Goal: Task Accomplishment & Management: Manage account settings

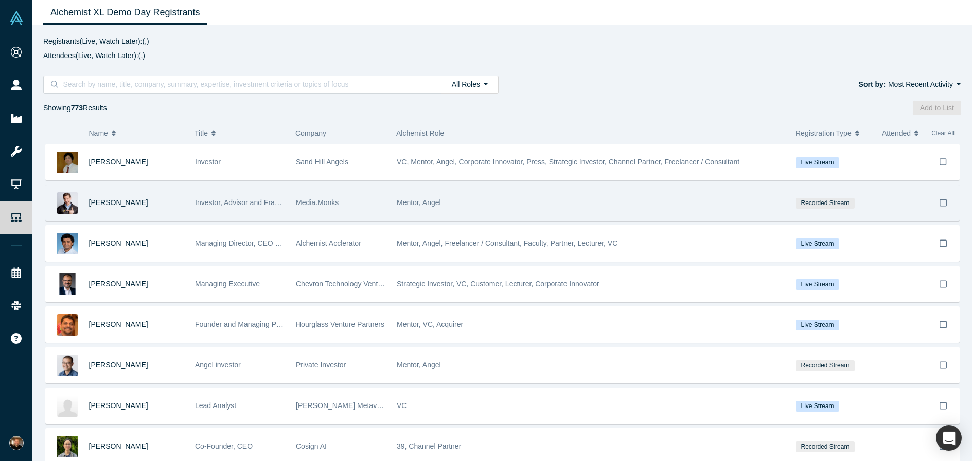
click at [169, 204] on div "[PERSON_NAME]" at bounding box center [137, 202] width 96 height 35
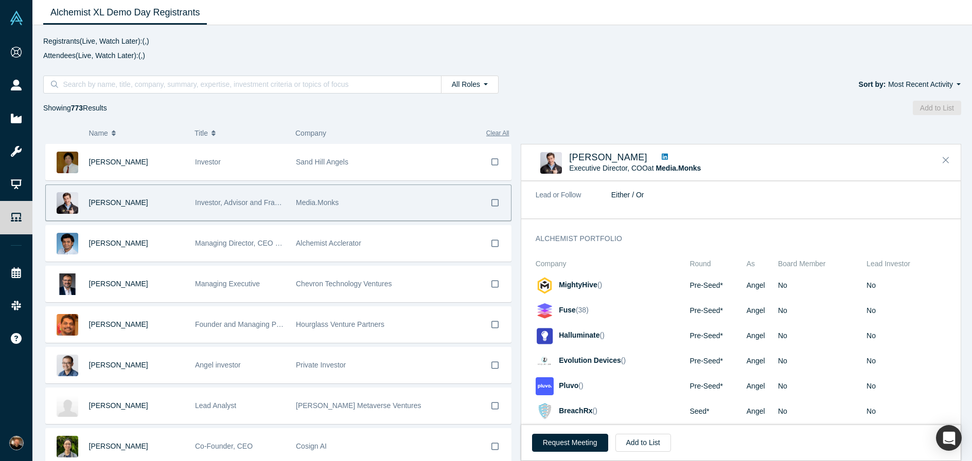
scroll to position [1503, 0]
click at [570, 307] on span "Fuse" at bounding box center [567, 311] width 17 height 8
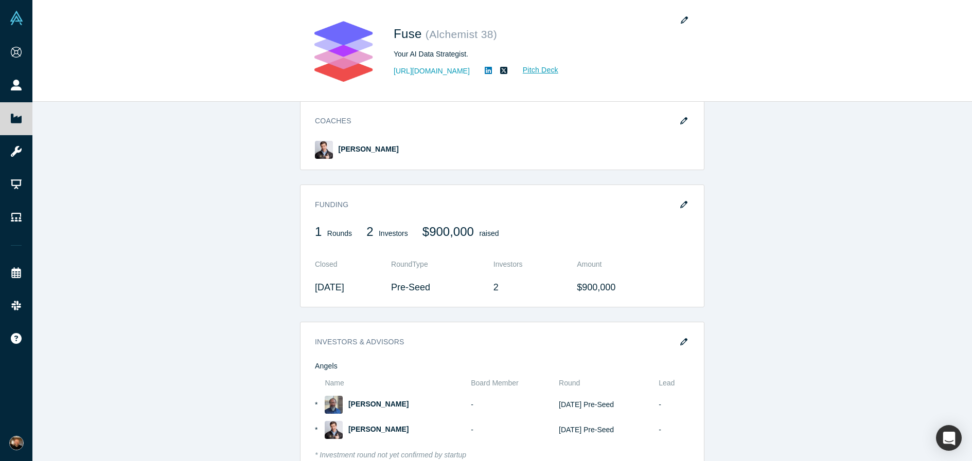
scroll to position [631, 0]
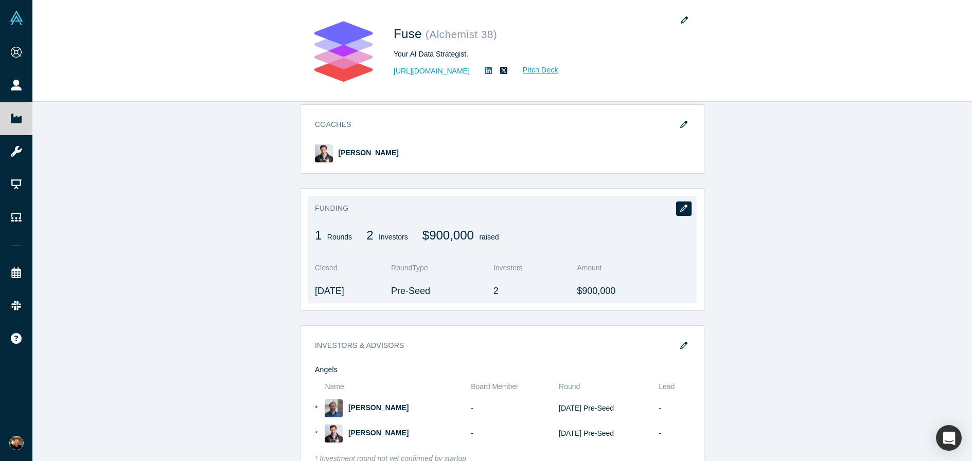
click at [683, 214] on button "button" at bounding box center [683, 209] width 15 height 14
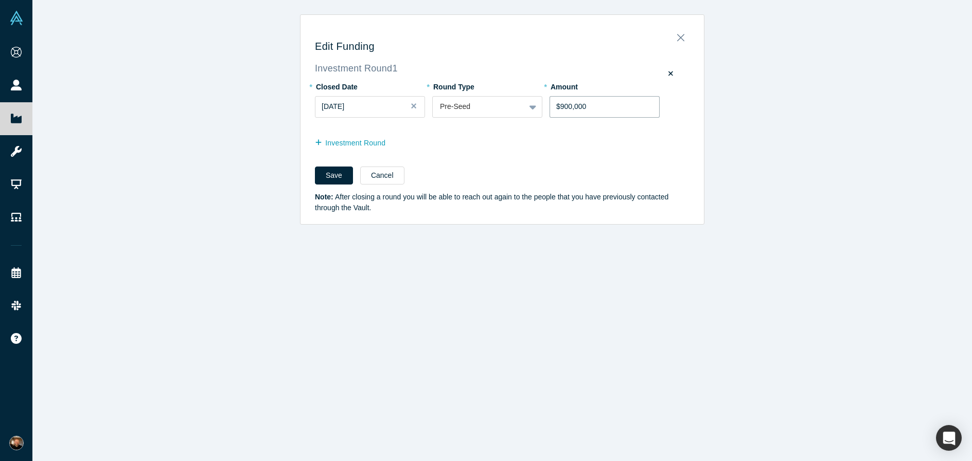
click at [564, 108] on input "$900,000" at bounding box center [604, 107] width 110 height 22
type input "$800,000"
click at [331, 179] on button "Save" at bounding box center [334, 176] width 38 height 18
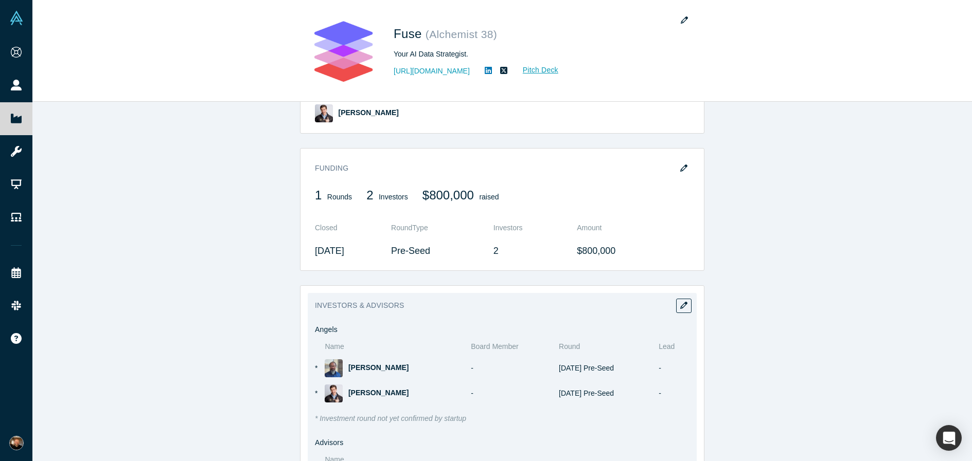
scroll to position [671, 0]
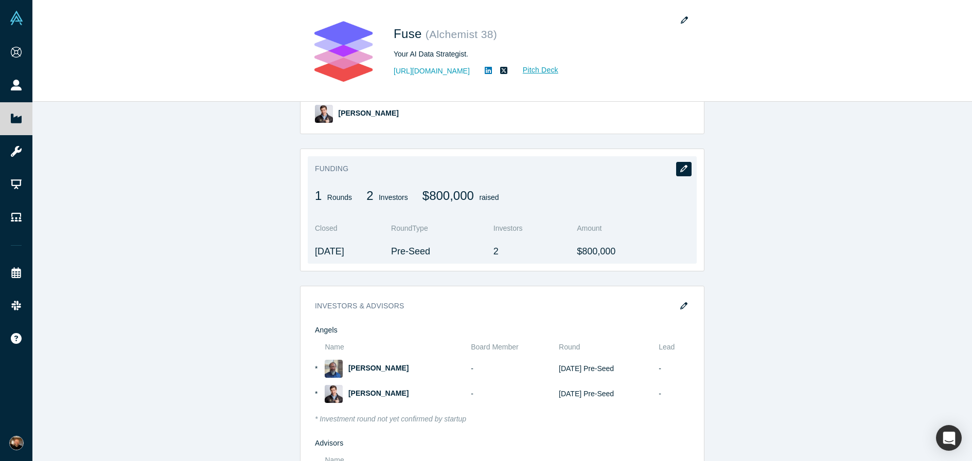
click at [684, 165] on button "button" at bounding box center [683, 169] width 15 height 14
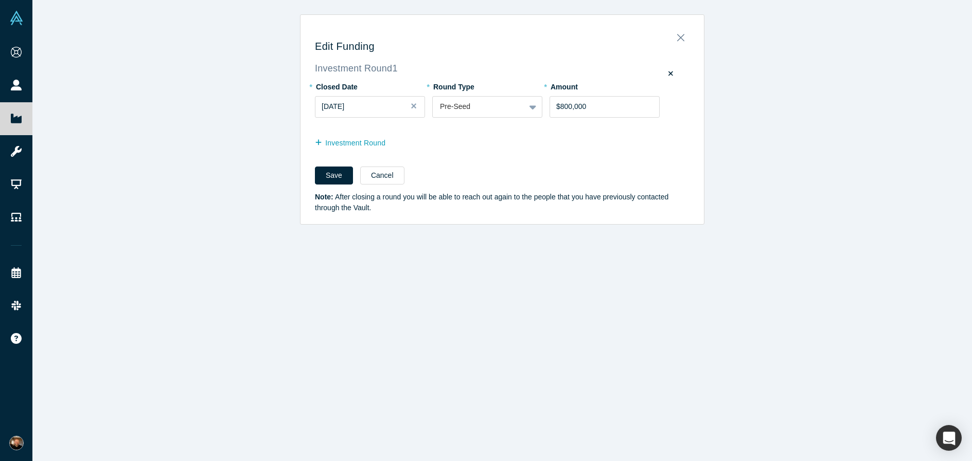
scroll to position [0, 0]
click at [372, 97] on button "[DATE]" at bounding box center [370, 107] width 110 height 22
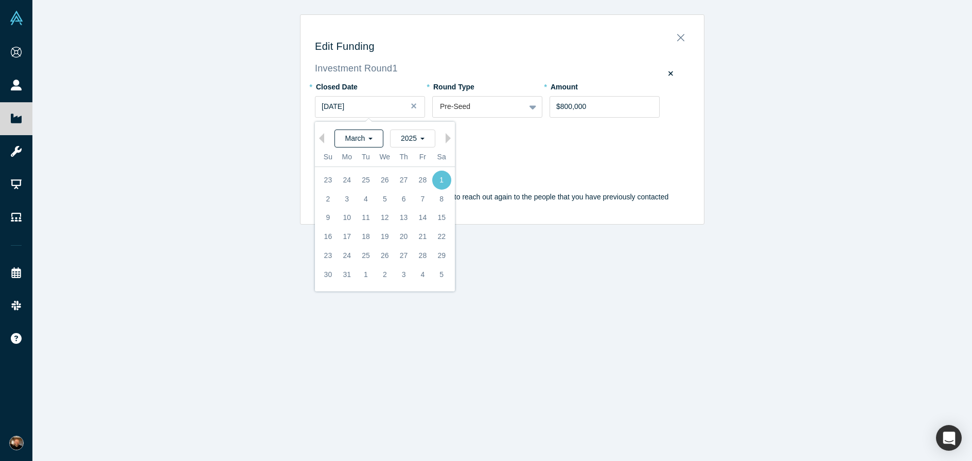
click at [371, 138] on span "March" at bounding box center [359, 138] width 28 height 8
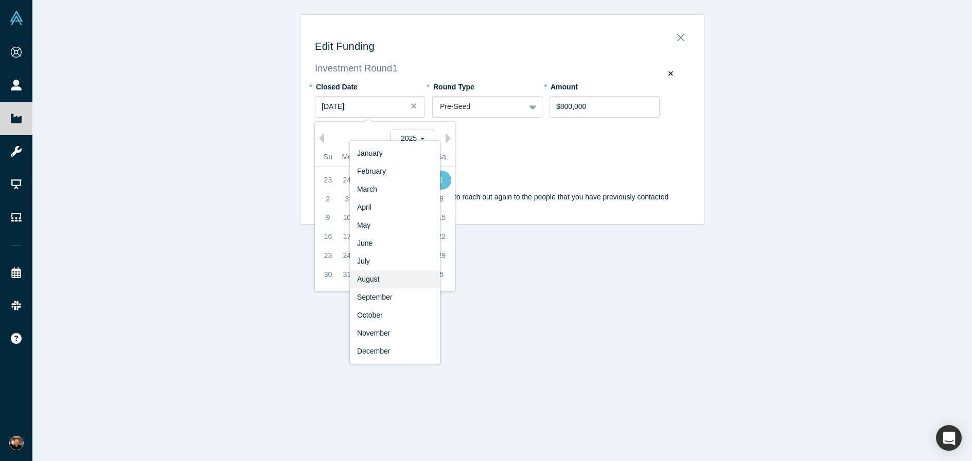
click at [407, 277] on div "August" at bounding box center [395, 280] width 90 height 18
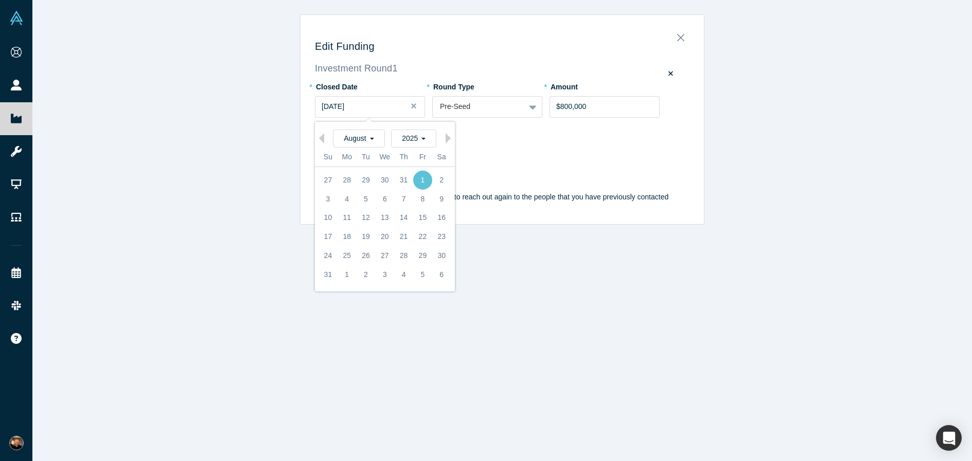
click at [504, 270] on div "Edit Funding Investment Round 1 * Closed Date [DATE] Previous Month Next Month …" at bounding box center [501, 230] width 939 height 461
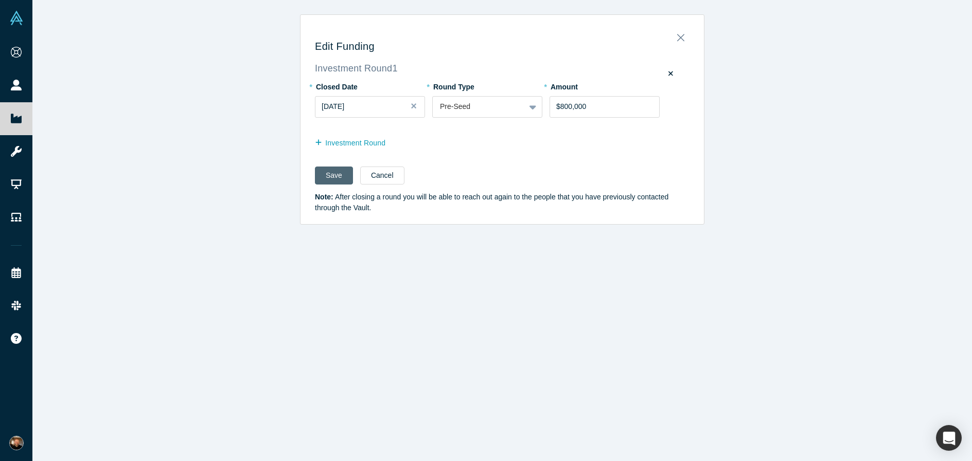
click at [340, 175] on button "Save" at bounding box center [334, 176] width 38 height 18
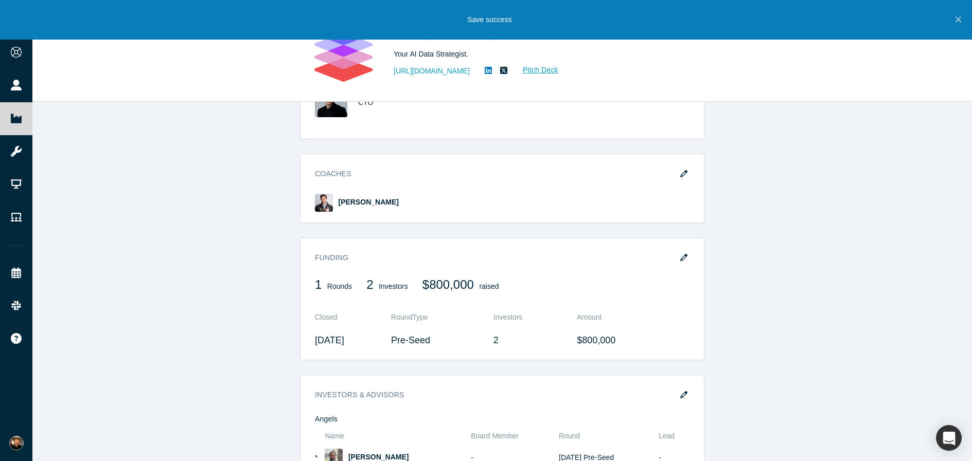
scroll to position [583, 0]
click at [683, 257] on icon "button" at bounding box center [683, 256] width 7 height 7
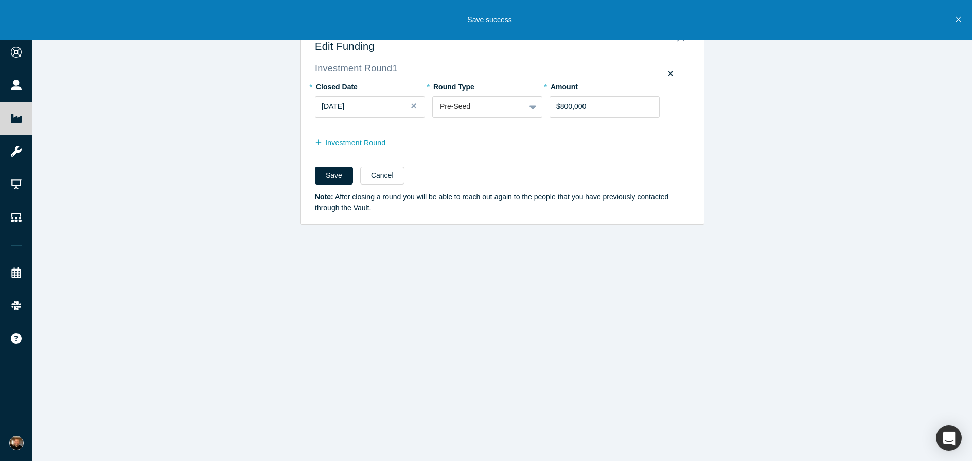
scroll to position [0, 0]
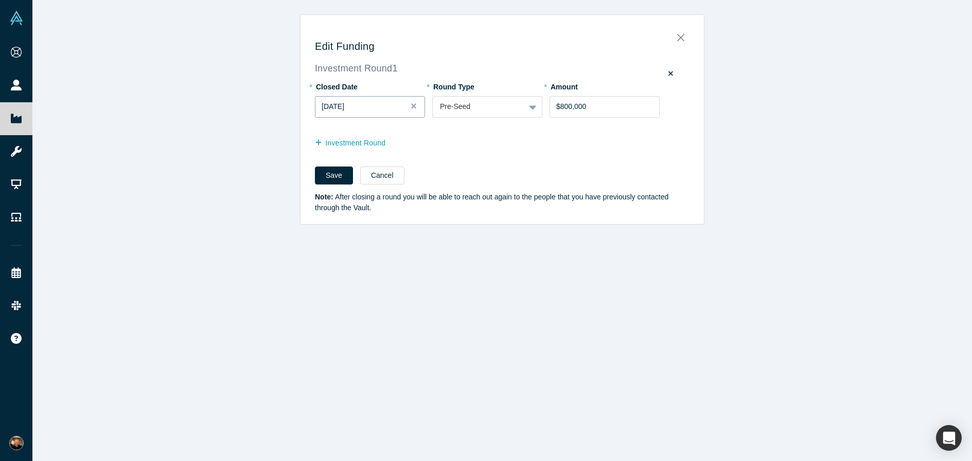
click at [377, 112] on div "[DATE]" at bounding box center [370, 106] width 97 height 11
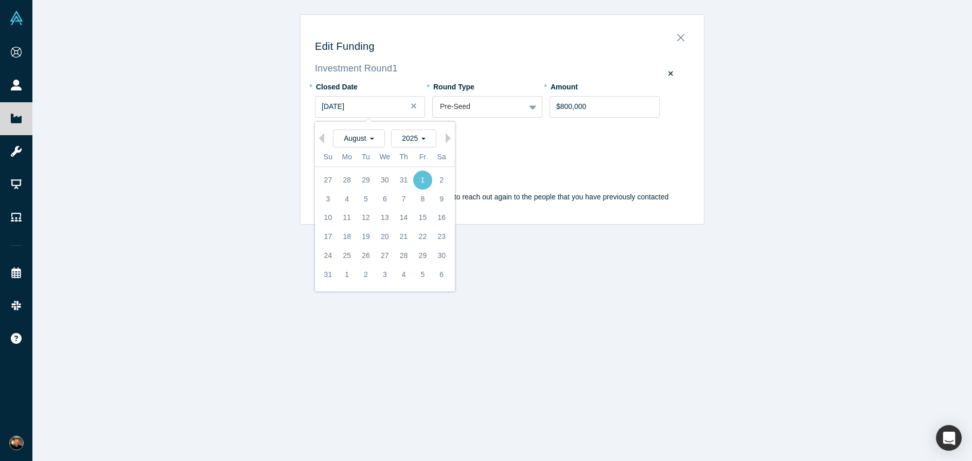
click at [805, 96] on div "Edit Funding Investment Round 1 * Closed Date [DATE] Previous Month Next Month …" at bounding box center [501, 230] width 939 height 461
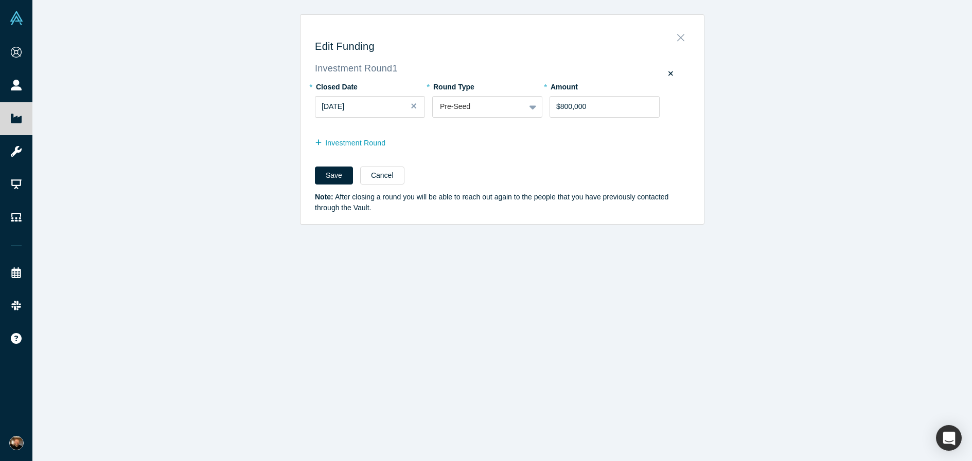
click at [685, 36] on button "Close" at bounding box center [681, 35] width 22 height 14
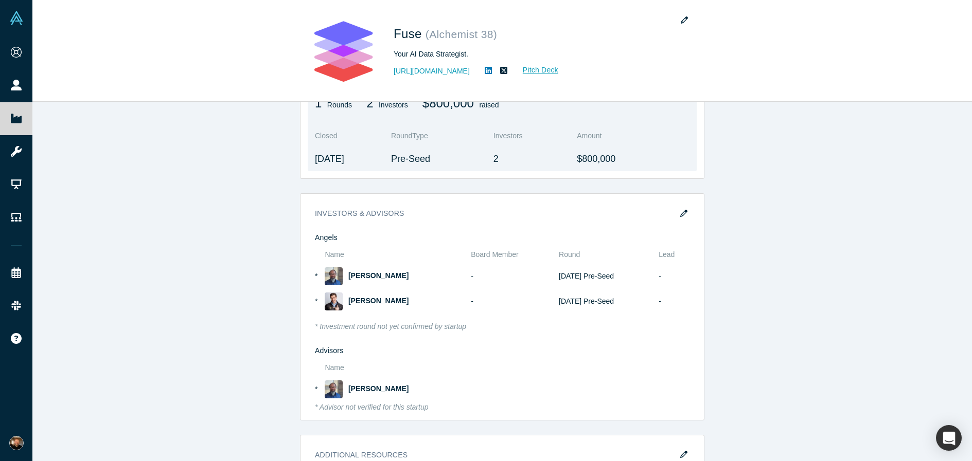
scroll to position [763, 0]
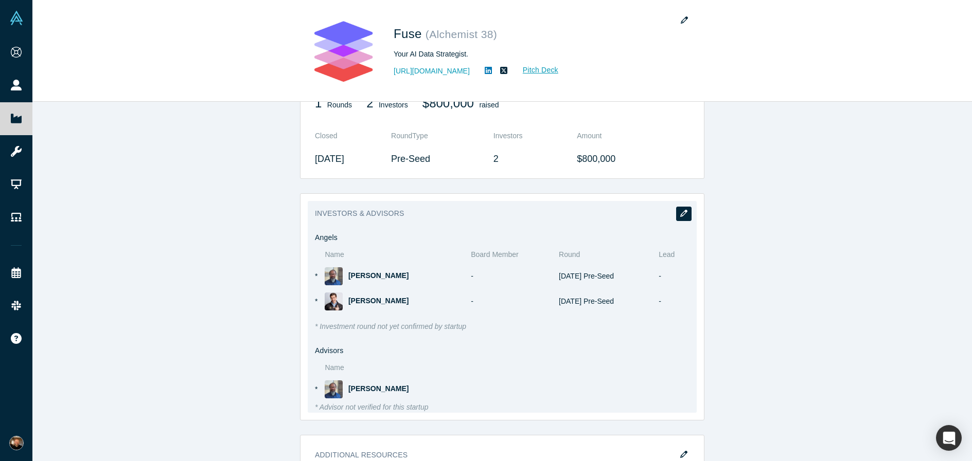
click at [683, 219] on button "button" at bounding box center [683, 214] width 15 height 14
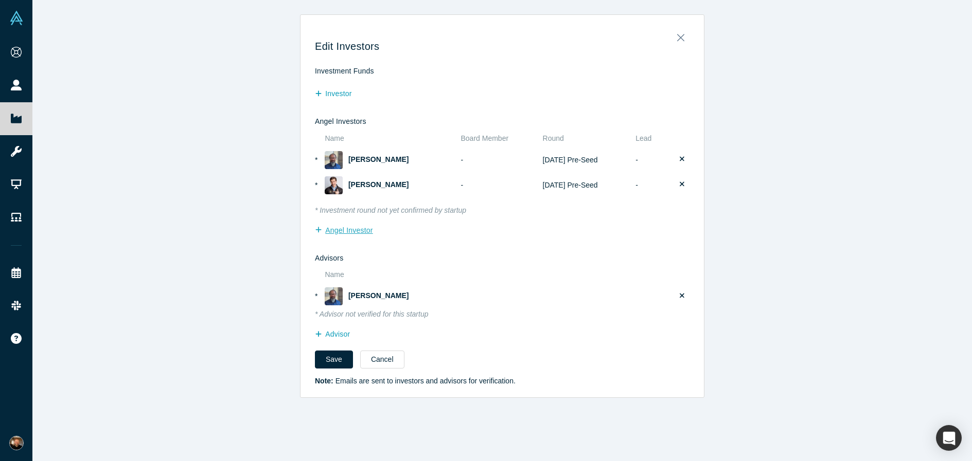
click at [355, 232] on button "Angel Investor" at bounding box center [349, 231] width 69 height 18
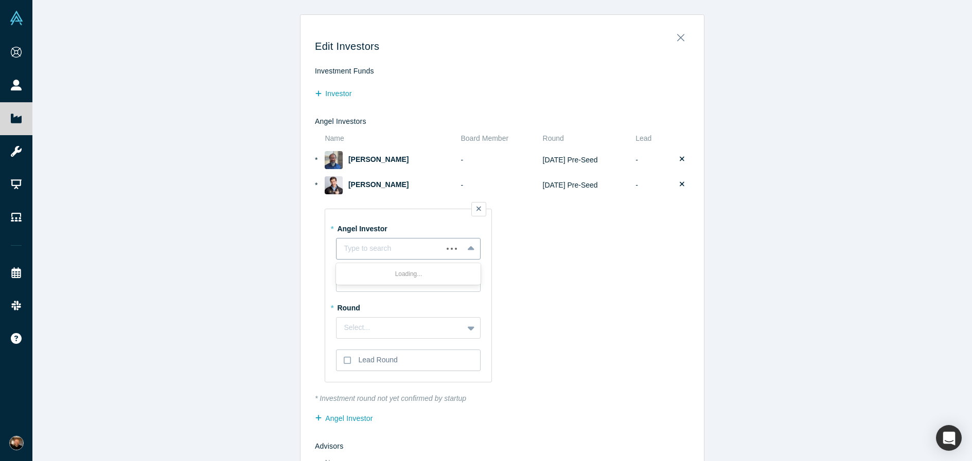
click at [408, 246] on div at bounding box center [390, 248] width 92 height 11
type input "a"
type input "k"
type input "lexi"
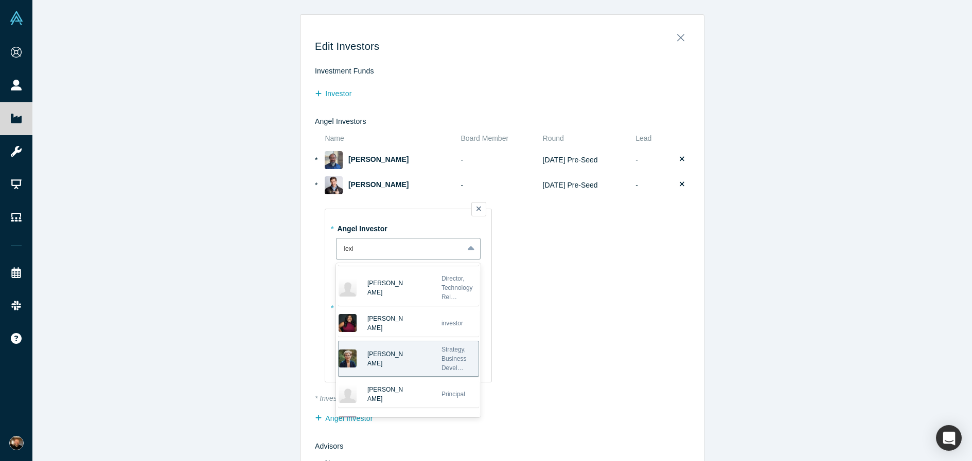
scroll to position [222, 0]
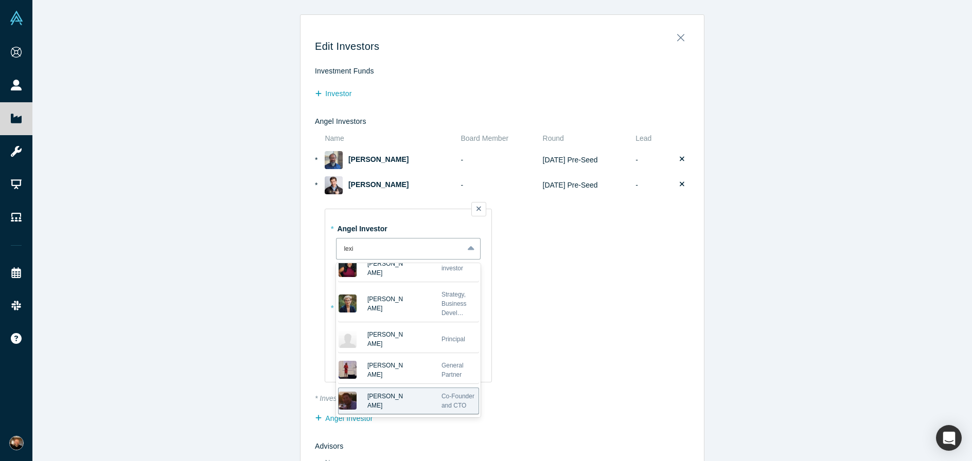
click at [427, 403] on div at bounding box center [422, 401] width 37 height 26
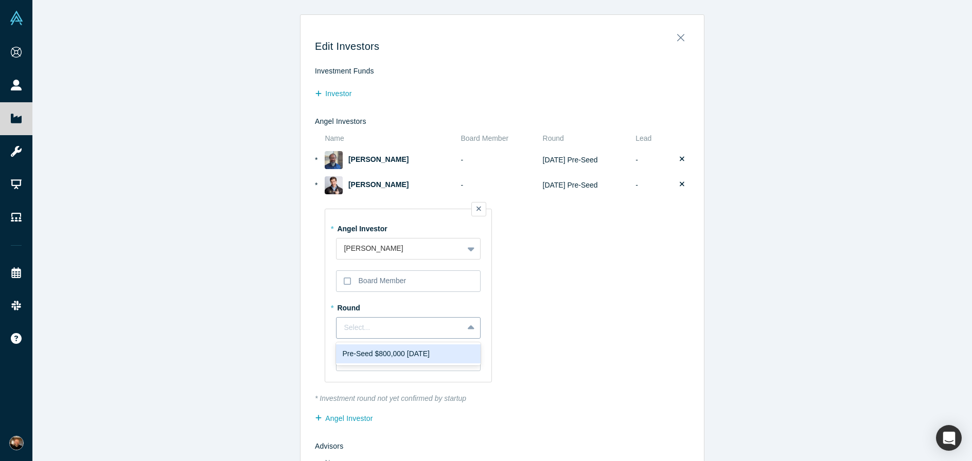
click at [368, 335] on div "Select..." at bounding box center [408, 328] width 145 height 22
click at [376, 353] on div "Pre-Seed $800,000 [DATE]" at bounding box center [408, 354] width 132 height 11
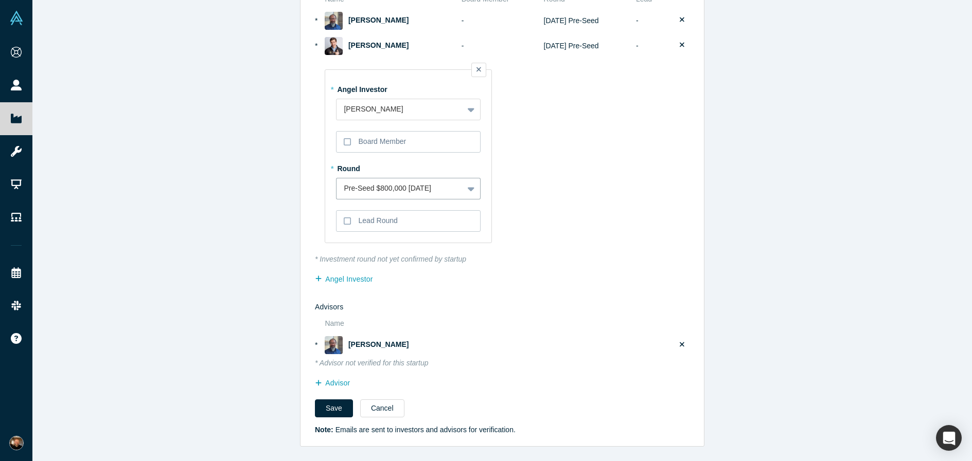
scroll to position [139, 0]
click at [321, 410] on button "Save" at bounding box center [334, 409] width 38 height 18
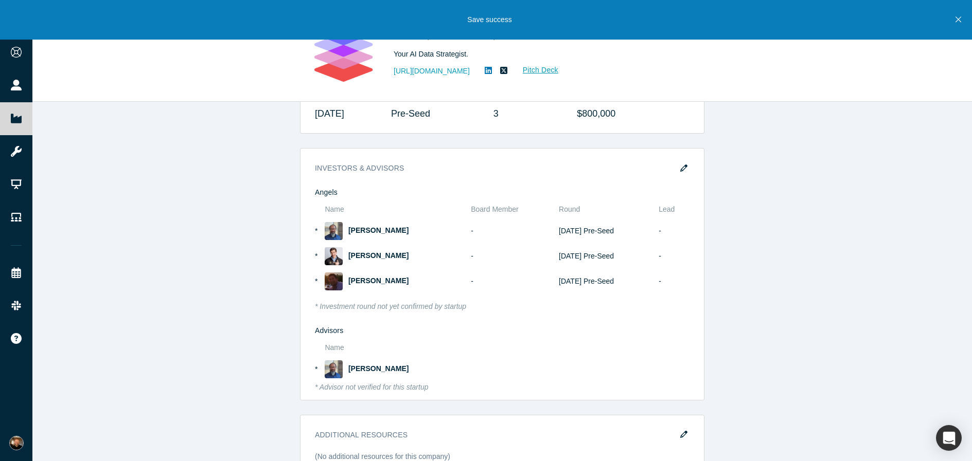
scroll to position [816, 0]
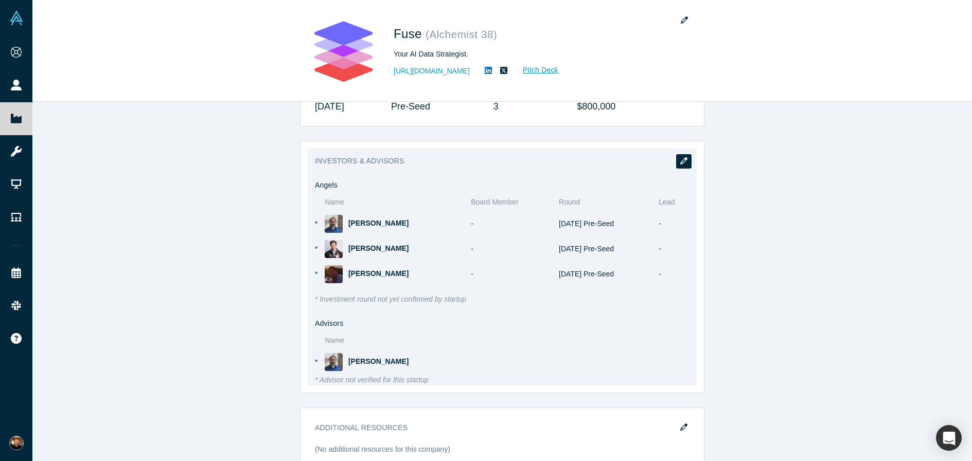
click at [686, 164] on icon "button" at bounding box center [683, 160] width 7 height 7
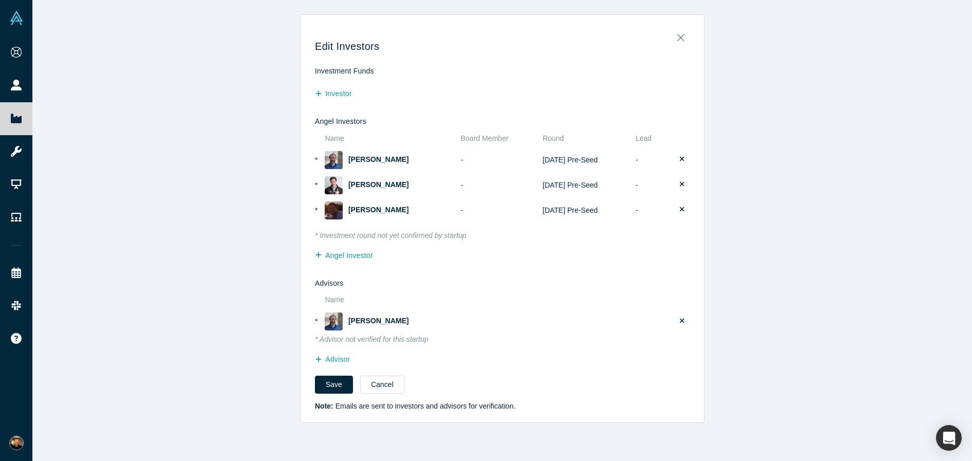
scroll to position [0, 0]
click at [359, 255] on button "Angel Investor" at bounding box center [349, 256] width 69 height 18
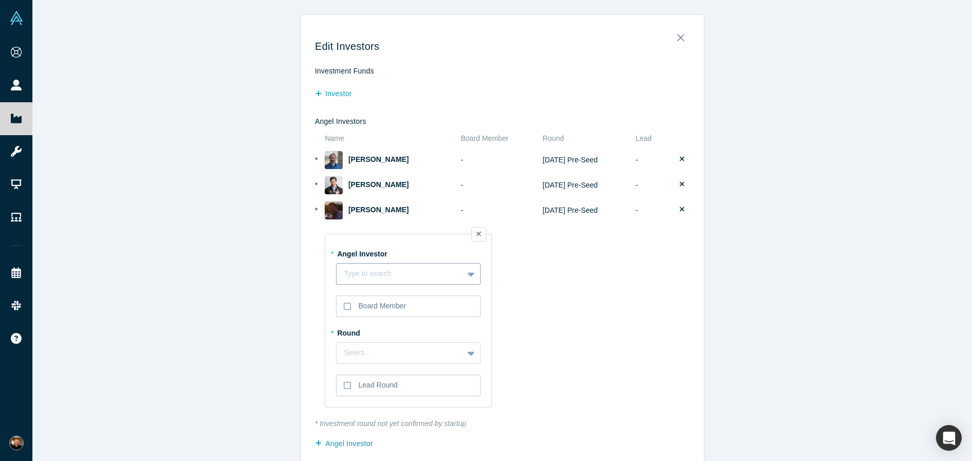
click at [427, 270] on div at bounding box center [400, 274] width 112 height 11
type input "s"
type input "[PERSON_NAME]"
click at [403, 339] on div "[PERSON_NAME]" at bounding box center [385, 334] width 37 height 26
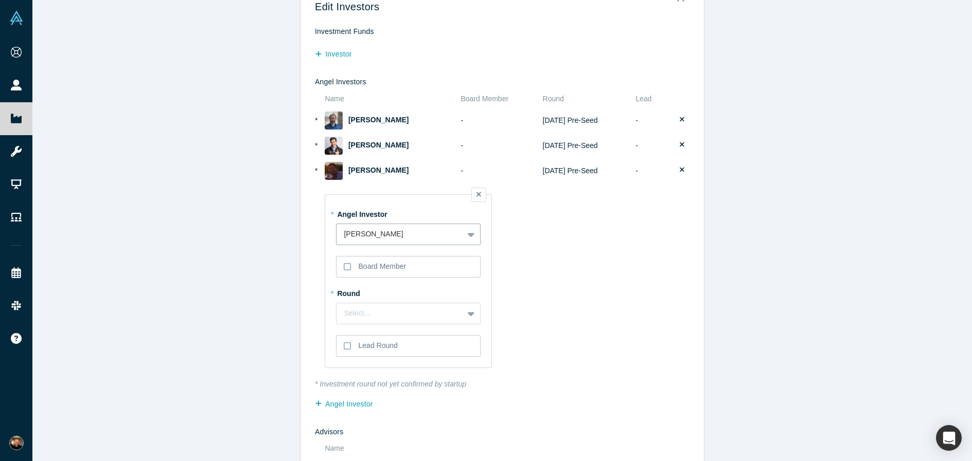
scroll to position [49, 0]
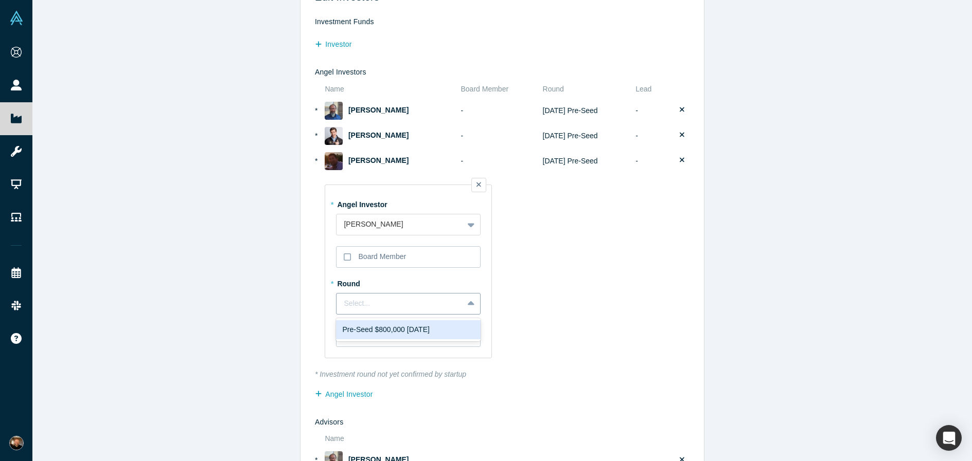
click at [407, 304] on div "Select..." at bounding box center [400, 303] width 112 height 11
click at [402, 325] on div "Pre-Seed $800,000 [DATE]" at bounding box center [408, 330] width 132 height 11
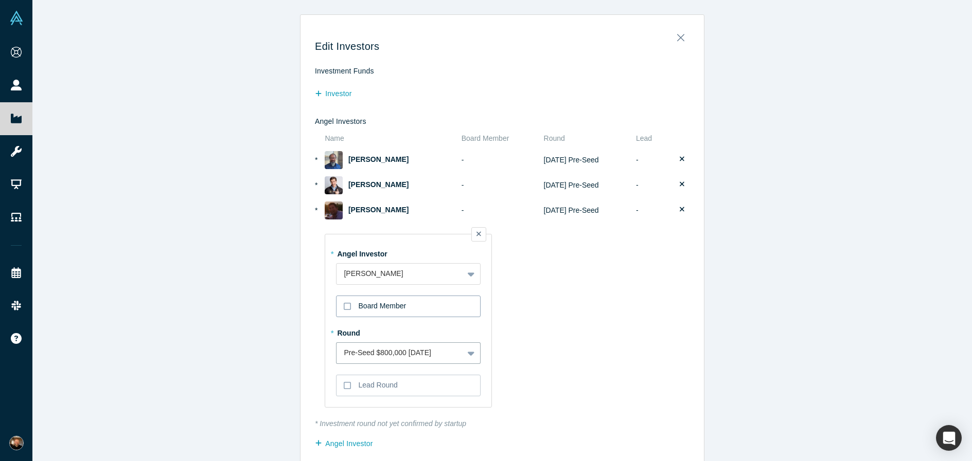
scroll to position [165, 0]
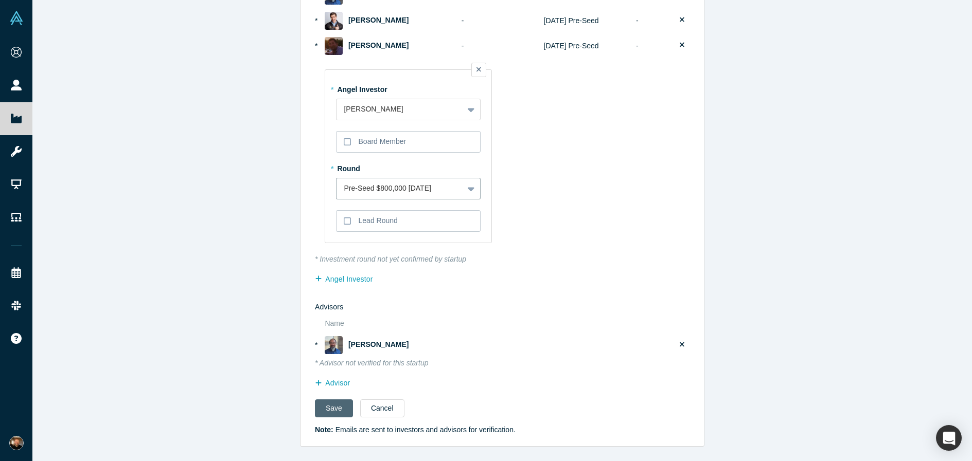
click at [316, 410] on button "Save" at bounding box center [334, 409] width 38 height 18
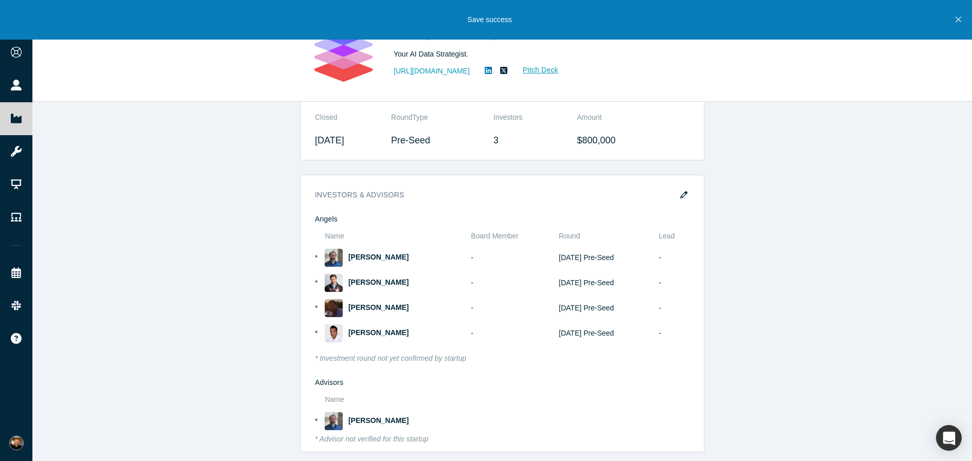
scroll to position [781, 0]
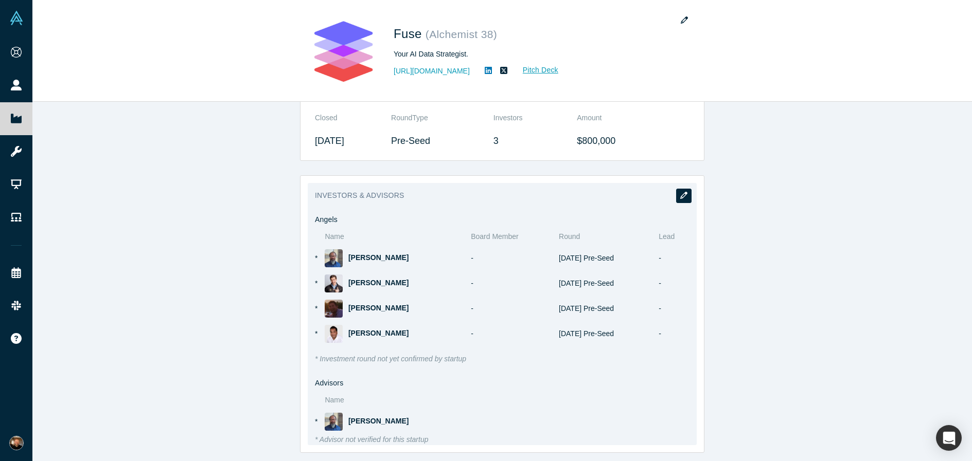
click at [685, 194] on icon "button" at bounding box center [683, 195] width 7 height 7
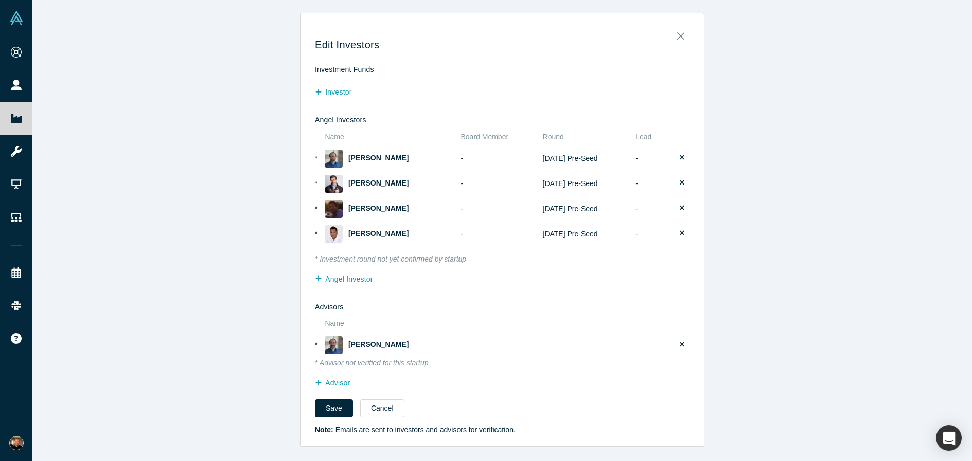
scroll to position [0, 0]
click at [352, 282] on button "Angel Investor" at bounding box center [349, 281] width 69 height 18
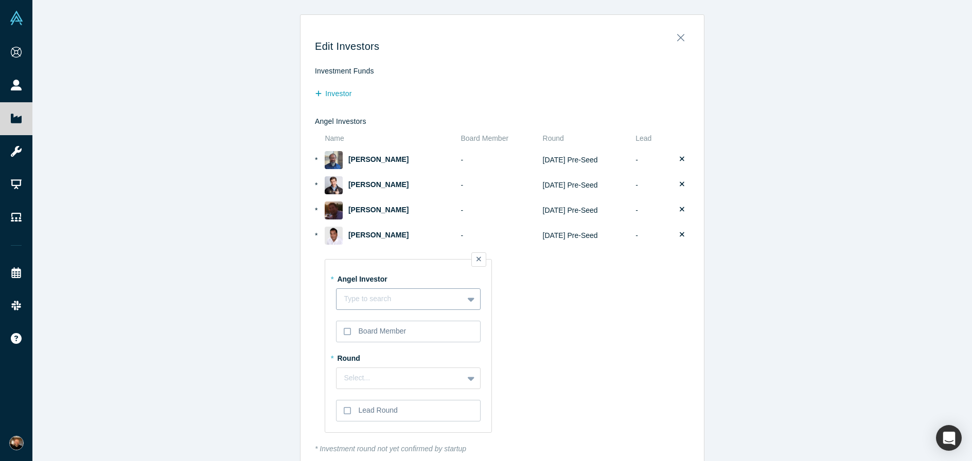
click at [419, 298] on div at bounding box center [400, 299] width 112 height 11
type input "[PERSON_NAME]"
click at [417, 330] on div at bounding box center [422, 329] width 37 height 26
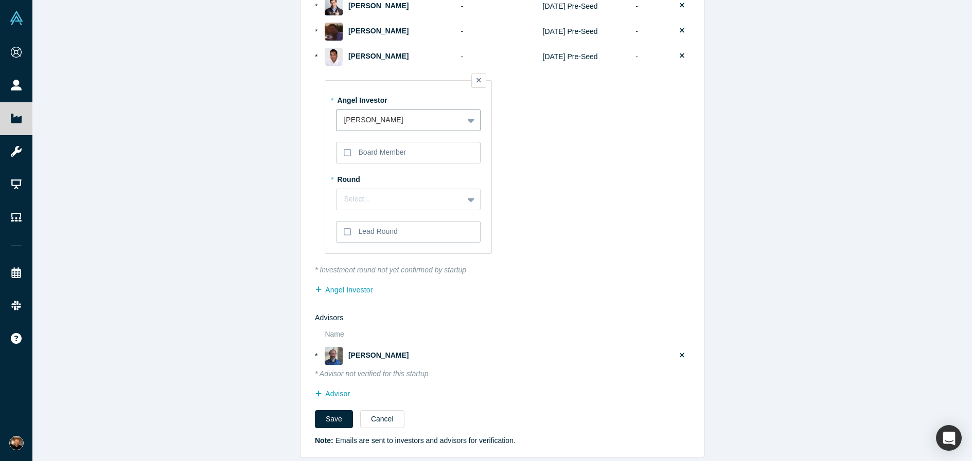
scroll to position [190, 0]
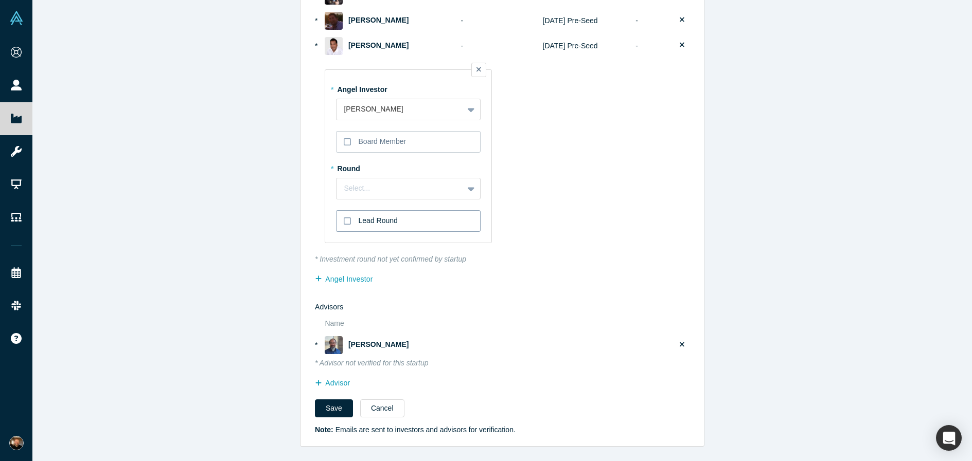
click at [403, 228] on label "Lead Round" at bounding box center [408, 221] width 145 height 22
click at [0, 0] on input "Lead Round" at bounding box center [0, 0] width 0 height 0
click at [403, 228] on label "Lead Round" at bounding box center [408, 221] width 145 height 22
click at [0, 0] on input "Lead Round" at bounding box center [0, 0] width 0 height 0
click at [423, 175] on div "* Round Select..." at bounding box center [408, 180] width 145 height 40
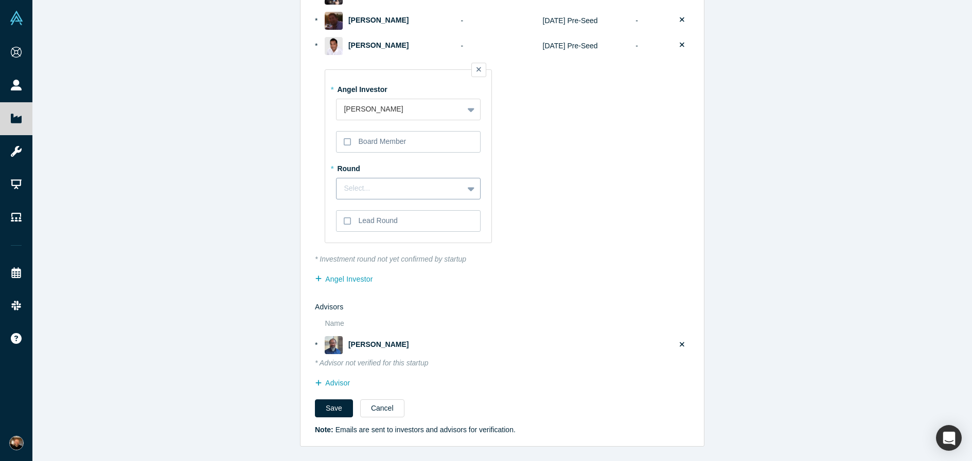
click at [420, 190] on div "Select..." at bounding box center [400, 188] width 112 height 11
click at [417, 211] on div "Pre-Seed $800,000 [DATE]" at bounding box center [408, 214] width 132 height 11
click at [324, 411] on button "Save" at bounding box center [334, 409] width 38 height 18
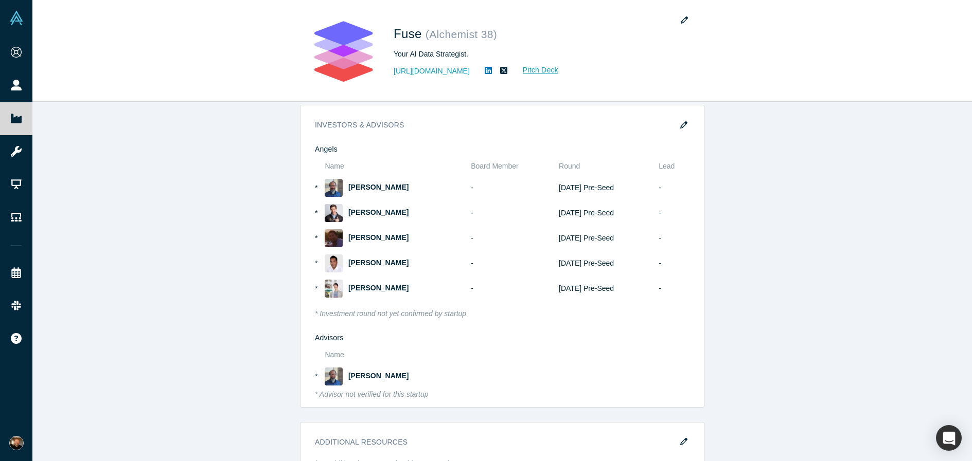
scroll to position [853, 0]
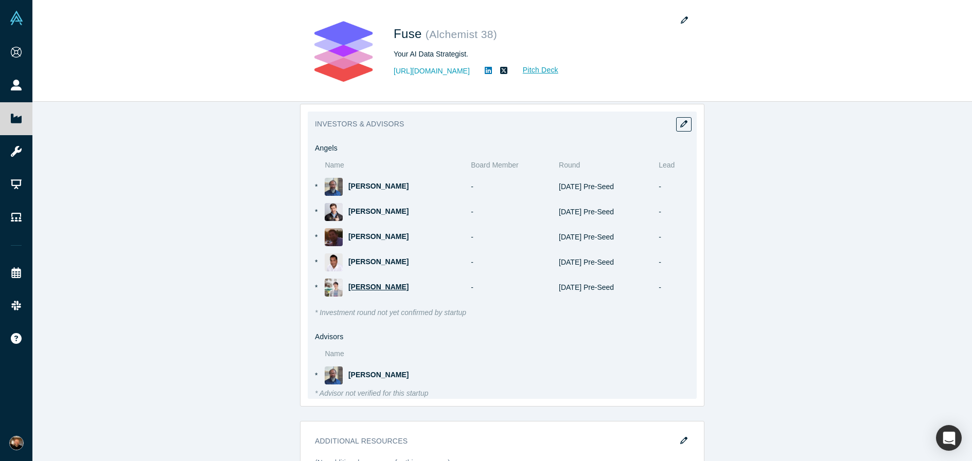
click at [359, 290] on span "[PERSON_NAME]" at bounding box center [378, 287] width 60 height 8
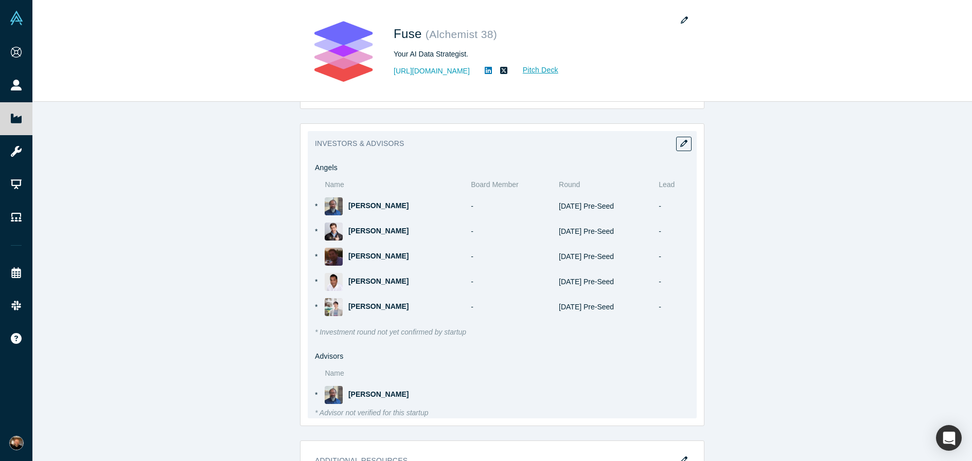
scroll to position [832, 0]
click at [358, 154] on div "Investors & Advisors Angels Name Board Member BM Round Lead * [PERSON_NAME] - […" at bounding box center [502, 277] width 389 height 288
click at [684, 146] on icon "button" at bounding box center [683, 144] width 7 height 7
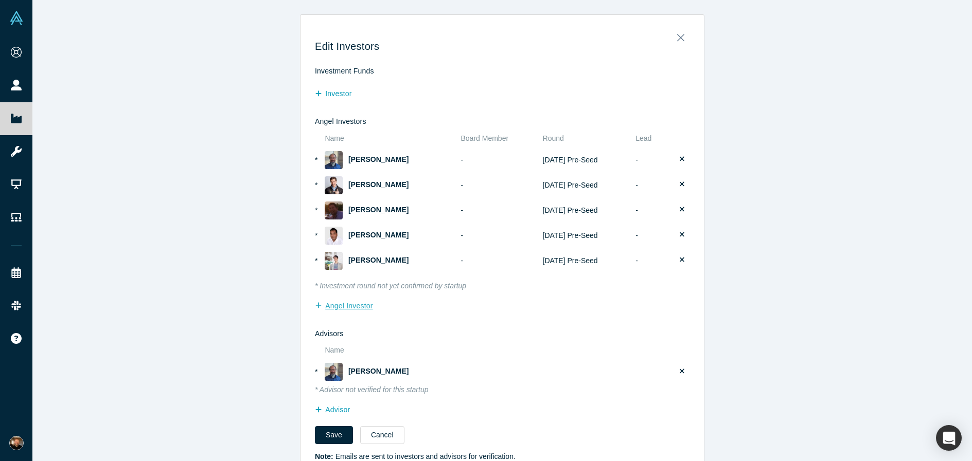
click at [353, 305] on button "Angel Investor" at bounding box center [349, 306] width 69 height 18
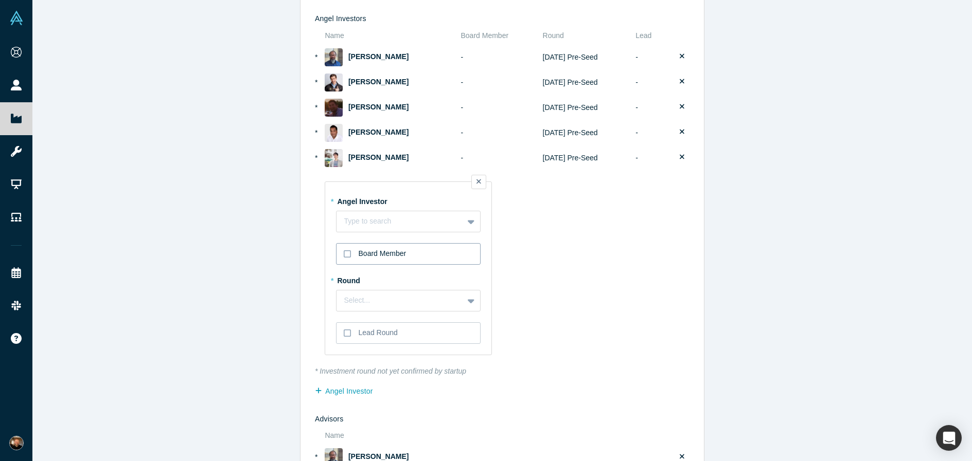
scroll to position [106, 0]
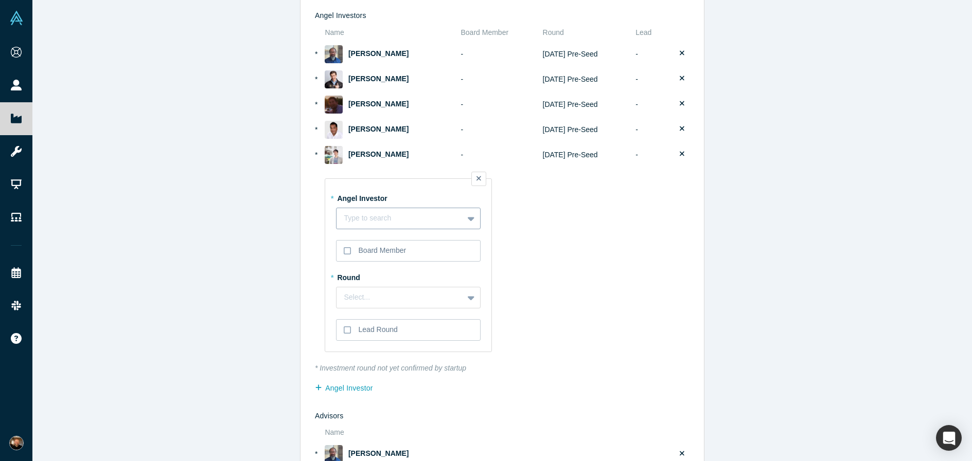
click at [432, 215] on div at bounding box center [400, 218] width 112 height 11
type input "[PERSON_NAME]"
click at [424, 250] on div at bounding box center [422, 249] width 37 height 26
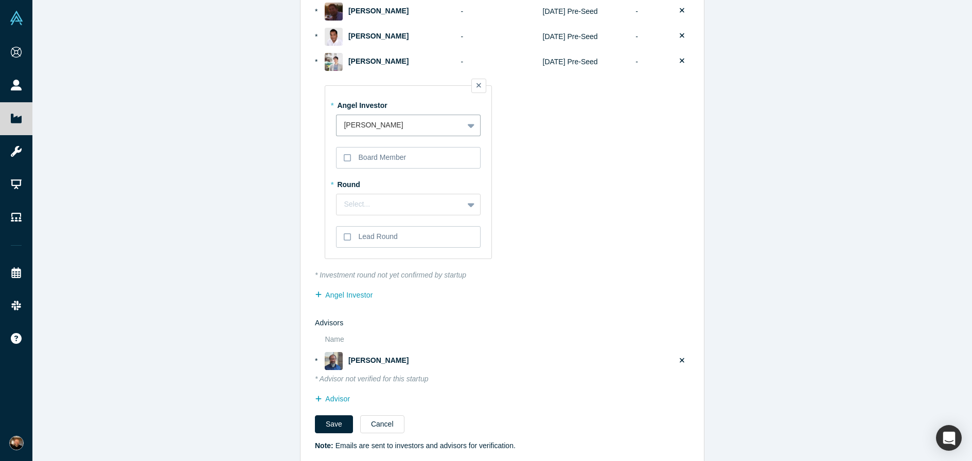
scroll to position [208, 0]
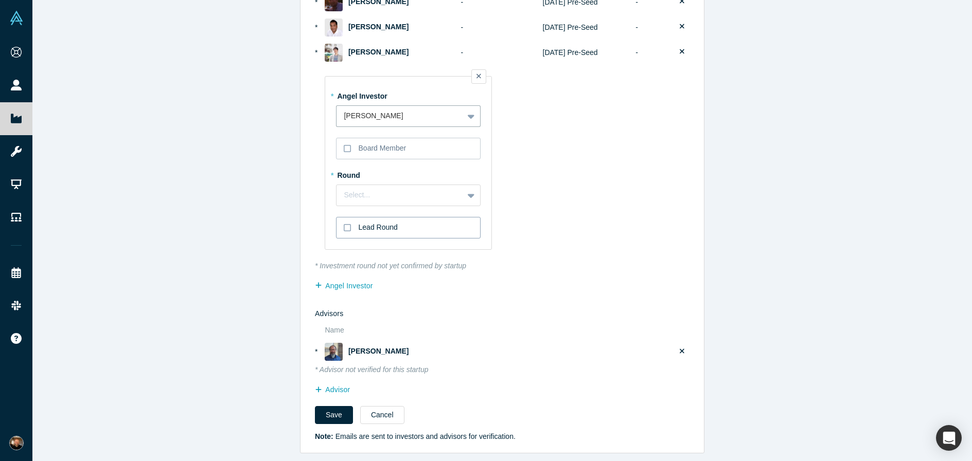
click at [405, 230] on label "Lead Round" at bounding box center [408, 228] width 145 height 22
click at [0, 0] on input "Lead Round" at bounding box center [0, 0] width 0 height 0
click at [405, 230] on label "Lead Round" at bounding box center [408, 228] width 145 height 22
click at [0, 0] on input "Lead Round" at bounding box center [0, 0] width 0 height 0
click at [409, 189] on div "Select..." at bounding box center [399, 195] width 127 height 13
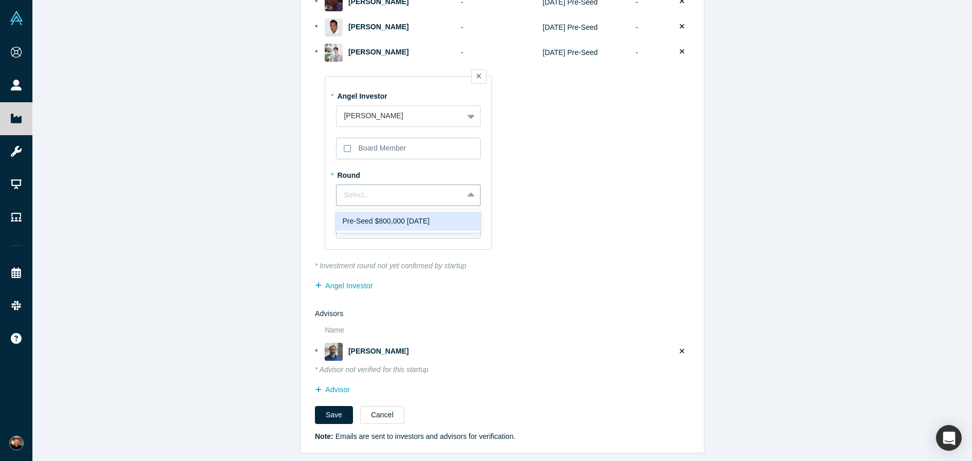
click at [402, 226] on div "Pre-Seed $800,000 [DATE]" at bounding box center [408, 221] width 132 height 11
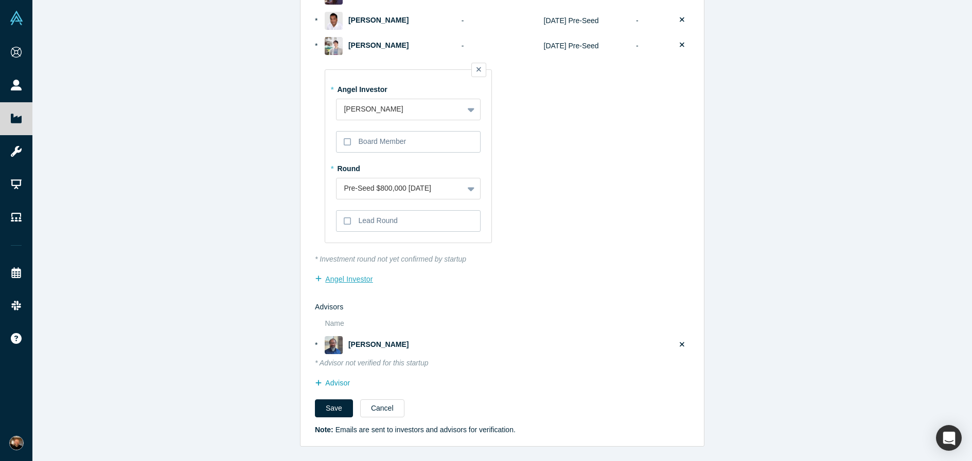
click at [365, 281] on button "Angel Investor" at bounding box center [349, 280] width 69 height 18
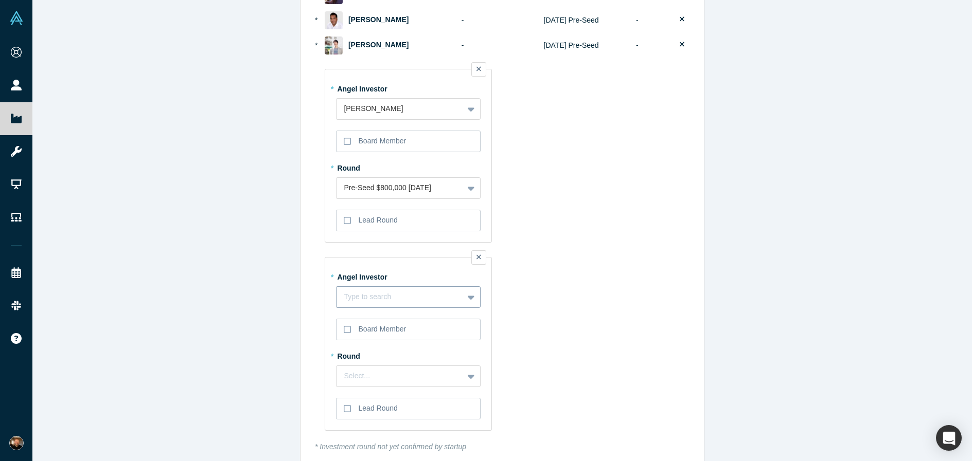
click at [404, 298] on div at bounding box center [400, 297] width 112 height 11
type input "j"
type input "k"
type input "s"
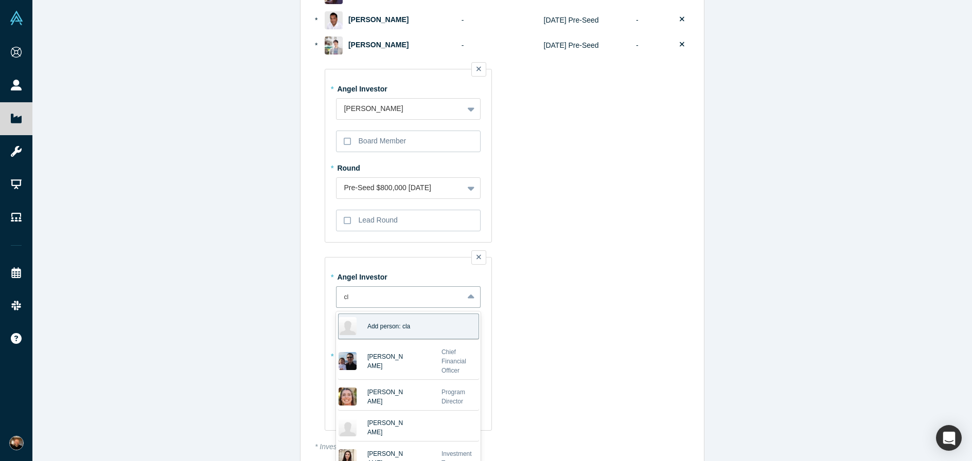
type input "c"
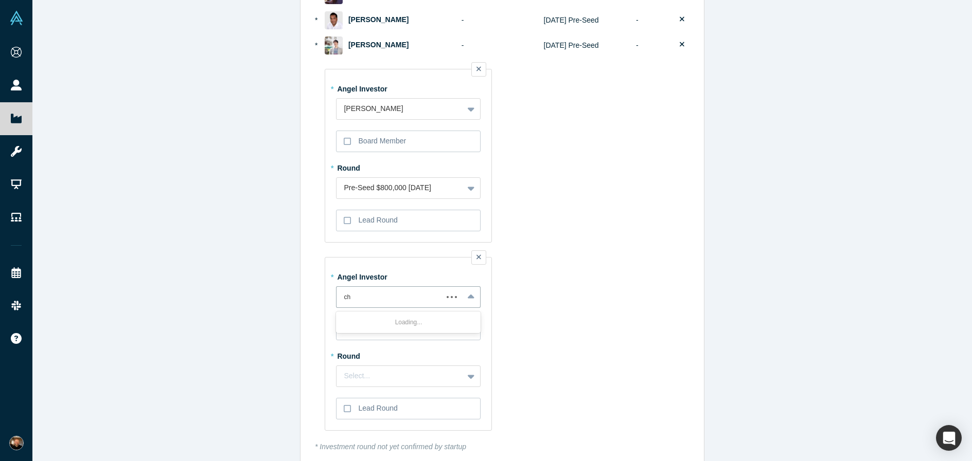
type input "c"
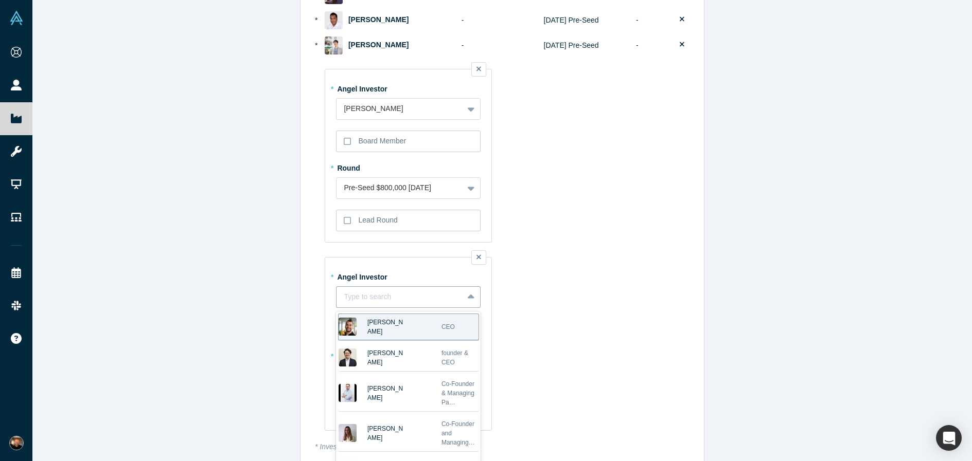
click at [575, 300] on table "Name Board Member BM Round Lead * [PERSON_NAME] - [DATE] Pre-Seed - * [PERSON_N…" at bounding box center [502, 174] width 375 height 521
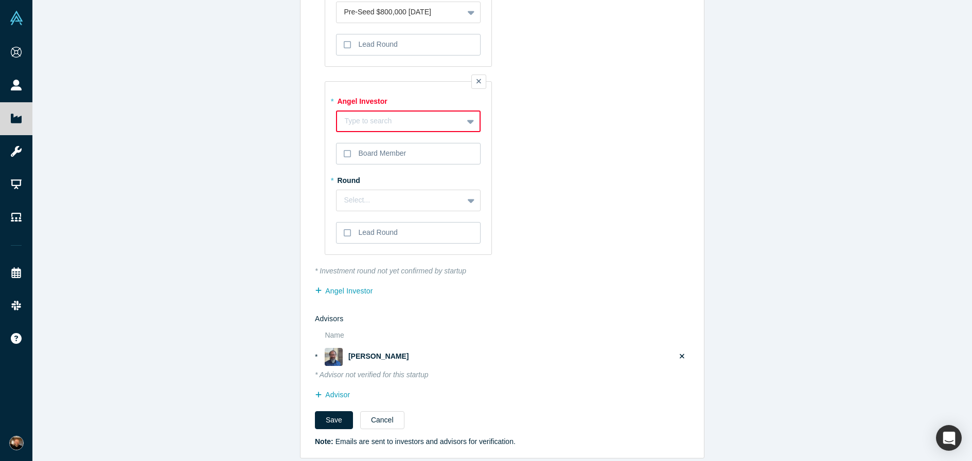
scroll to position [393, 0]
click at [483, 81] on label at bounding box center [478, 81] width 15 height 14
click at [0, 0] on input "checkbox" at bounding box center [0, 0] width 0 height 0
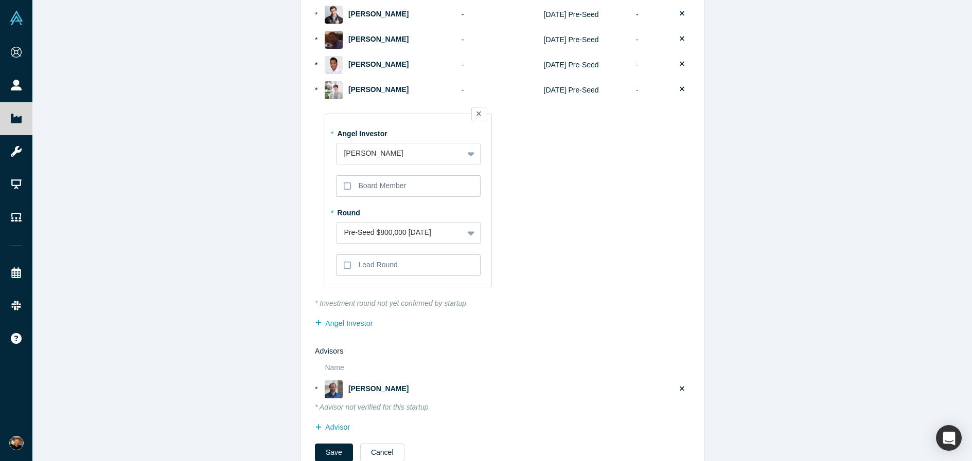
scroll to position [216, 0]
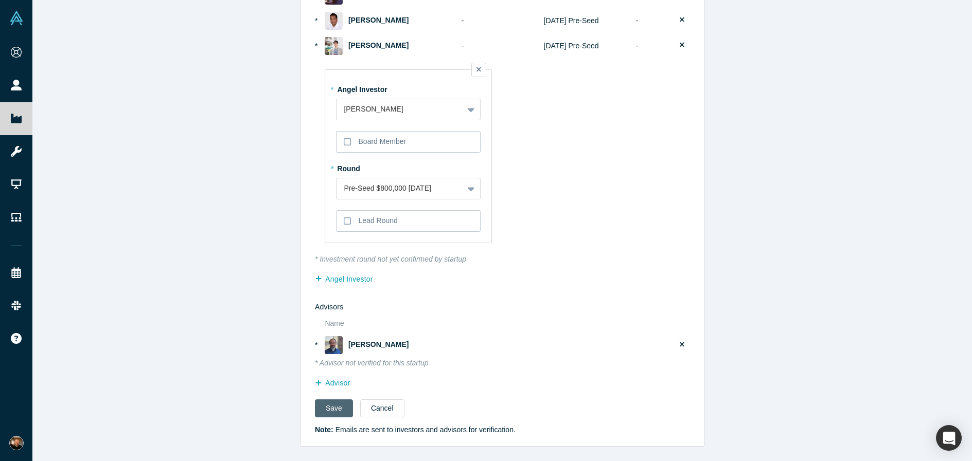
click at [334, 412] on button "Save" at bounding box center [334, 409] width 38 height 18
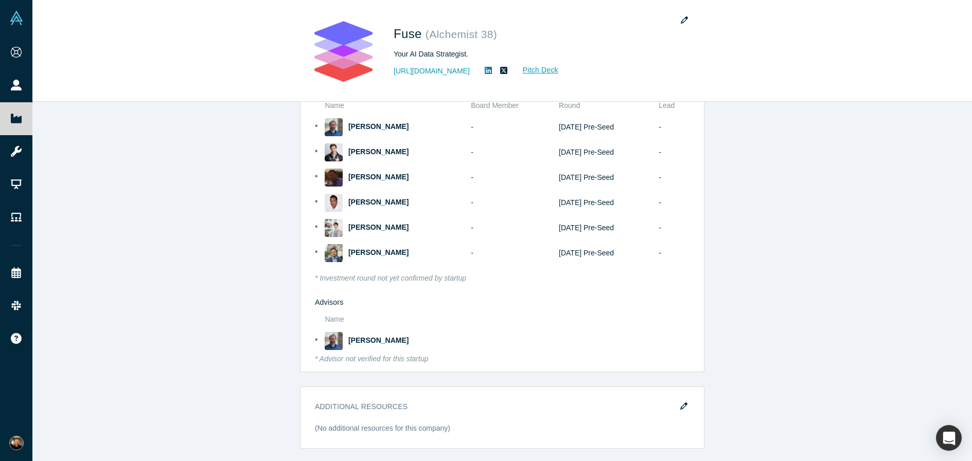
scroll to position [915, 0]
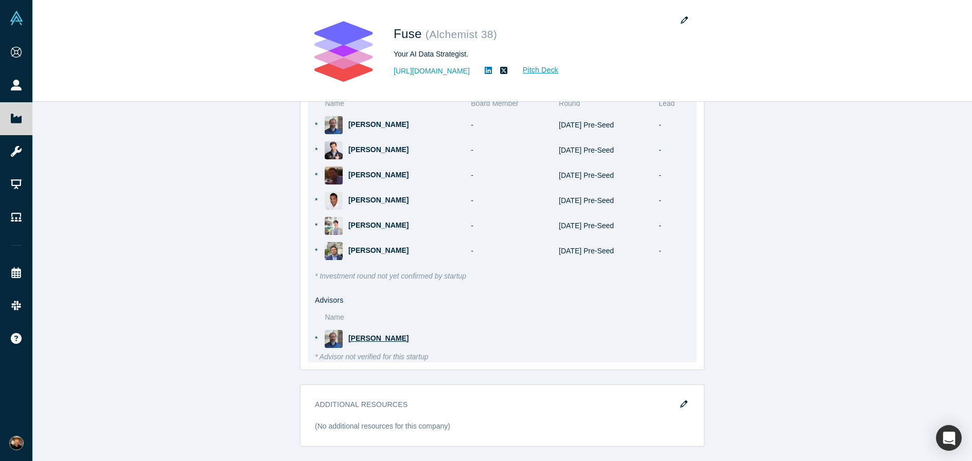
click at [380, 336] on span "[PERSON_NAME]" at bounding box center [378, 338] width 60 height 8
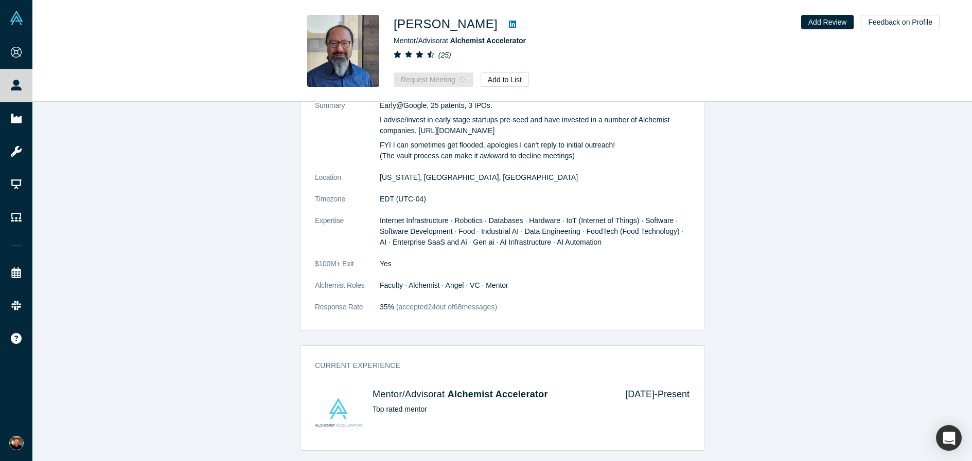
scroll to position [437, 0]
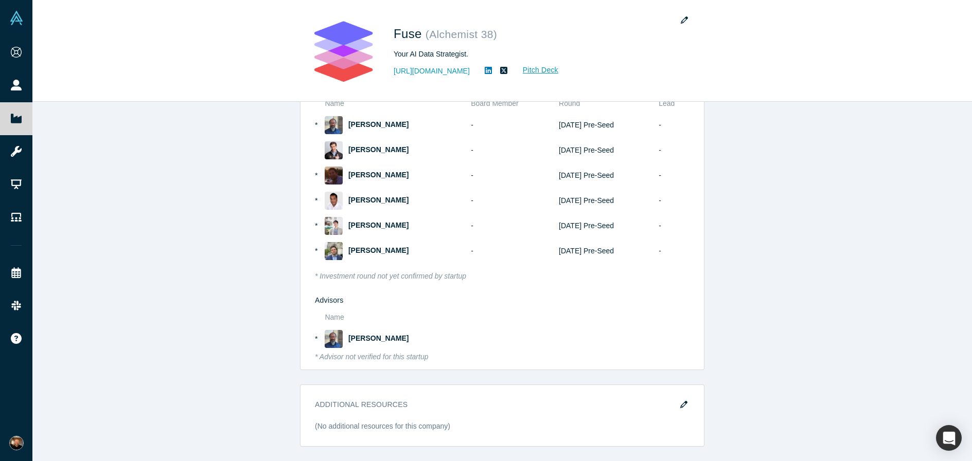
scroll to position [698, 0]
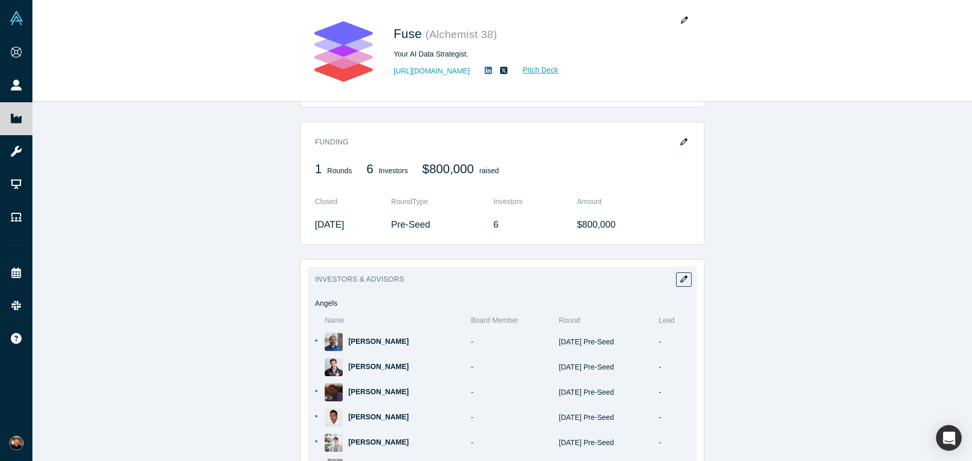
click at [691, 281] on div "Investors & Advisors Angels Name Board Member BM Round Lead * [PERSON_NAME] - […" at bounding box center [502, 423] width 389 height 313
click at [680, 280] on icon "button" at bounding box center [683, 279] width 7 height 7
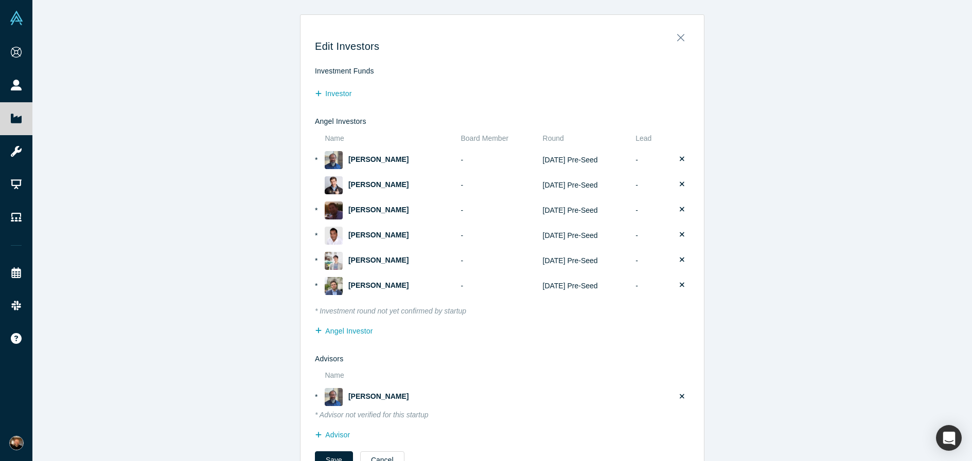
scroll to position [52, 0]
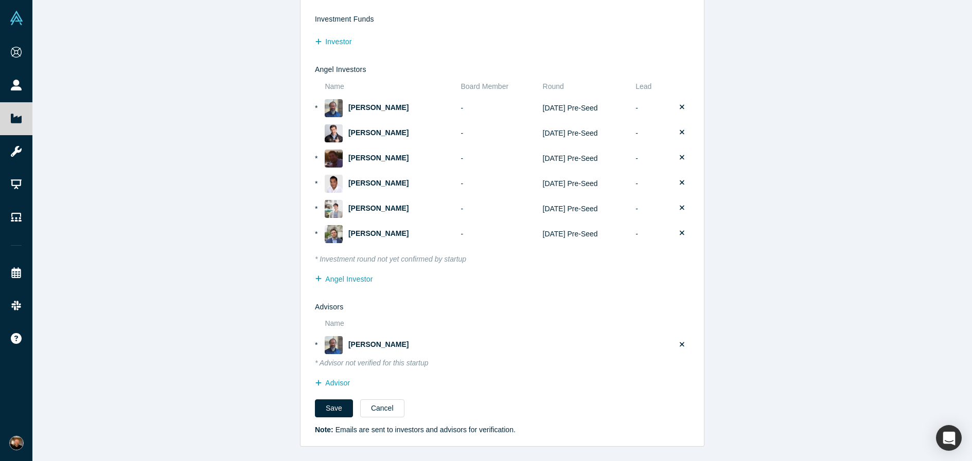
click at [683, 344] on icon at bounding box center [682, 345] width 5 height 5
click at [0, 0] on input "checkbox" at bounding box center [0, 0] width 0 height 0
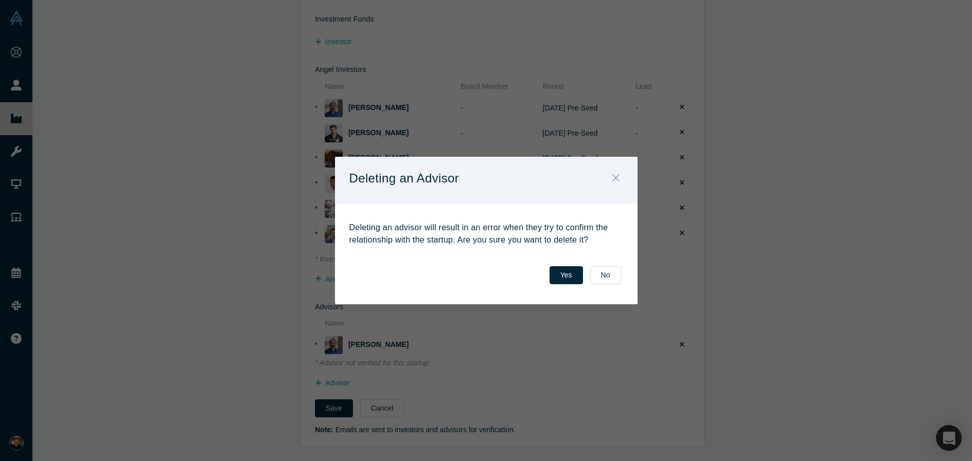
click at [616, 174] on icon "Close" at bounding box center [615, 177] width 7 height 11
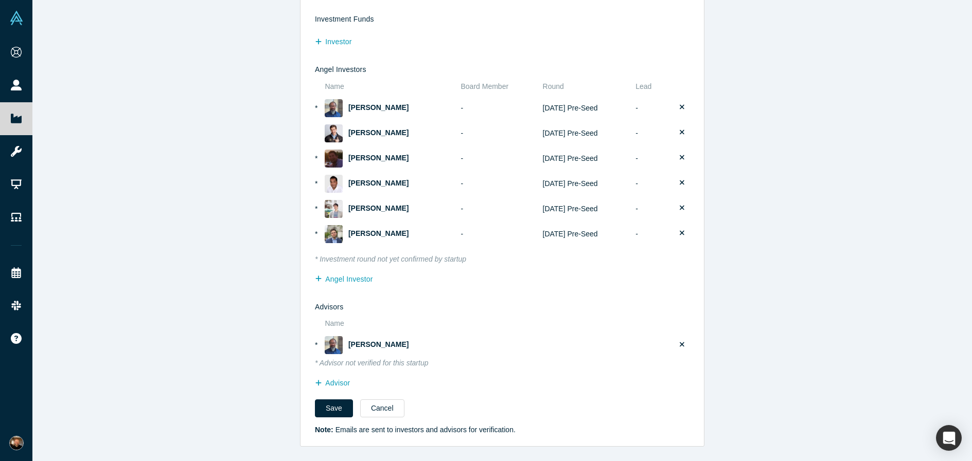
scroll to position [52, 0]
click at [682, 346] on icon at bounding box center [682, 345] width 5 height 5
click at [0, 0] on input "checkbox" at bounding box center [0, 0] width 0 height 0
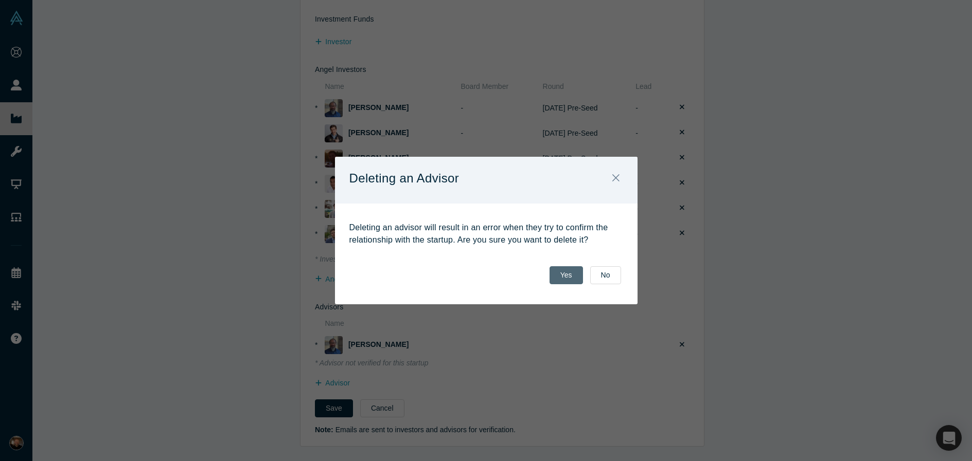
click at [563, 277] on button "Yes" at bounding box center [565, 275] width 33 height 18
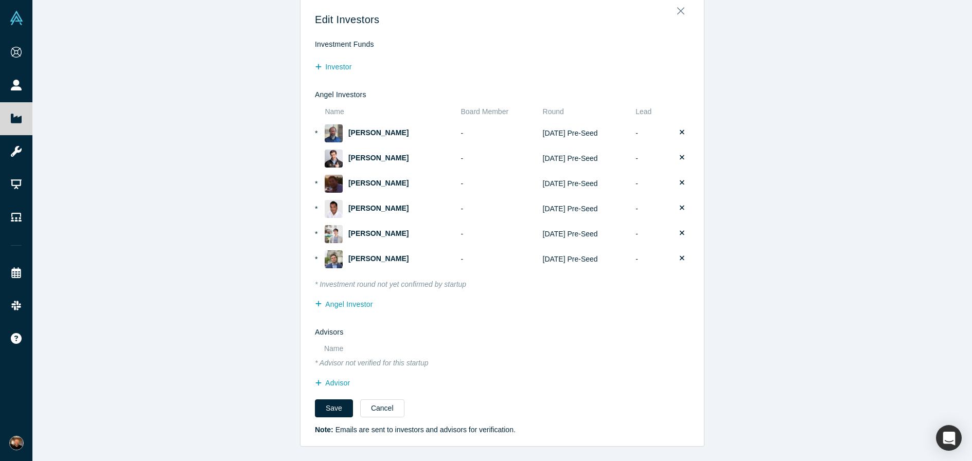
scroll to position [27, 0]
click at [333, 411] on button "Save" at bounding box center [334, 409] width 38 height 18
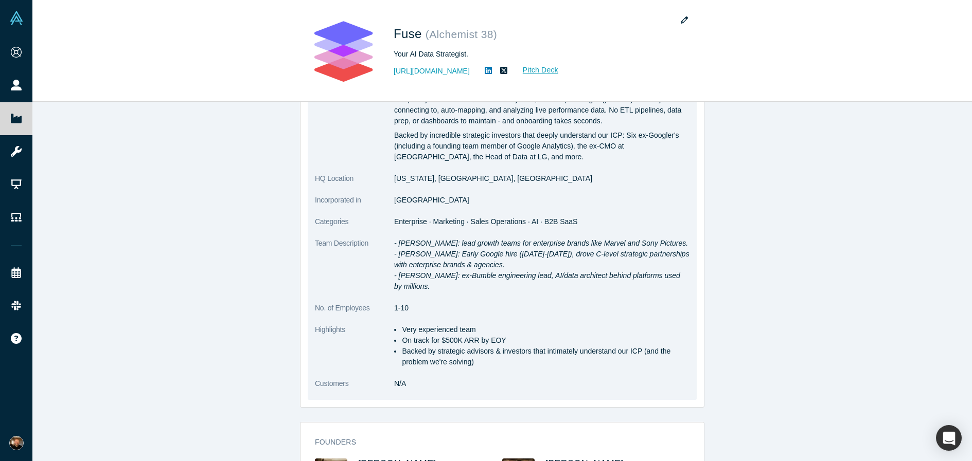
scroll to position [181, 0]
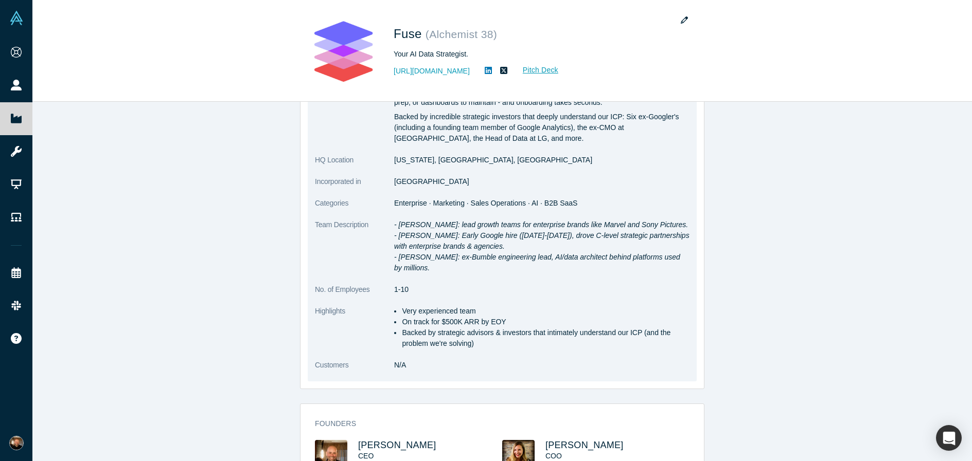
click at [456, 261] on p "- [PERSON_NAME]: lead growth teams for enterprise brands like Marvel and Sony P…" at bounding box center [541, 247] width 295 height 54
click at [463, 247] on em "- [PERSON_NAME]: Early Google hire ([DATE]-[DATE]), drove C-level strategic par…" at bounding box center [541, 241] width 295 height 19
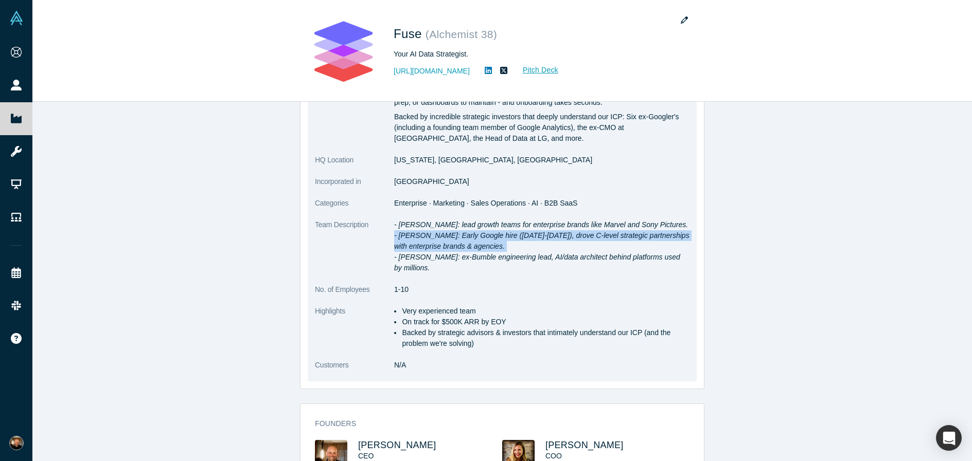
click at [463, 247] on em "- [PERSON_NAME]: Early Google hire ([DATE]-[DATE]), drove C-level strategic par…" at bounding box center [541, 241] width 295 height 19
click at [505, 257] on em "- [PERSON_NAME]: ex-Bumble engineering lead, AI/data architect behind platforms…" at bounding box center [537, 262] width 286 height 19
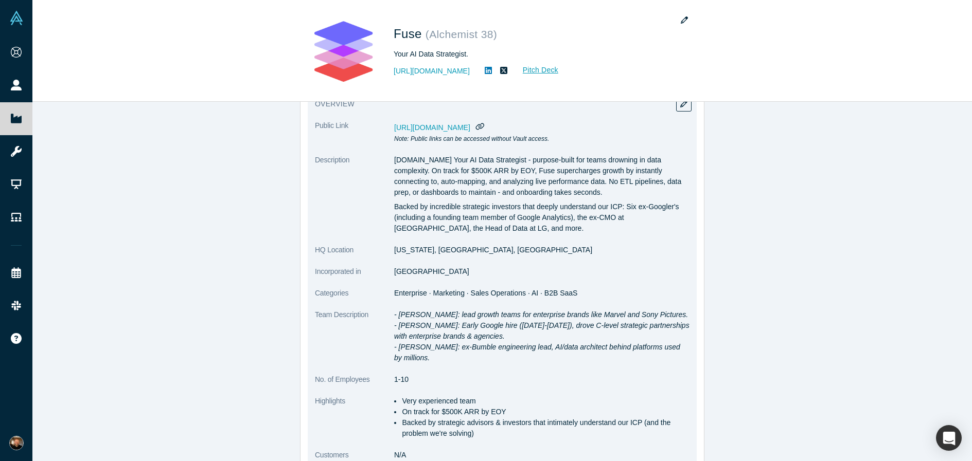
scroll to position [90, 0]
click at [683, 111] on button "button" at bounding box center [683, 106] width 15 height 14
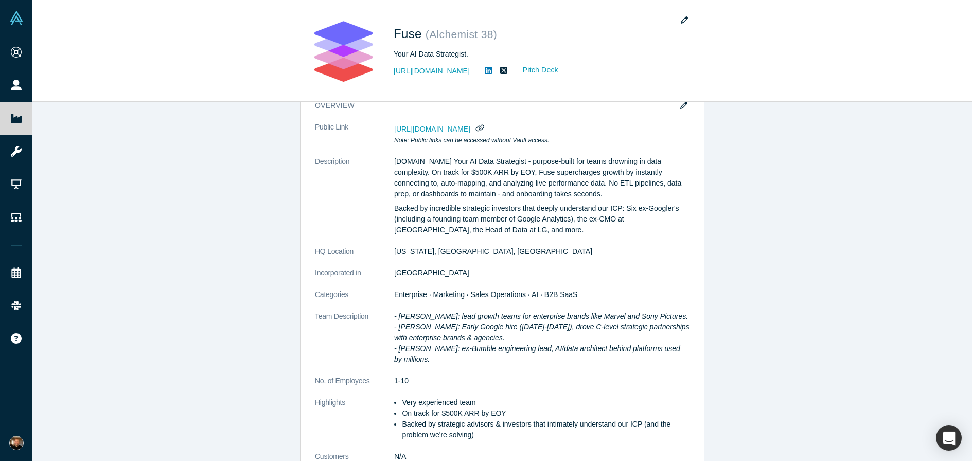
scroll to position [0, 0]
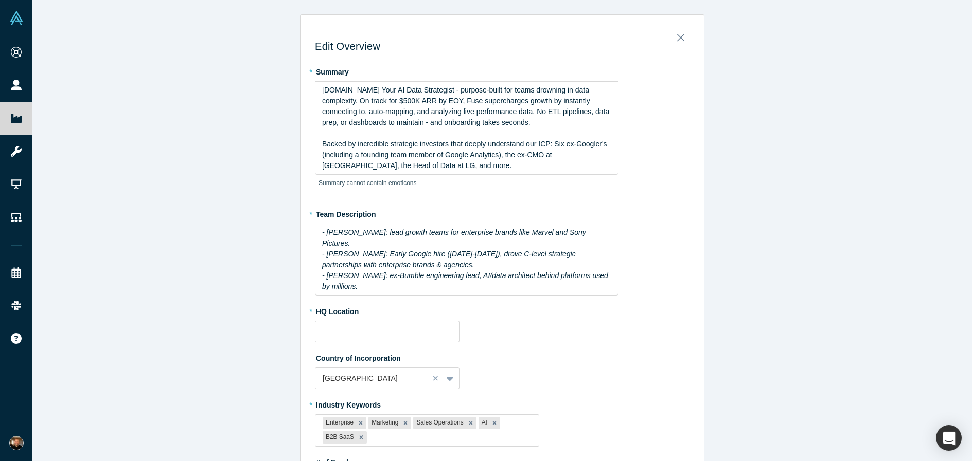
type input "[US_STATE], [GEOGRAPHIC_DATA], [GEOGRAPHIC_DATA]"
click at [417, 250] on span "- [PERSON_NAME]: Early Google hire ([DATE]-[DATE]), drove C-level strategic par…" at bounding box center [450, 259] width 256 height 19
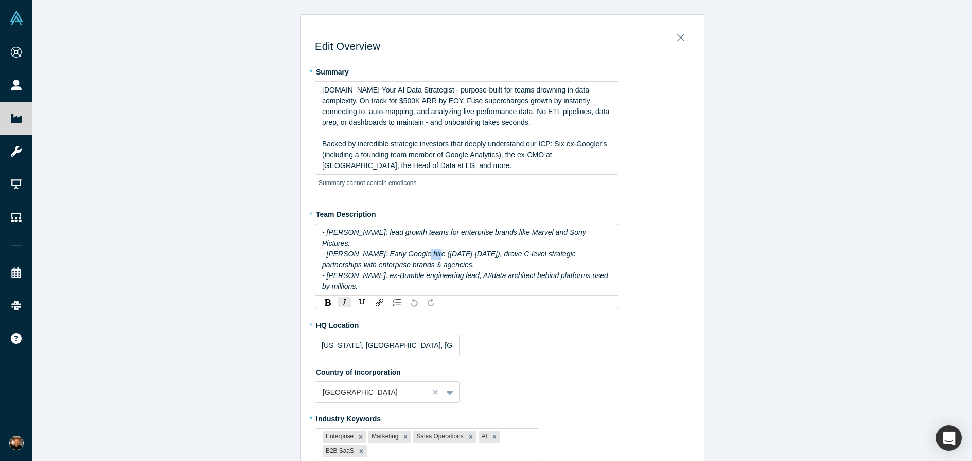
click at [417, 250] on span "- [PERSON_NAME]: Early Google hire ([DATE]-[DATE]), drove C-level strategic par…" at bounding box center [450, 259] width 256 height 19
click at [463, 252] on div "- [PERSON_NAME]: Early Google ([DATE]-[DATE]), drove C-level strategic partners…" at bounding box center [467, 260] width 290 height 22
drag, startPoint x: 452, startPoint y: 254, endPoint x: 565, endPoint y: 242, distance: 113.7
click at [565, 249] on div "- [PERSON_NAME]: Early Google ([DATE]-[DATE]), drove C-level strategic partners…" at bounding box center [467, 260] width 290 height 22
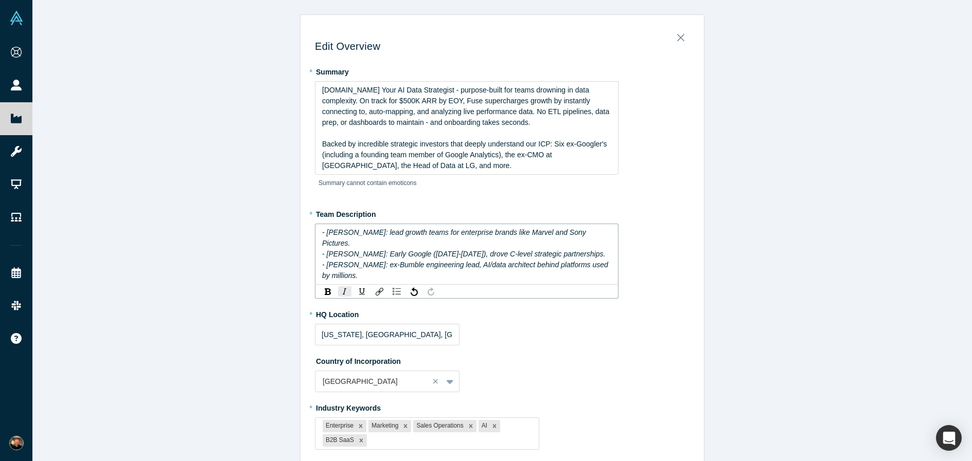
click at [385, 261] on span "- [PERSON_NAME]: ex-Bumble engineering lead, AI/data architect behind platforms…" at bounding box center [466, 270] width 288 height 19
drag, startPoint x: 508, startPoint y: 267, endPoint x: 512, endPoint y: 256, distance: 11.4
click at [511, 260] on div "- [PERSON_NAME]: Bumble engineering lead, AI/data architect behind platforms us…" at bounding box center [467, 271] width 290 height 22
click at [536, 260] on div "- [PERSON_NAME]: Bumble engineering lead, AI/data architect." at bounding box center [467, 265] width 290 height 11
click at [590, 249] on div "- [PERSON_NAME]: Early Google ([DATE]-[DATE]), drove C-level strategic partners…" at bounding box center [467, 254] width 290 height 11
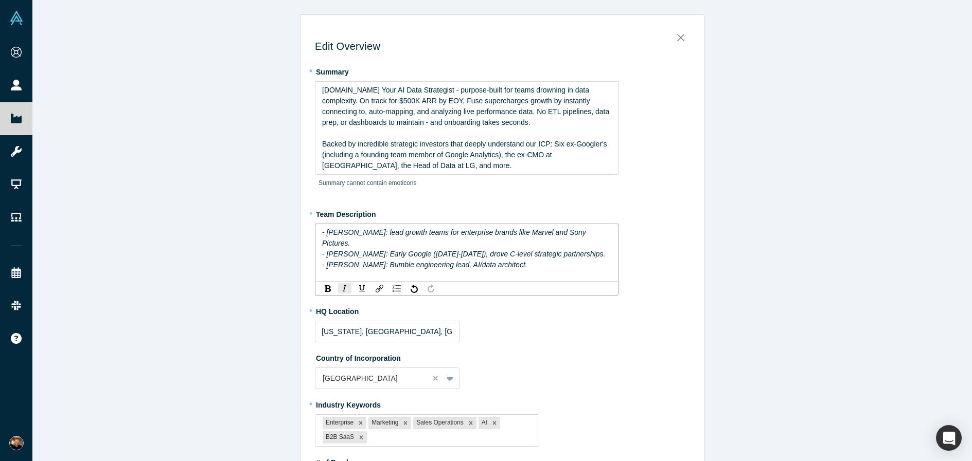
click at [459, 261] on span "- [PERSON_NAME]: Bumble engineering lead, AI/data architect." at bounding box center [424, 265] width 205 height 8
click at [531, 260] on div "- [PERSON_NAME]: Bumble engineering lead, AI/data architect." at bounding box center [467, 265] width 290 height 11
click at [606, 260] on div "- [PERSON_NAME]: Bumble engineering lead, AI/data architect." at bounding box center [467, 265] width 290 height 11
click at [602, 249] on div "- [PERSON_NAME]: Early Google ([DATE]-[DATE]), drove C-level strategic partners…" at bounding box center [467, 254] width 290 height 11
click at [537, 260] on div "- [PERSON_NAME]: Bumble engineering lead, AI/data architect." at bounding box center [467, 265] width 290 height 11
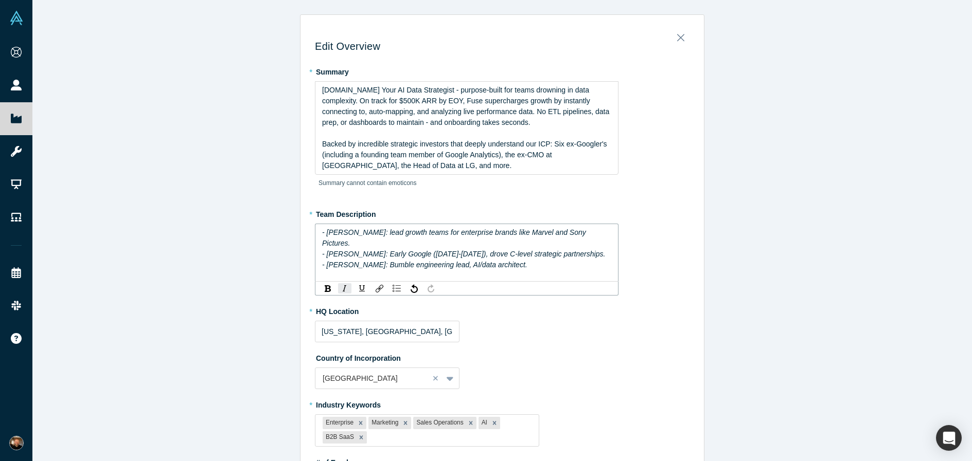
click at [580, 249] on div "- [PERSON_NAME]: Early Google ([DATE]-[DATE]), drove C-level strategic partners…" at bounding box center [467, 254] width 290 height 11
click at [588, 235] on span "- [PERSON_NAME]: lead growth teams for enterprise brands like Marvel and Sony P…" at bounding box center [455, 237] width 266 height 19
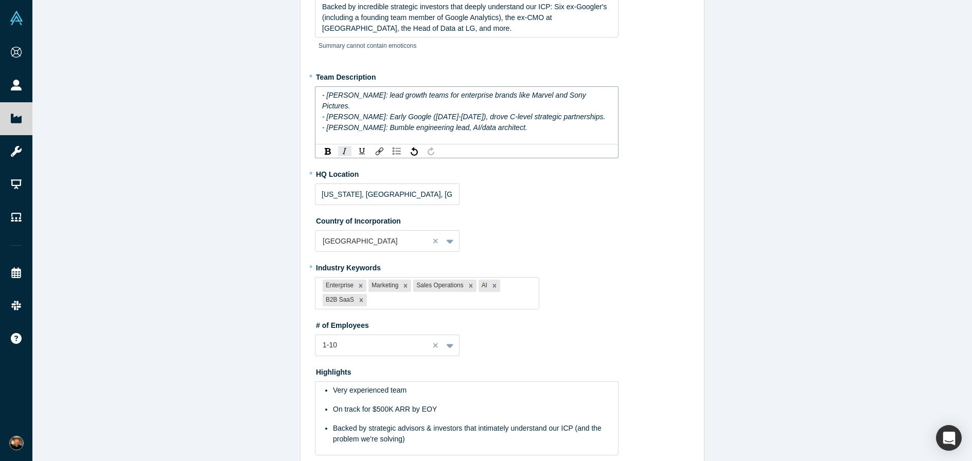
scroll to position [136, 0]
click at [384, 114] on span "- [PERSON_NAME]: Early Google ([DATE]-[DATE]), drove C-level strategic partners…" at bounding box center [463, 118] width 283 height 8
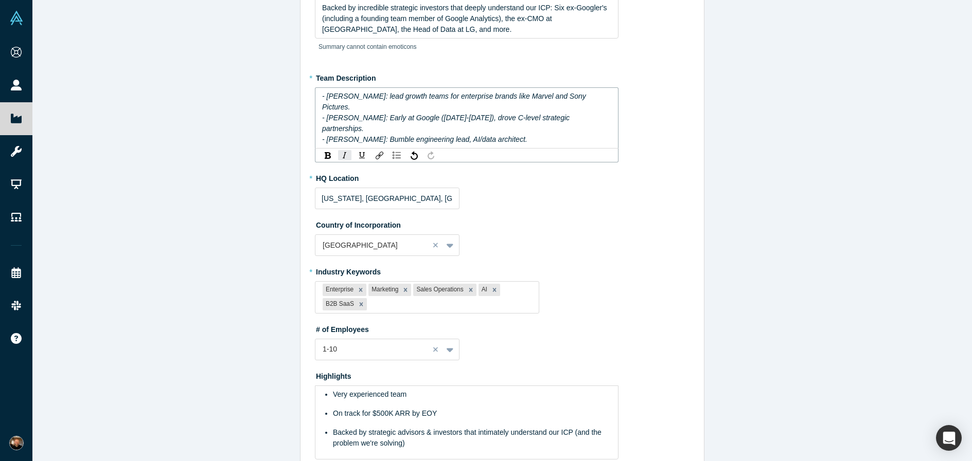
click at [571, 134] on div "- [PERSON_NAME]: Bumble engineering lead, AI/data architect." at bounding box center [467, 139] width 290 height 11
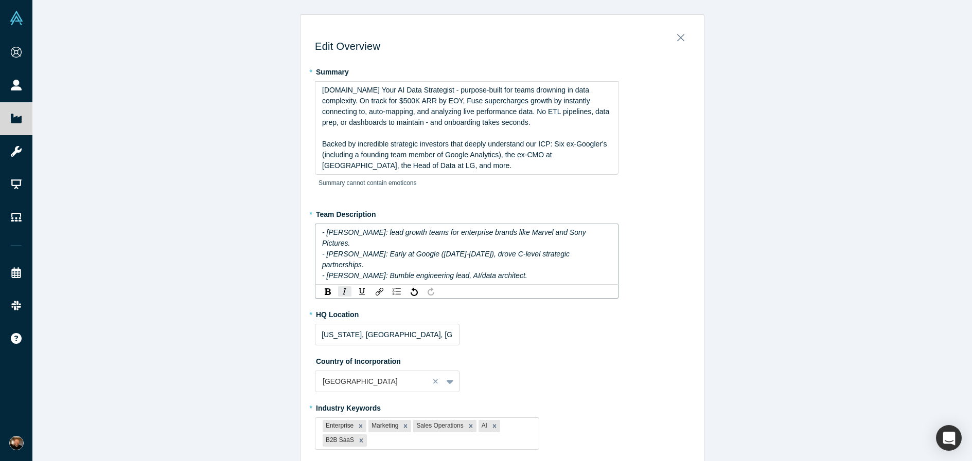
scroll to position [51, 0]
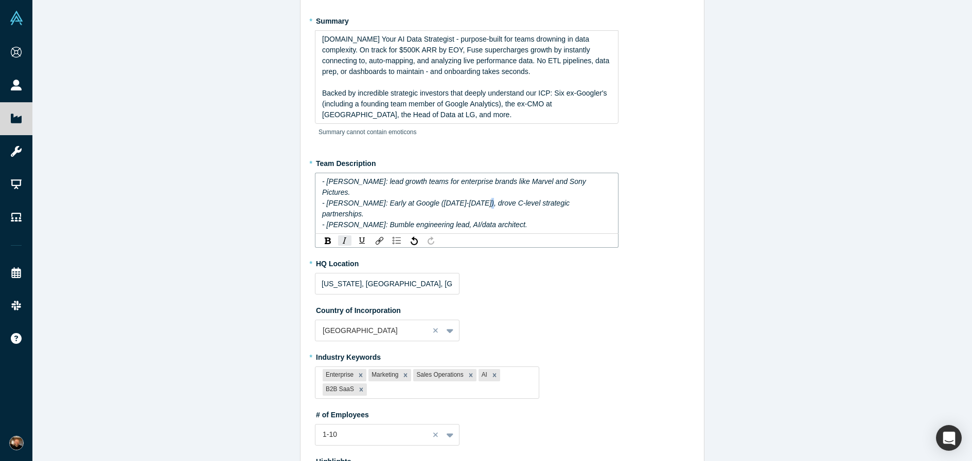
click at [467, 199] on span "- [PERSON_NAME]: Early at Google ([DATE]-[DATE]), drove C-level strategic partn…" at bounding box center [447, 208] width 250 height 19
click at [469, 199] on span "- [PERSON_NAME]: Early at Google ([DATE]-[DATE]), drove C-level strategic partn…" at bounding box center [447, 208] width 250 height 19
click at [519, 199] on span "- [PERSON_NAME]: Early at Google ([DATE]-[DATE]), drove C-level strategic partn…" at bounding box center [447, 208] width 250 height 19
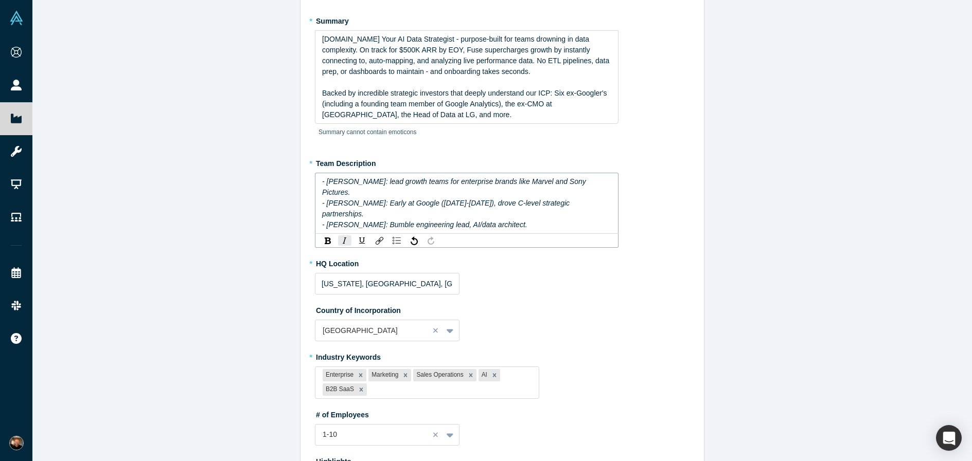
click at [582, 198] on div "- [PERSON_NAME]: Early at Google ([DATE]-[DATE]), drove C-level strategic partn…" at bounding box center [467, 209] width 290 height 22
click at [467, 199] on span "- [PERSON_NAME]: Early at Google ([DATE]-[DATE]), drove C-level strategic partn…" at bounding box center [447, 208] width 250 height 19
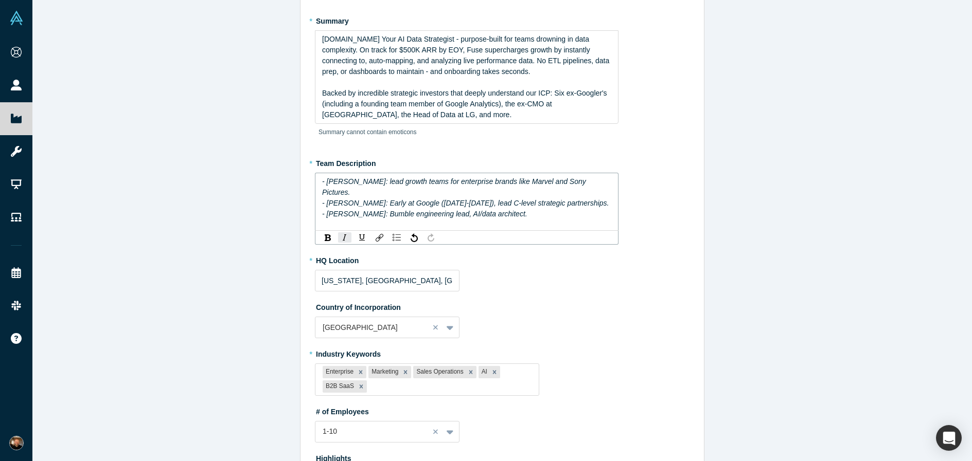
click at [596, 209] on div "- [PERSON_NAME]: Bumble engineering lead, AI/data architect." at bounding box center [467, 214] width 290 height 11
click at [597, 198] on div "- [PERSON_NAME]: Early at Google ([DATE]-[DATE]), lead C-level strategic partne…" at bounding box center [467, 203] width 290 height 11
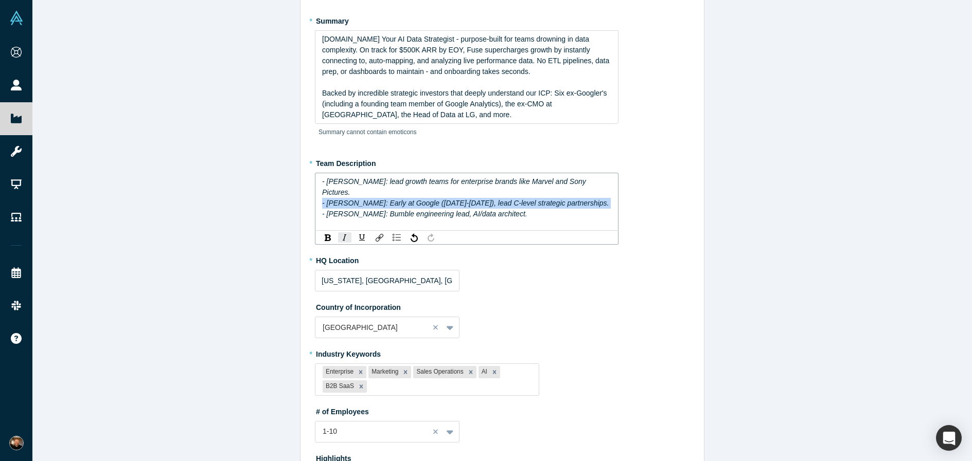
click at [593, 198] on div "- [PERSON_NAME]: Early at Google ([DATE]-[DATE]), lead C-level strategic partne…" at bounding box center [467, 203] width 290 height 11
click at [535, 199] on span "- [PERSON_NAME]: Early at Google ([DATE]-[DATE]), lead C-level strategic partne…" at bounding box center [465, 203] width 287 height 8
click at [571, 198] on div "- [PERSON_NAME]: Early at Google ([DATE]-[DATE]), lead C-level strategic partne…" at bounding box center [467, 203] width 290 height 11
click at [583, 198] on div "- [PERSON_NAME]: Early at Google ([DATE]-[DATE]), lead C-level strategic partne…" at bounding box center [467, 203] width 290 height 11
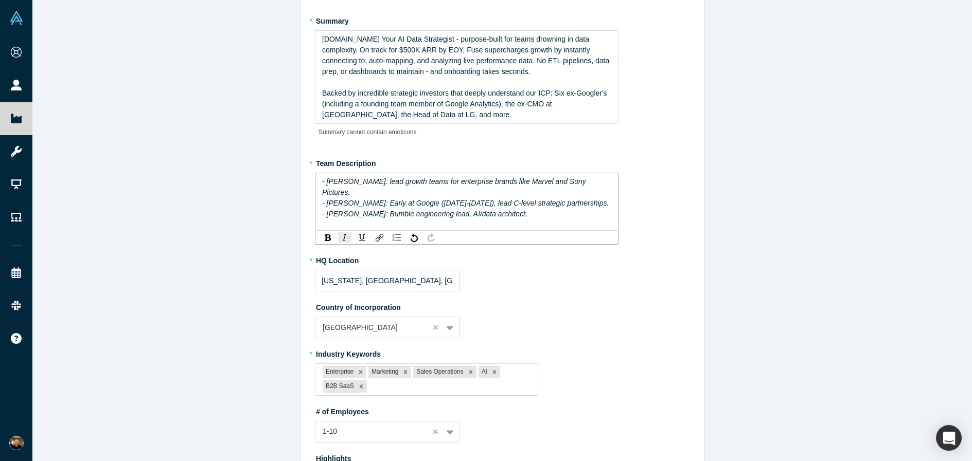
click at [583, 209] on div "- [PERSON_NAME]: Bumble engineering lead, AI/data architect." at bounding box center [467, 214] width 290 height 11
click at [580, 224] on div "- [PERSON_NAME]: lead growth teams for enterprise brands like Marvel and Sony P…" at bounding box center [467, 209] width 304 height 72
click at [586, 212] on div "- [PERSON_NAME]: lead growth teams for enterprise brands like Marvel and Sony P…" at bounding box center [467, 209] width 304 height 72
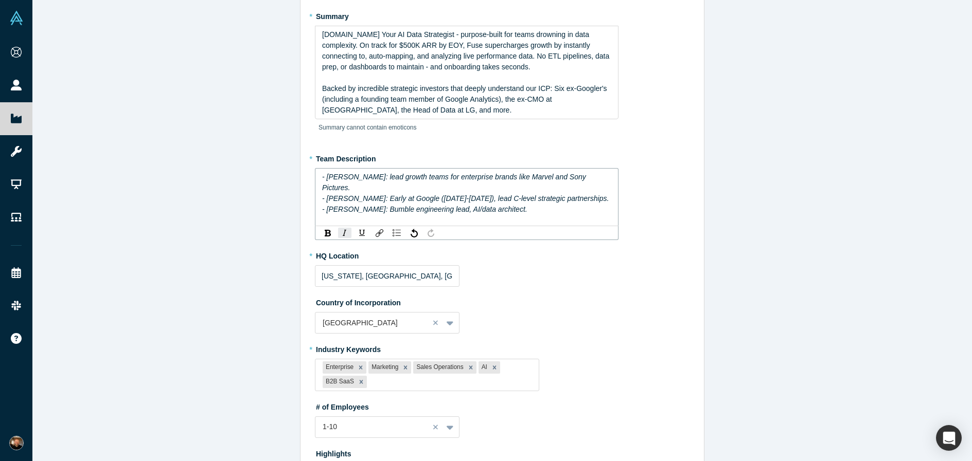
scroll to position [55, 0]
click at [567, 195] on span "- [PERSON_NAME]: Early at Google ([DATE]-[DATE]), lead C-level strategic partne…" at bounding box center [465, 199] width 287 height 8
click at [505, 195] on span "- [PERSON_NAME]: Early at Google ([DATE]-[DATE]), lead C-level strategic partne…" at bounding box center [465, 199] width 287 height 8
click at [601, 194] on div "- [PERSON_NAME]: Early at Google ([DATE]-[DATE]), lead C-level strategic partne…" at bounding box center [467, 199] width 290 height 11
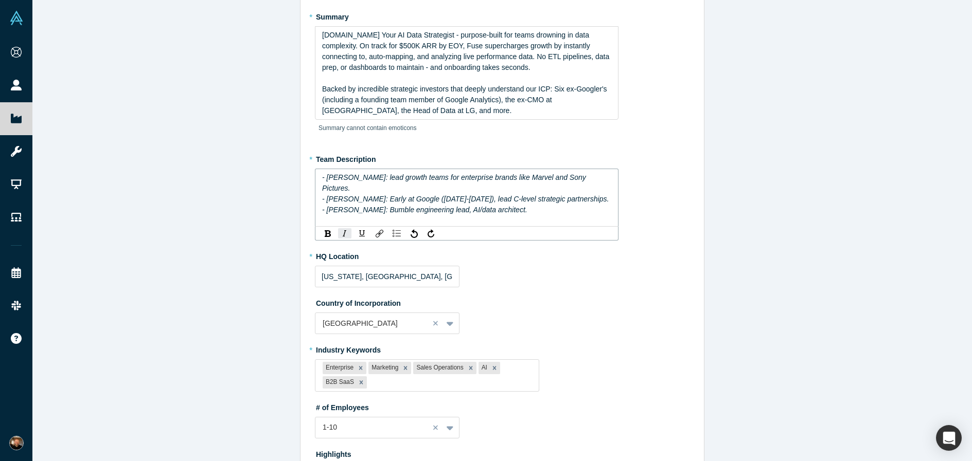
click at [512, 195] on span "- [PERSON_NAME]: Early at Google ([DATE]-[DATE]), lead C-level strategic partne…" at bounding box center [465, 199] width 287 height 8
click at [569, 205] on div "- [PERSON_NAME]: Bumble engineering lead, AI/data architect." at bounding box center [467, 210] width 290 height 11
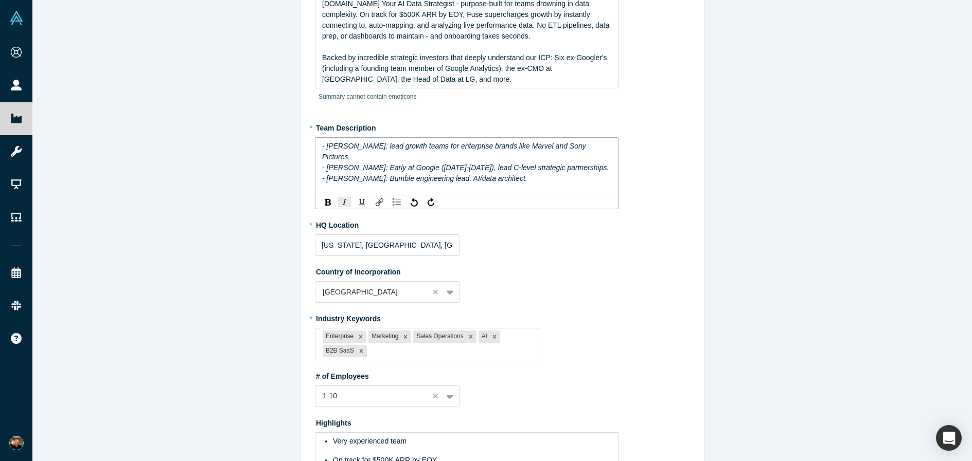
click at [377, 147] on span "- [PERSON_NAME]: lead growth teams for enterprise brands like Marvel and Sony P…" at bounding box center [455, 151] width 266 height 19
click at [361, 169] on span "- [PERSON_NAME]: Early at Google ([DATE]-[DATE]), lead C-level strategic partne…" at bounding box center [465, 168] width 287 height 8
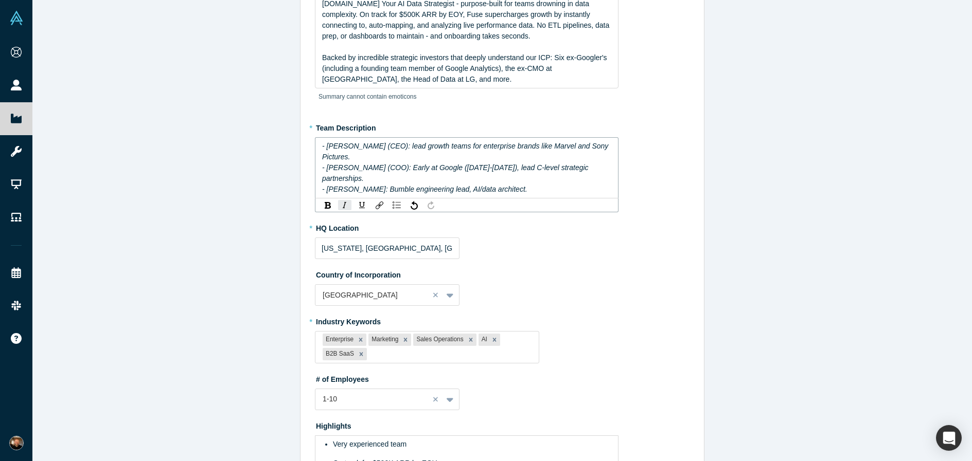
click at [371, 185] on span "- [PERSON_NAME]: Bumble engineering lead, AI/data architect." at bounding box center [424, 189] width 205 height 8
click at [446, 163] on div "- [PERSON_NAME] (COO): Early at Google ([DATE]-[DATE]), lead C-level strategic …" at bounding box center [467, 174] width 290 height 22
click at [536, 146] on span "- [PERSON_NAME] (CEO): lead growth teams for enterprise brands like Marvel and …" at bounding box center [466, 151] width 288 height 19
click at [534, 147] on span "- [PERSON_NAME] (CEO): lead growth teams for enterprise brands( Marvel and Sony…" at bounding box center [461, 151] width 278 height 19
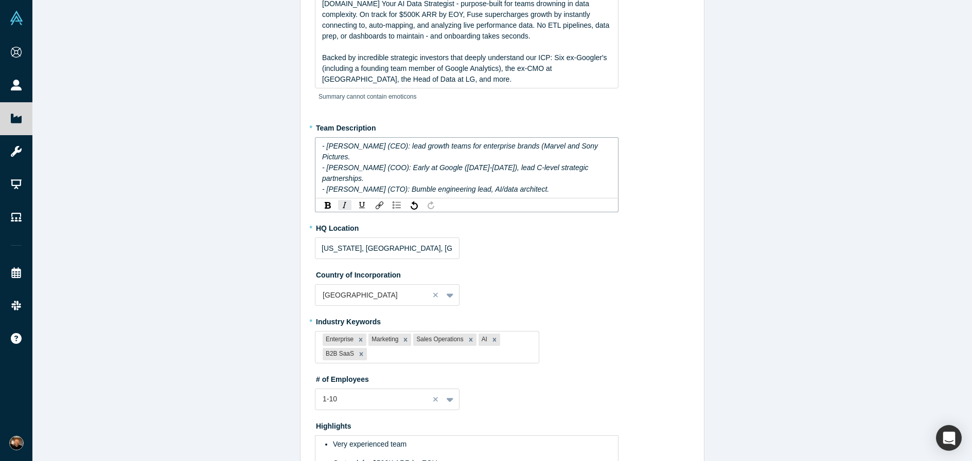
click at [332, 160] on span "- [PERSON_NAME] (CEO): lead growth teams for enterprise brands (Marvel and Sony…" at bounding box center [461, 151] width 278 height 19
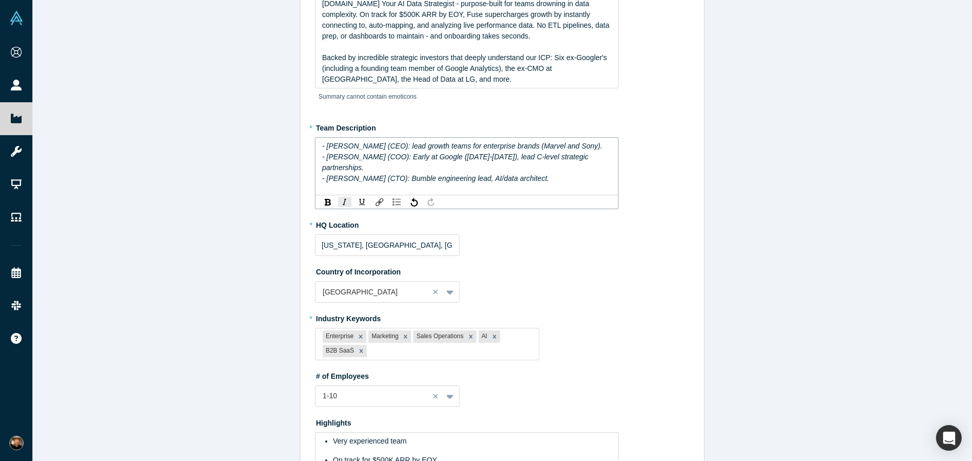
click at [534, 146] on span "- [PERSON_NAME] (CEO): lead growth teams for enterprise brands (Marvel and Sony…" at bounding box center [462, 146] width 280 height 8
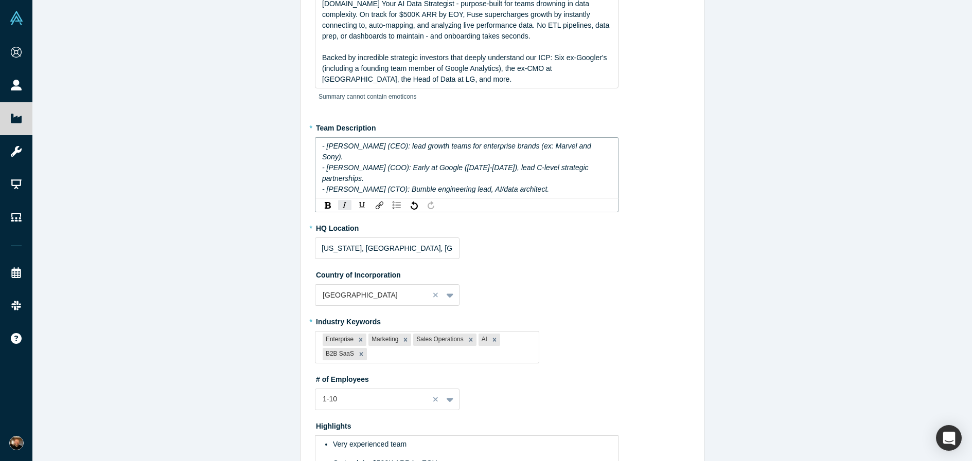
click at [582, 147] on span "- [PERSON_NAME] (CEO): lead growth teams for enterprise brands (ex: Marvel and …" at bounding box center [457, 151] width 271 height 19
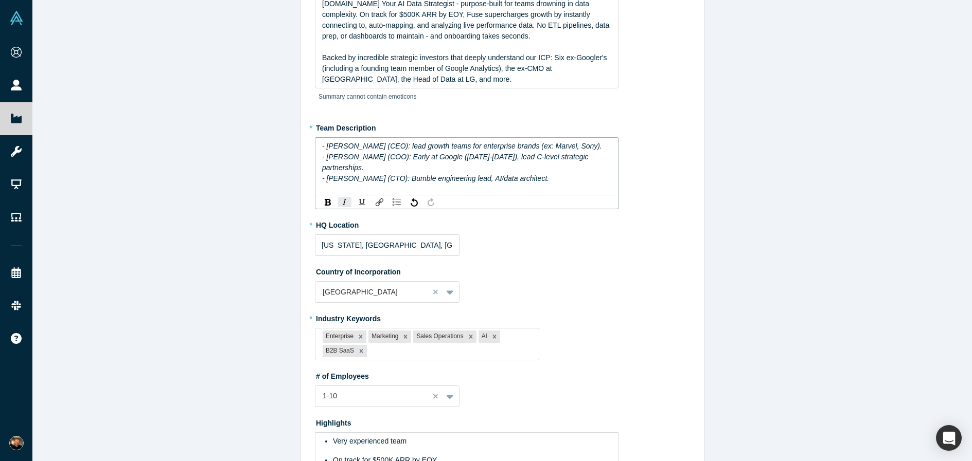
click at [608, 149] on div "- [PERSON_NAME] (CEO): lead growth teams for enterprise brands (ex: Marvel, Son…" at bounding box center [467, 146] width 290 height 11
click at [577, 173] on div "- [PERSON_NAME] (CTO): Bumble engineering lead, AI/data architect." at bounding box center [467, 178] width 290 height 11
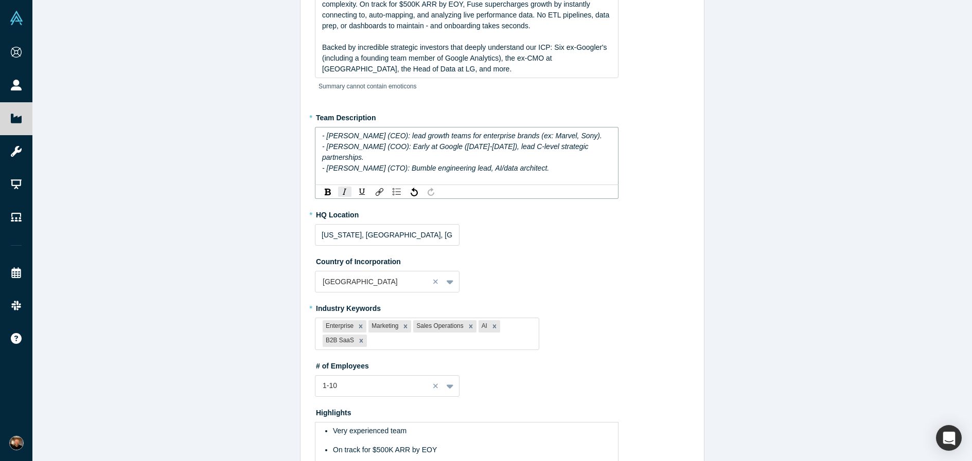
scroll to position [87, 0]
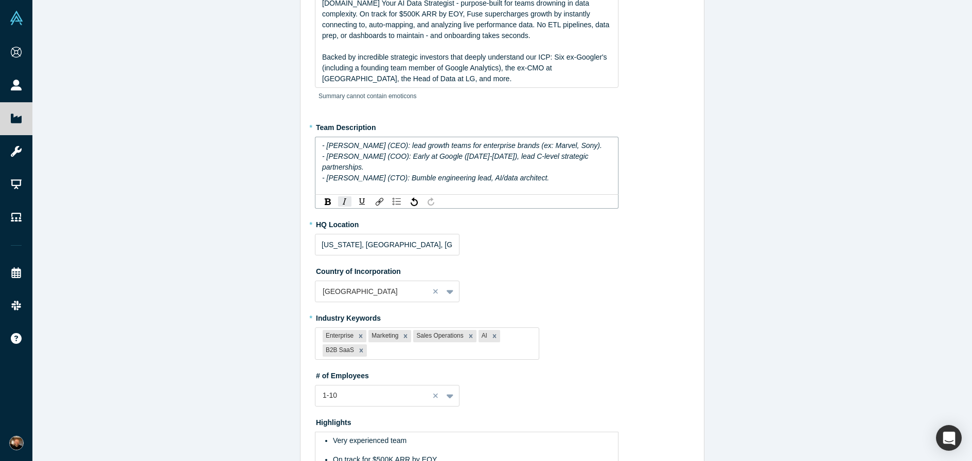
click at [609, 147] on div "- [PERSON_NAME] (CEO): lead growth teams for enterprise brands (ex: Marvel, Son…" at bounding box center [467, 145] width 290 height 11
click at [586, 173] on div "- [PERSON_NAME] (CEO): lead growth teams for enterprise brands (ex: Marvel, Son…" at bounding box center [467, 166] width 304 height 58
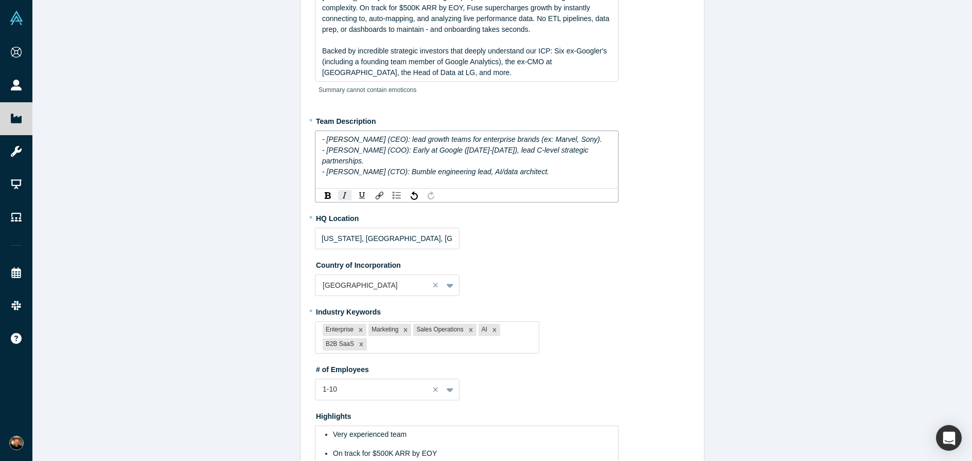
scroll to position [94, 0]
click at [603, 137] on div "- [PERSON_NAME] (CEO): lead growth teams for enterprise brands (ex: Marvel, Son…" at bounding box center [467, 138] width 290 height 11
click at [608, 145] on div "- [PERSON_NAME] (COO): Early at Google ([DATE]-[DATE]), lead C-level strategic …" at bounding box center [467, 155] width 290 height 22
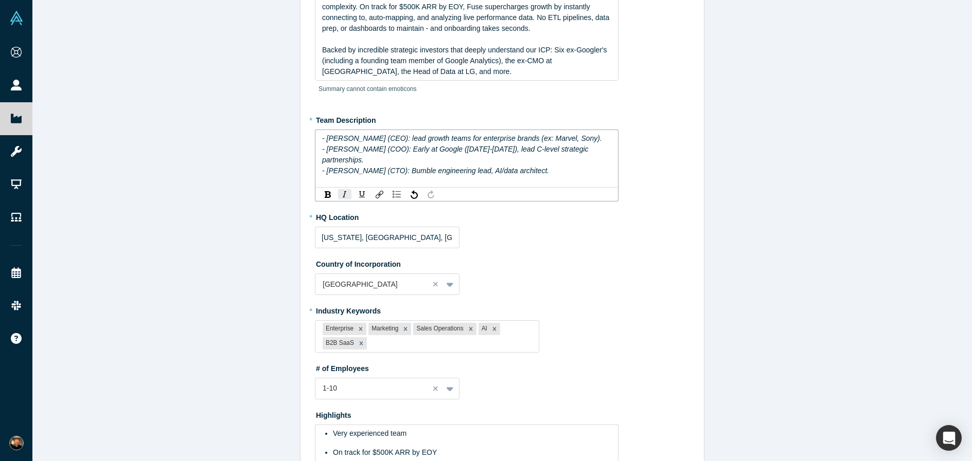
click at [603, 166] on div "- [PERSON_NAME] (CTO): Bumble engineering lead, AI/data architect." at bounding box center [467, 171] width 290 height 11
click at [595, 166] on div "- [PERSON_NAME] (CTO): Bumble engineering lead, AI/data architect." at bounding box center [467, 171] width 290 height 11
click at [598, 149] on div "- [PERSON_NAME] (COO): Early at Google ([DATE]-[DATE]), lead C-level strategic …" at bounding box center [467, 155] width 290 height 22
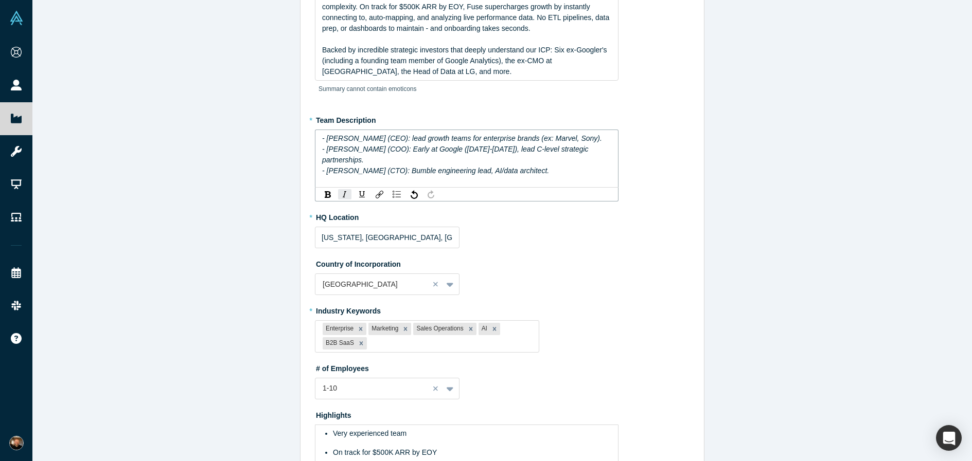
click at [557, 150] on span "- [PERSON_NAME] (COO): Early at Google ([DATE]-[DATE]), lead C-level strategic …" at bounding box center [456, 154] width 269 height 19
click at [590, 150] on span "- [PERSON_NAME] (COO): Early at Google ([DATE]-[DATE]), lead C-level strategic …" at bounding box center [456, 154] width 269 height 19
click at [602, 148] on div "- [PERSON_NAME] (COO): Early at Google ([DATE]-[DATE]), lead C-level strategic …" at bounding box center [467, 155] width 290 height 22
click at [596, 166] on div "- [PERSON_NAME] (CTO): Bumble engineering lead, AI/data architect." at bounding box center [467, 171] width 290 height 11
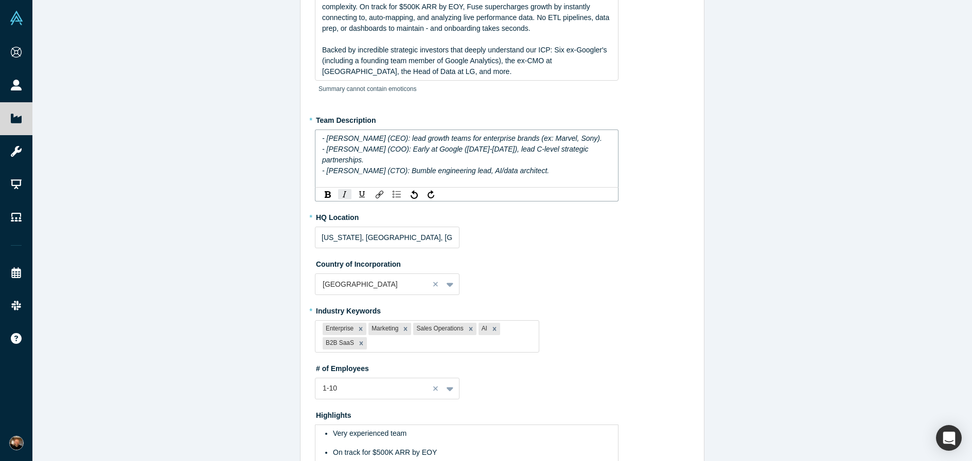
click at [593, 173] on div "- [PERSON_NAME] (CEO): lead growth teams for enterprise brands (ex: Marvel, Son…" at bounding box center [467, 159] width 304 height 58
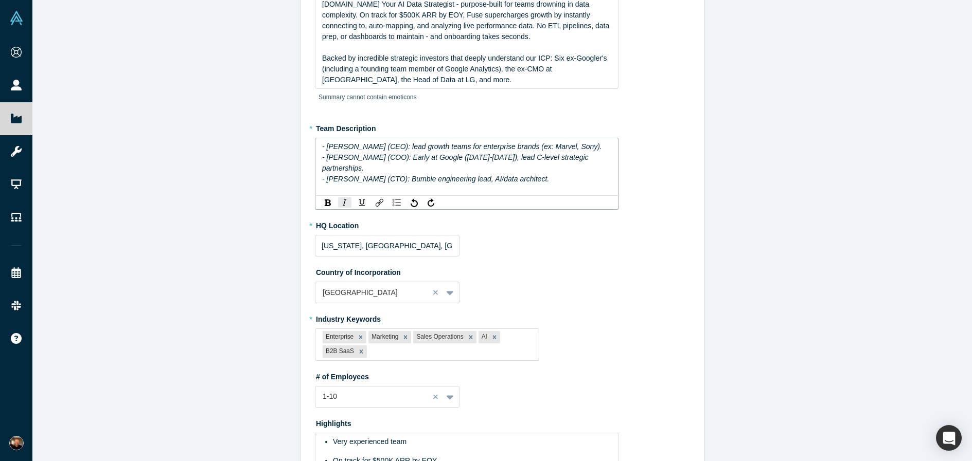
scroll to position [85, 0]
click at [566, 174] on div "- [PERSON_NAME] (CTO): Bumble engineering lead, AI/data architect." at bounding box center [467, 179] width 290 height 11
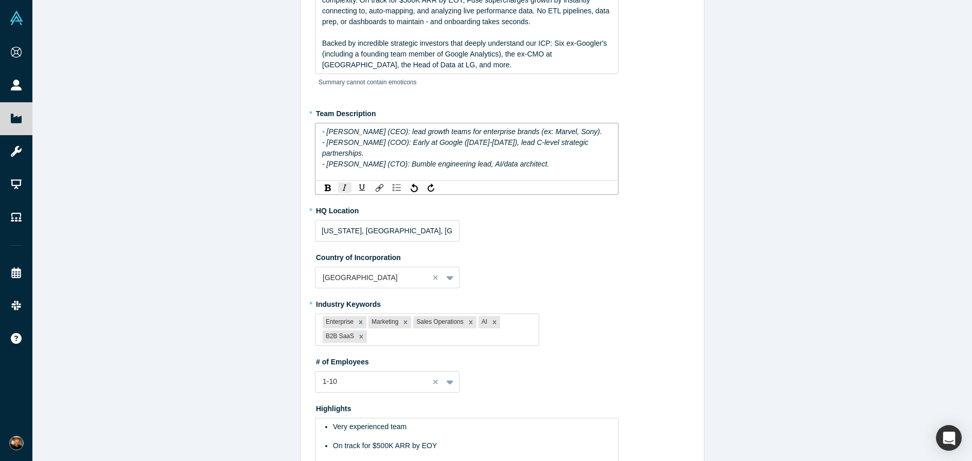
scroll to position [100, 0]
click at [597, 146] on div "- [PERSON_NAME] (COO): Early at Google ([DATE]-[DATE]), lead C-level strategic …" at bounding box center [467, 149] width 290 height 22
click at [594, 160] on div "- [PERSON_NAME] (CEO): lead growth teams for enterprise brands (ex: Marvel, Son…" at bounding box center [467, 153] width 304 height 58
click at [570, 160] on div "- [PERSON_NAME] (CTO): Bumble engineering lead, AI/data architect." at bounding box center [467, 165] width 290 height 11
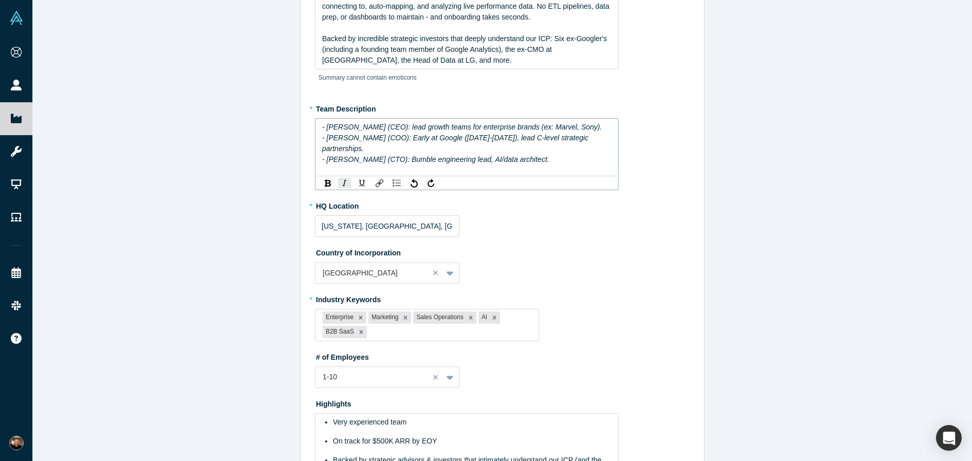
click at [557, 154] on div "- [PERSON_NAME] (CTO): Bumble engineering lead, AI/data architect." at bounding box center [467, 159] width 290 height 11
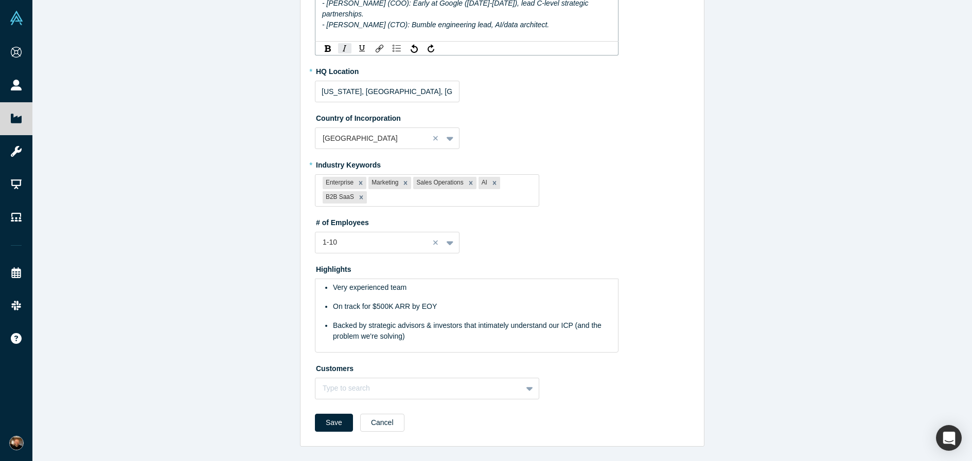
scroll to position [240, 0]
click at [327, 426] on button "Save" at bounding box center [334, 424] width 38 height 18
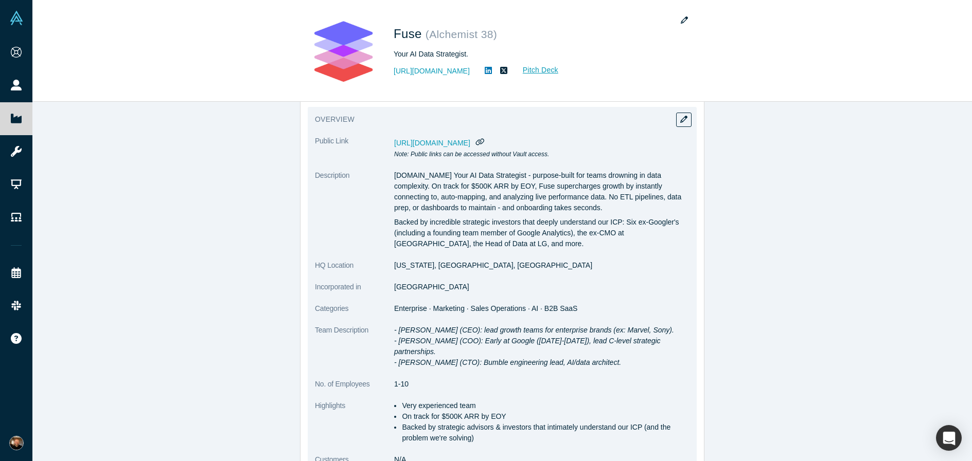
scroll to position [0, 0]
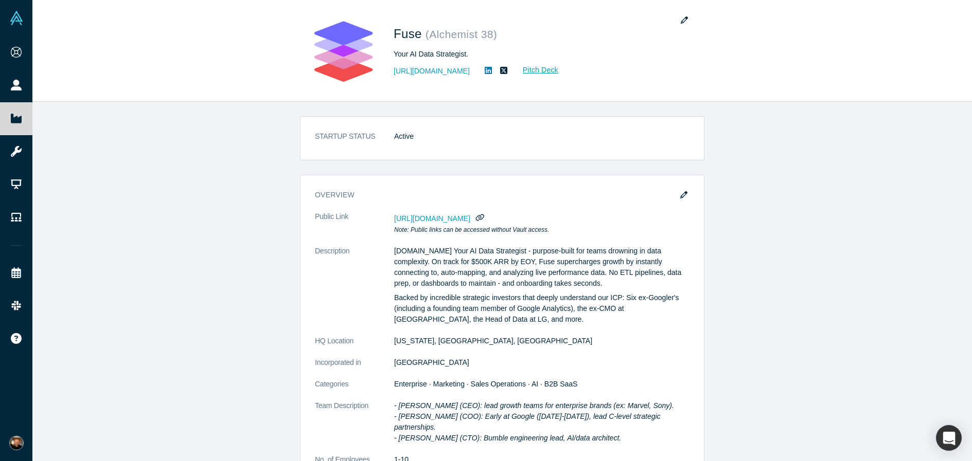
click at [221, 303] on div "STARTUP STATUS Active overview Public Link [URL][DOMAIN_NAME] Note: Public link…" at bounding box center [501, 282] width 939 height 360
click at [228, 244] on div "STARTUP STATUS Active overview Public Link [URL][DOMAIN_NAME] Note: Public link…" at bounding box center [501, 282] width 939 height 360
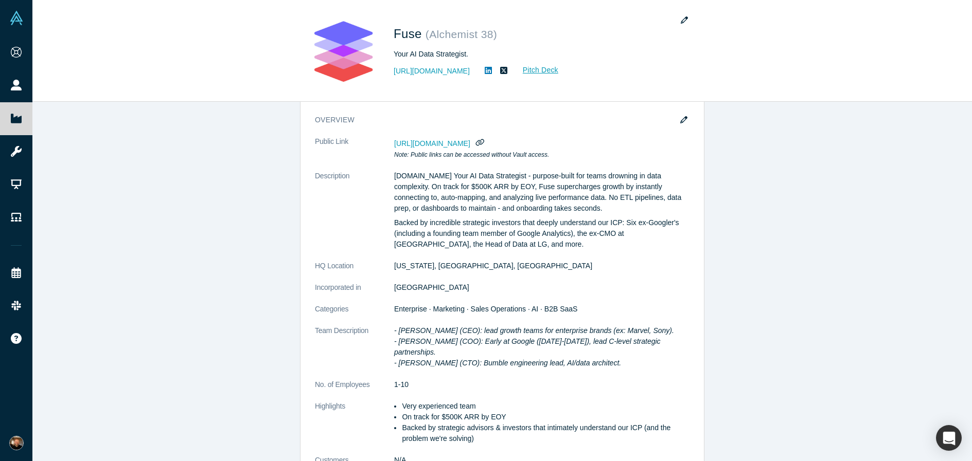
scroll to position [72, 0]
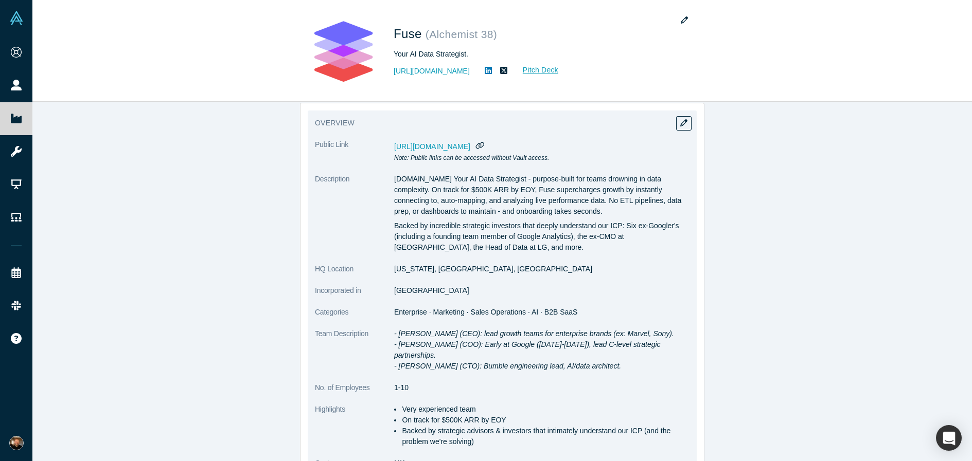
click at [462, 199] on p "[DOMAIN_NAME] Your AI Data Strategist - purpose-built for teams drowning in dat…" at bounding box center [541, 195] width 295 height 43
click at [470, 146] on span "[URL][DOMAIN_NAME]" at bounding box center [432, 147] width 76 height 8
click at [470, 147] on span "[URL][DOMAIN_NAME]" at bounding box center [432, 147] width 76 height 8
click at [485, 148] on icon "button" at bounding box center [480, 145] width 10 height 8
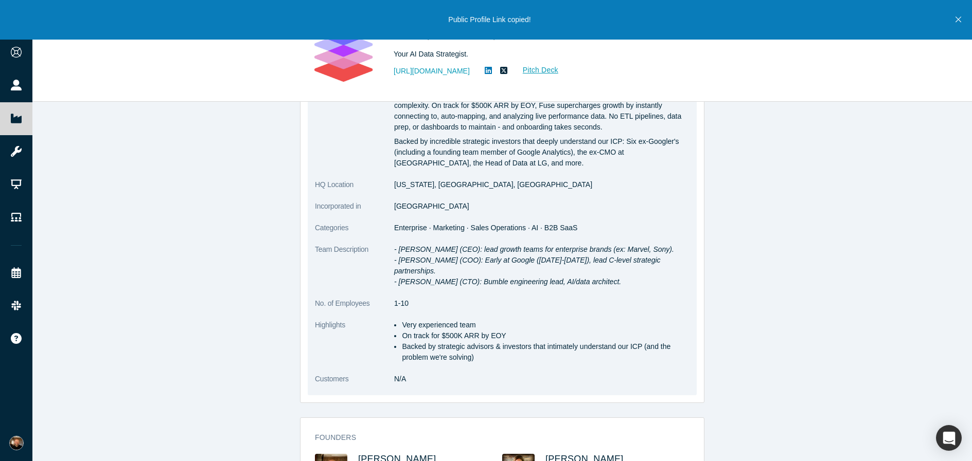
scroll to position [177, 0]
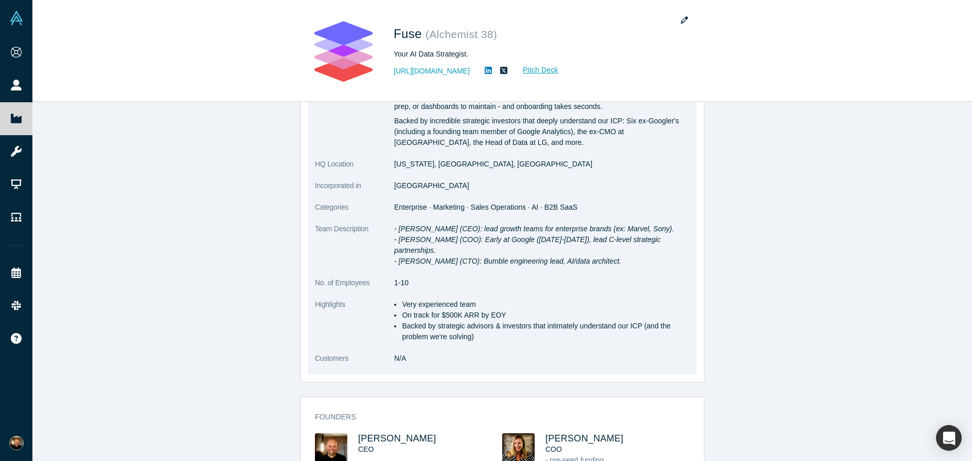
click at [575, 321] on li "Backed by strategic advisors & investors that intimately understand our ICP (an…" at bounding box center [546, 332] width 288 height 22
click at [571, 326] on li "Backed by strategic advisors & investors that intimately understand our ICP (an…" at bounding box center [546, 332] width 288 height 22
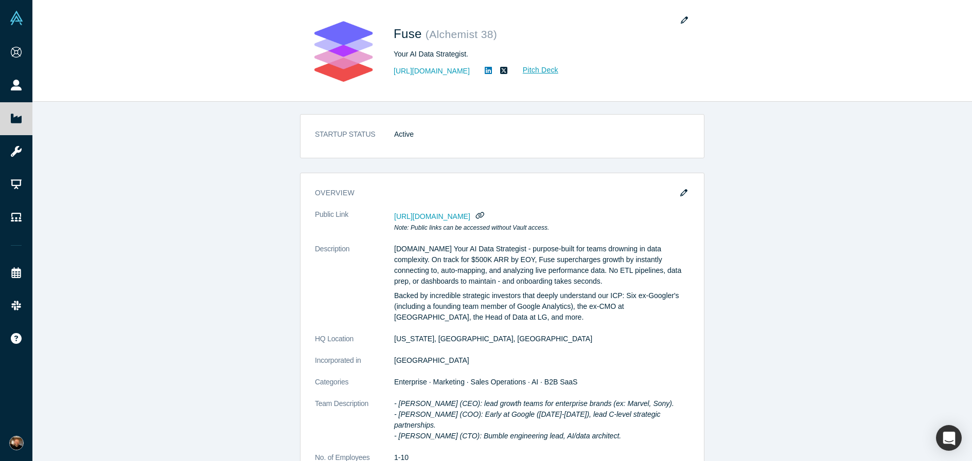
scroll to position [0, 0]
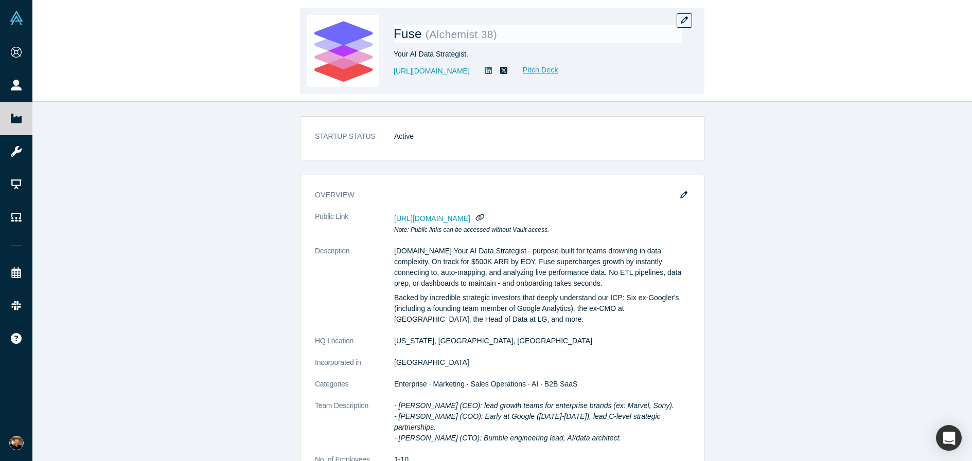
click at [485, 72] on icon at bounding box center [488, 70] width 7 height 7
click at [419, 73] on link "[URL][DOMAIN_NAME]" at bounding box center [432, 71] width 76 height 11
click at [511, 72] on link "Pitch Deck" at bounding box center [534, 70] width 47 height 12
click at [691, 19] on button "button" at bounding box center [684, 20] width 15 height 14
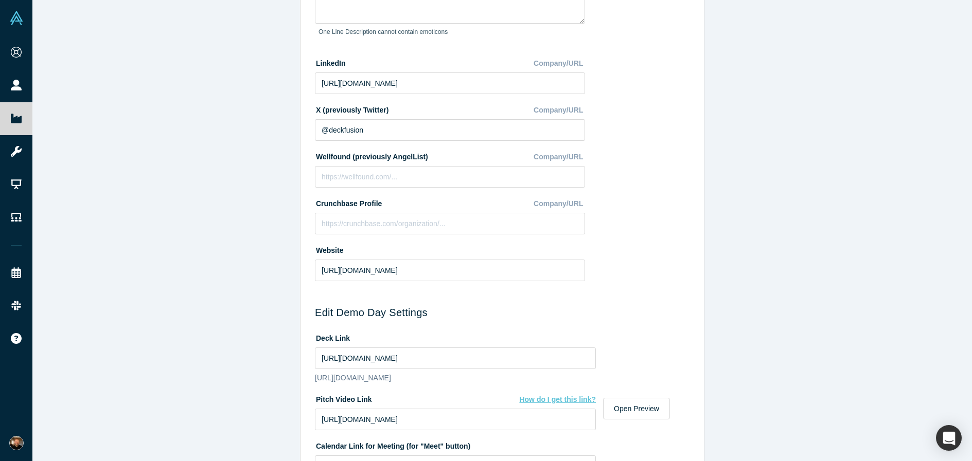
scroll to position [161, 0]
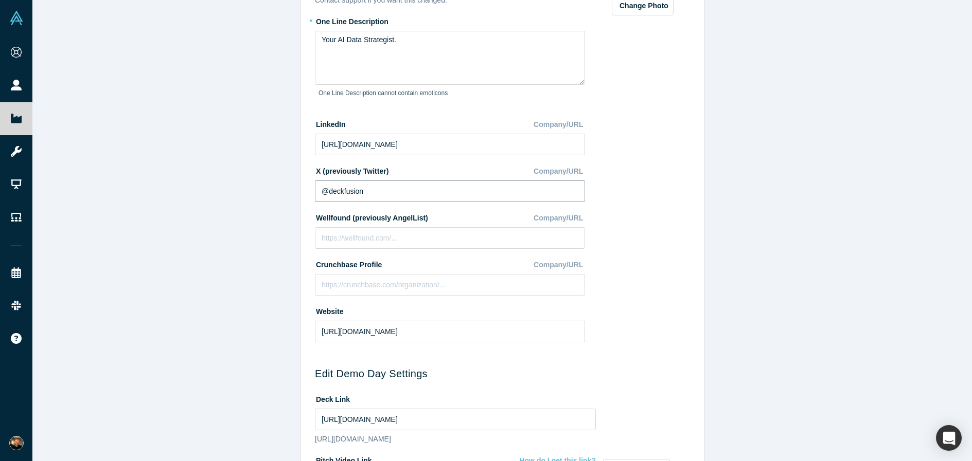
drag, startPoint x: 381, startPoint y: 192, endPoint x: 328, endPoint y: 192, distance: 53.0
click at [328, 192] on input "@deckfusion" at bounding box center [450, 192] width 270 height 22
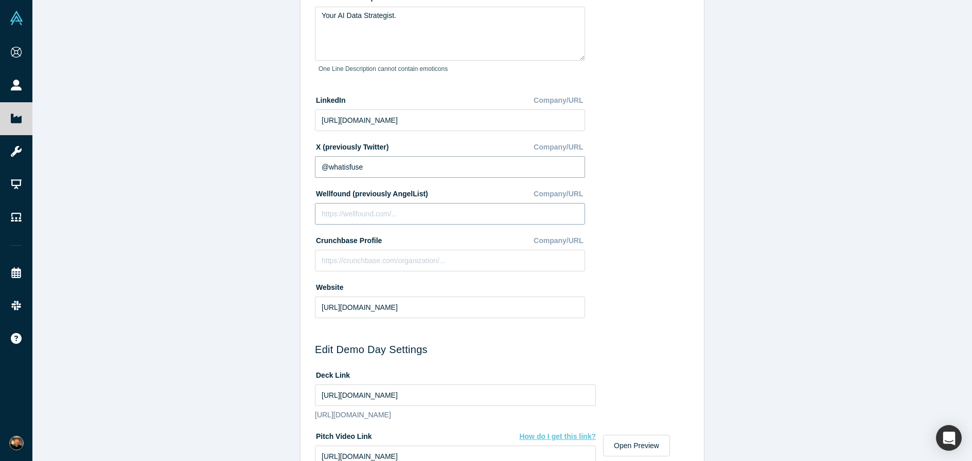
scroll to position [191, 0]
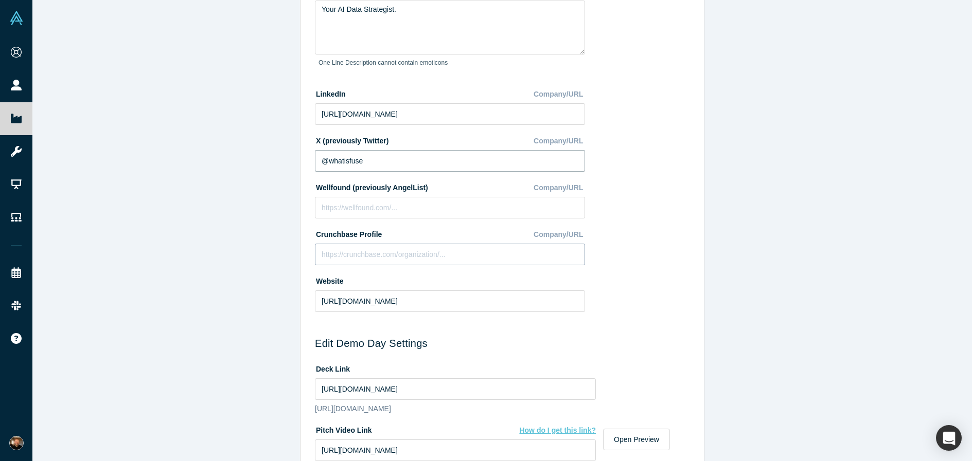
type input "@whatisfuse"
click at [424, 251] on input at bounding box center [450, 255] width 270 height 22
click at [434, 254] on input at bounding box center [450, 255] width 270 height 22
paste input "[URL][DOMAIN_NAME]"
type input "[URL][DOMAIN_NAME]"
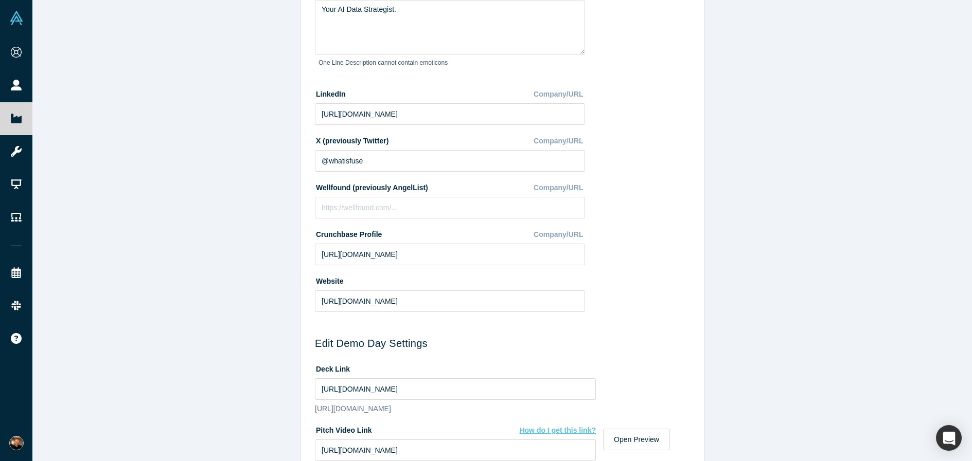
click at [450, 313] on div "* Name Fuse Name cannot contain emoticons Your current public company url is: […" at bounding box center [455, 95] width 281 height 447
click at [682, 277] on div "Change Photo Zoom Save Remove Upload New" at bounding box center [643, 95] width 94 height 447
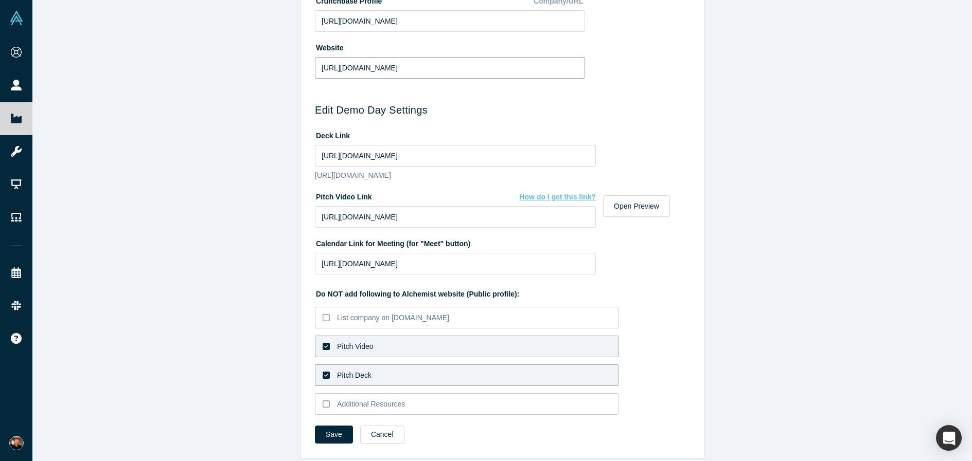
scroll to position [447, 0]
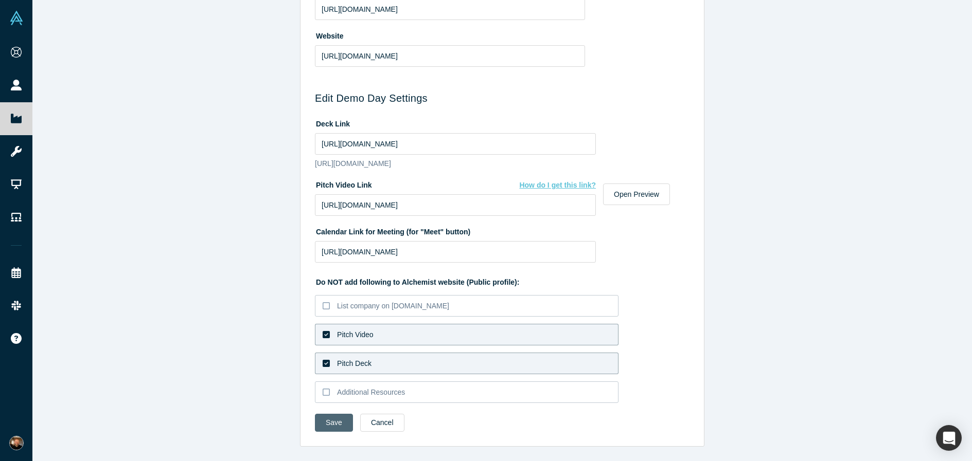
click at [325, 429] on button "Save" at bounding box center [334, 423] width 38 height 18
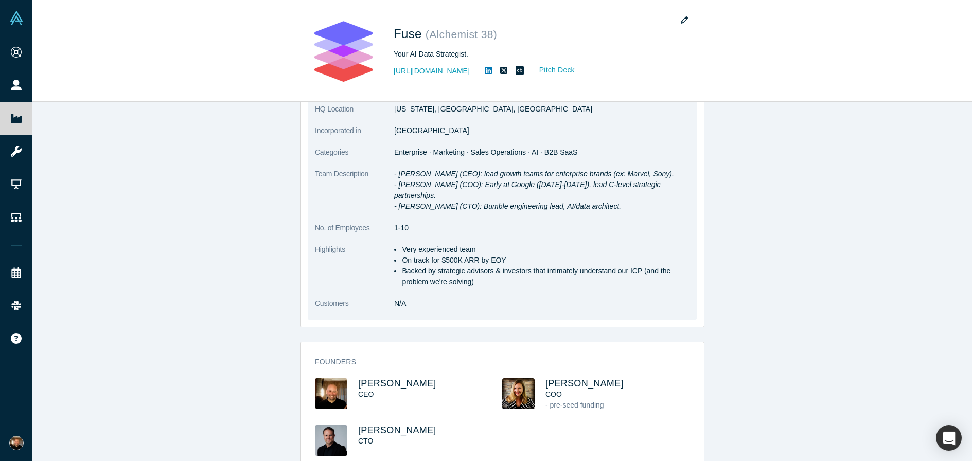
scroll to position [0, 0]
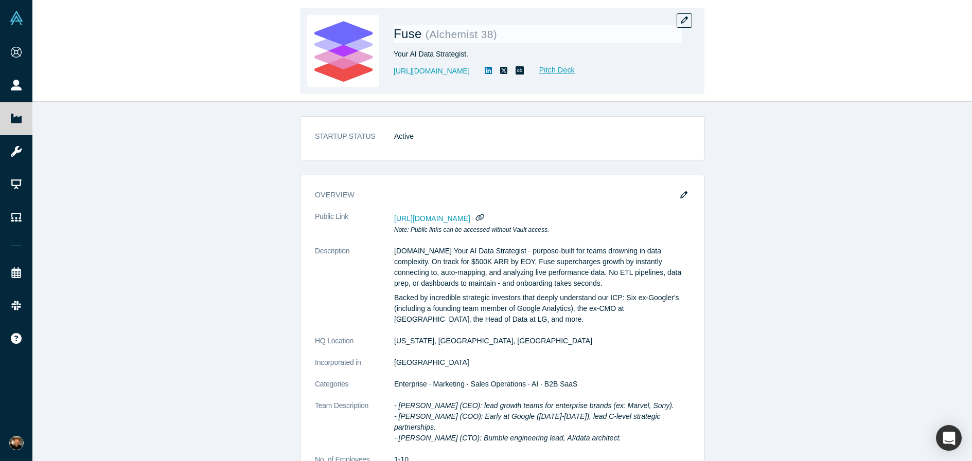
click at [500, 73] on icon at bounding box center [503, 70] width 7 height 7
click at [515, 72] on icon at bounding box center [519, 70] width 8 height 8
click at [485, 71] on icon at bounding box center [488, 70] width 7 height 8
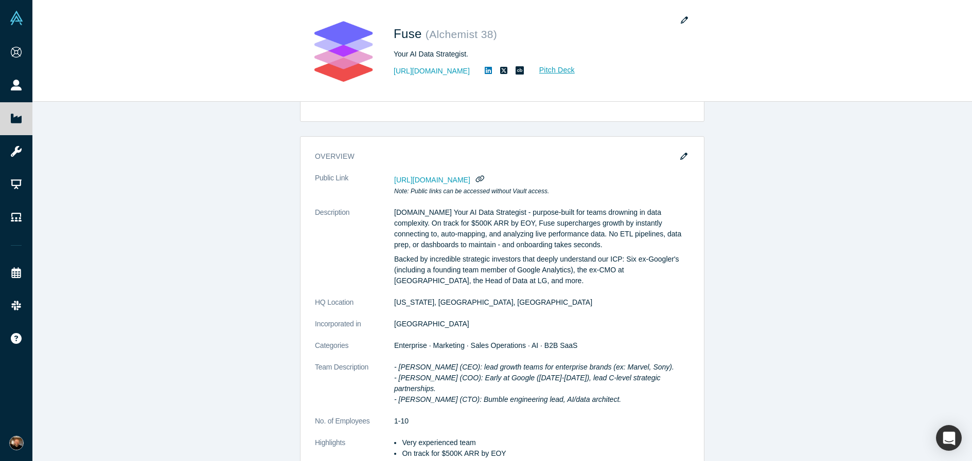
scroll to position [54, 0]
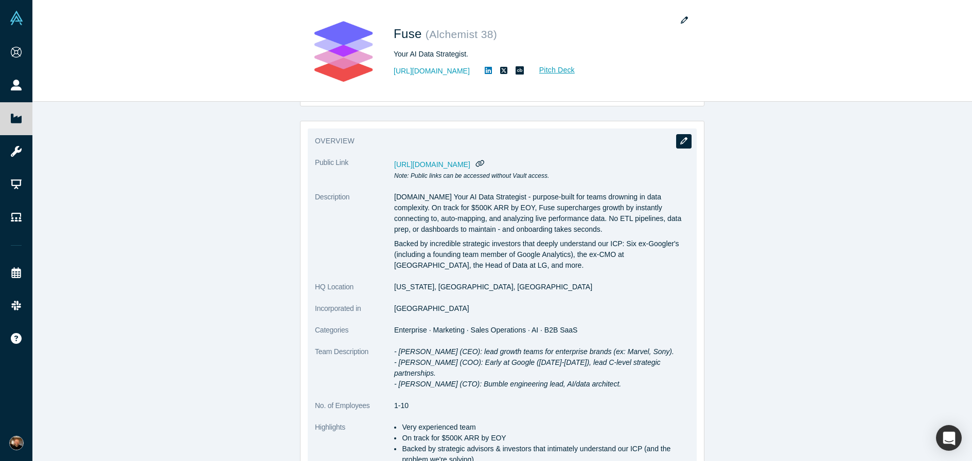
click at [687, 141] on button "button" at bounding box center [683, 141] width 15 height 14
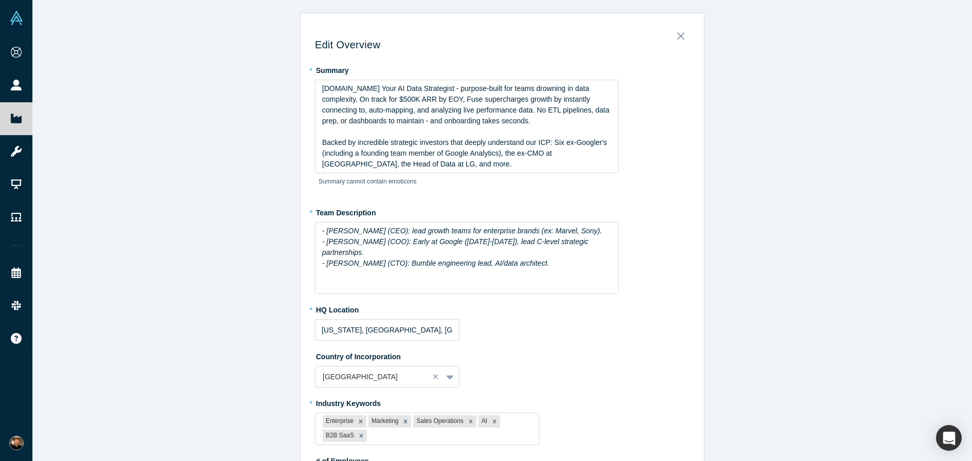
scroll to position [1, 0]
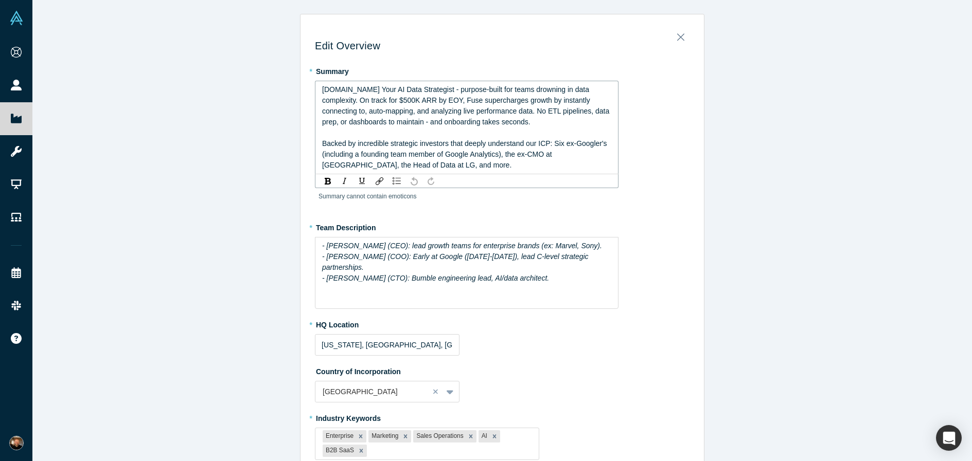
click at [582, 155] on span "Backed by incredible strategic investors that deeply understand our ICP: Six ex…" at bounding box center [465, 154] width 287 height 30
click at [385, 164] on span "Backed by incredible strategic investors that deeply understand our ICP: Six ex…" at bounding box center [465, 154] width 287 height 30
click at [379, 164] on span "Backed by incredible strategic investors that deeply understand our ICP: Six ex…" at bounding box center [465, 154] width 287 height 30
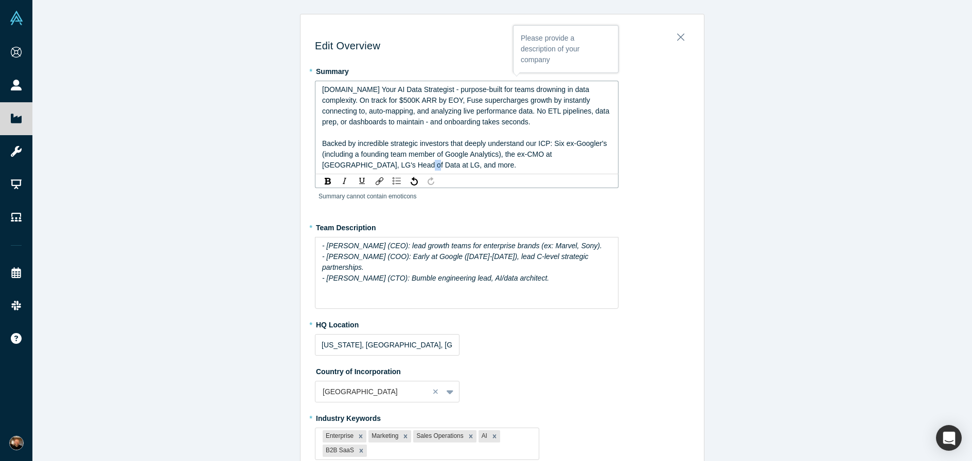
click at [379, 164] on span "Backed by incredible strategic investors that deeply understand our ICP: Six ex…" at bounding box center [465, 154] width 287 height 30
click at [421, 164] on div "Backed by incredible strategic investors that deeply understand our ICP: Six ex…" at bounding box center [467, 154] width 290 height 32
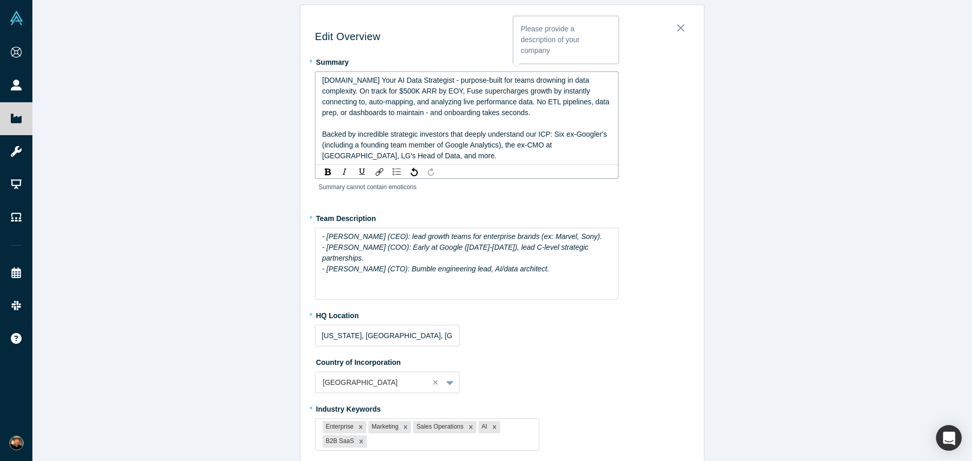
click at [521, 153] on div "Backed by incredible strategic investors that deeply understand our ICP: Six ex…" at bounding box center [467, 145] width 290 height 32
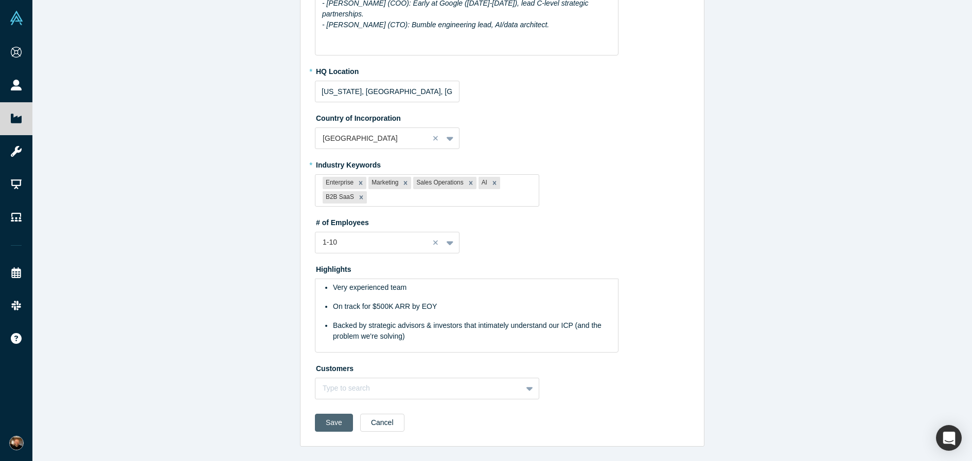
click at [331, 429] on button "Save" at bounding box center [334, 423] width 38 height 18
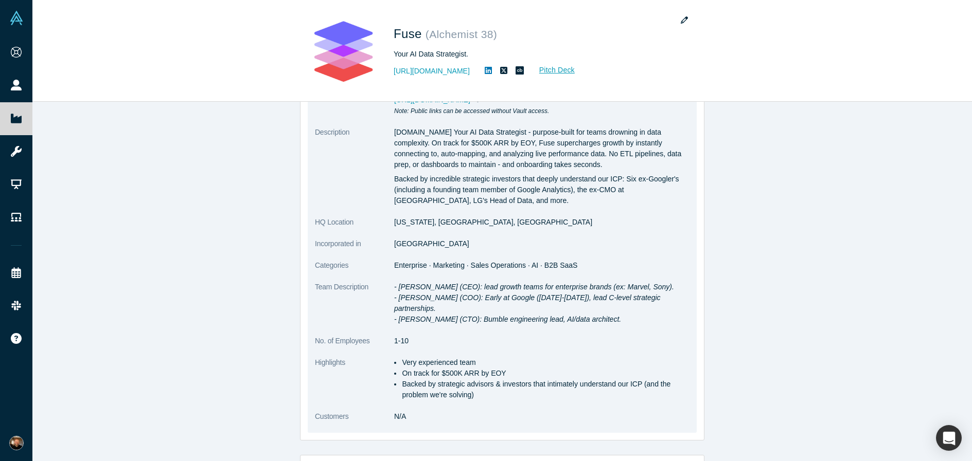
scroll to position [116, 0]
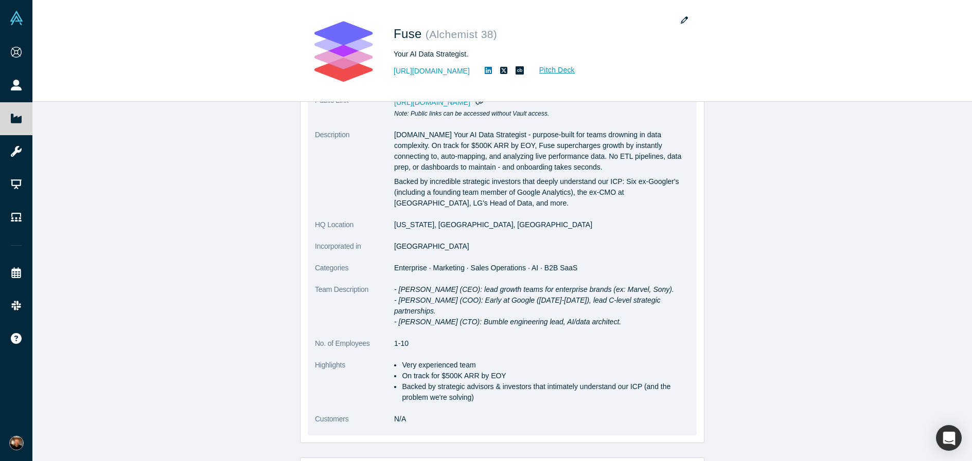
click at [558, 188] on p "Backed by incredible strategic investors that deeply understand our ICP: Six ex…" at bounding box center [541, 192] width 295 height 32
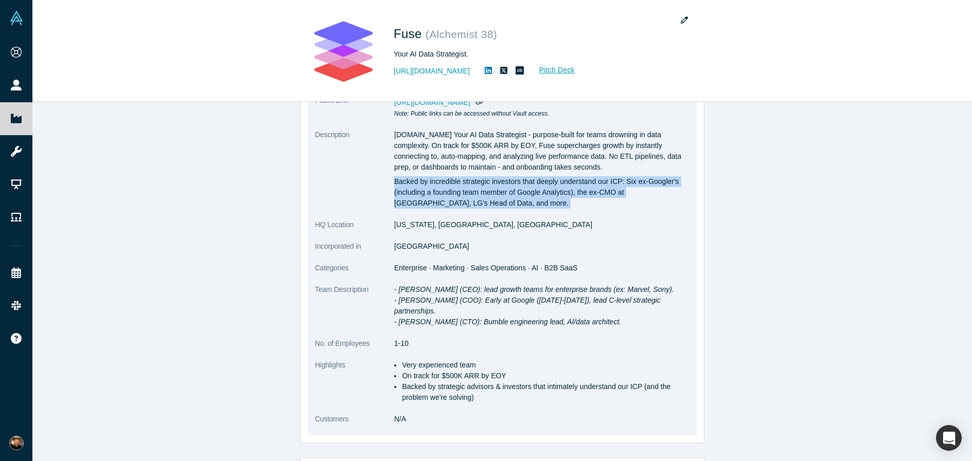
click at [558, 188] on p "Backed by incredible strategic investors that deeply understand our ICP: Six ex…" at bounding box center [541, 192] width 295 height 32
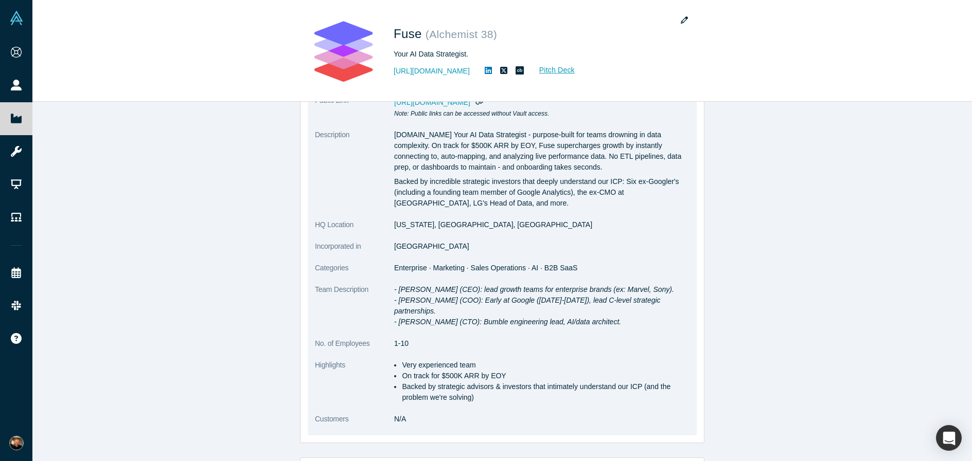
click at [598, 192] on p "Backed by incredible strategic investors that deeply understand our ICP: Six ex…" at bounding box center [541, 192] width 295 height 32
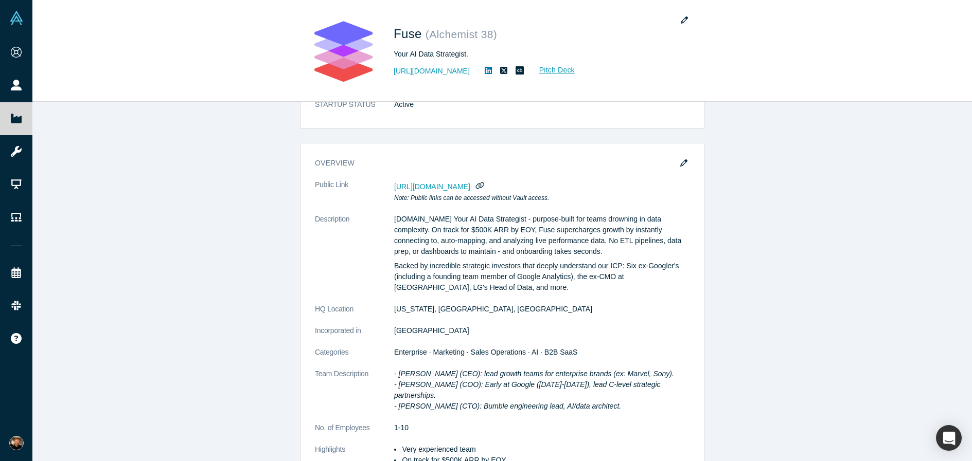
scroll to position [62, 0]
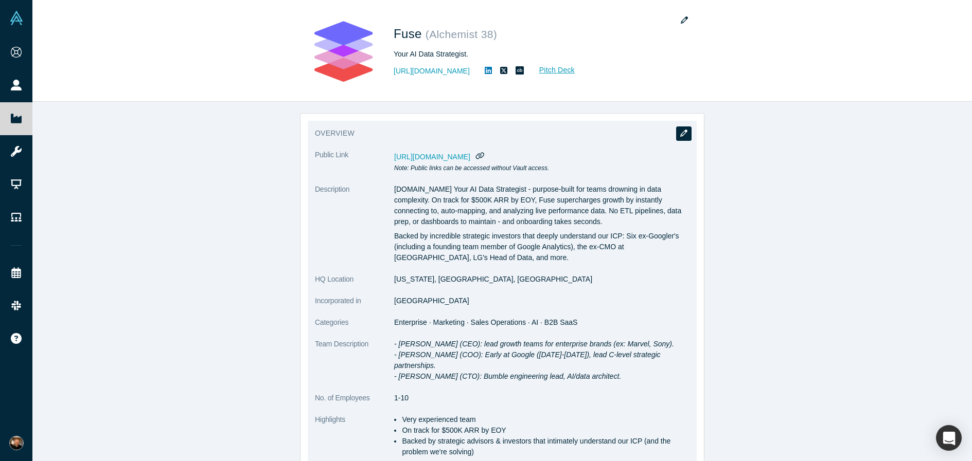
click at [684, 136] on icon "button" at bounding box center [683, 133] width 7 height 7
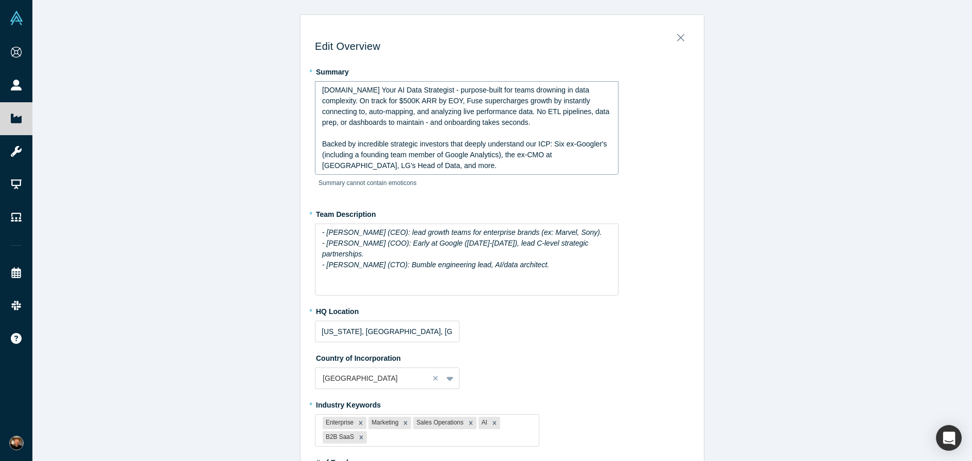
click at [372, 144] on span "Backed by incredible strategic investors that deeply understand our ICP: Six ex…" at bounding box center [465, 155] width 287 height 30
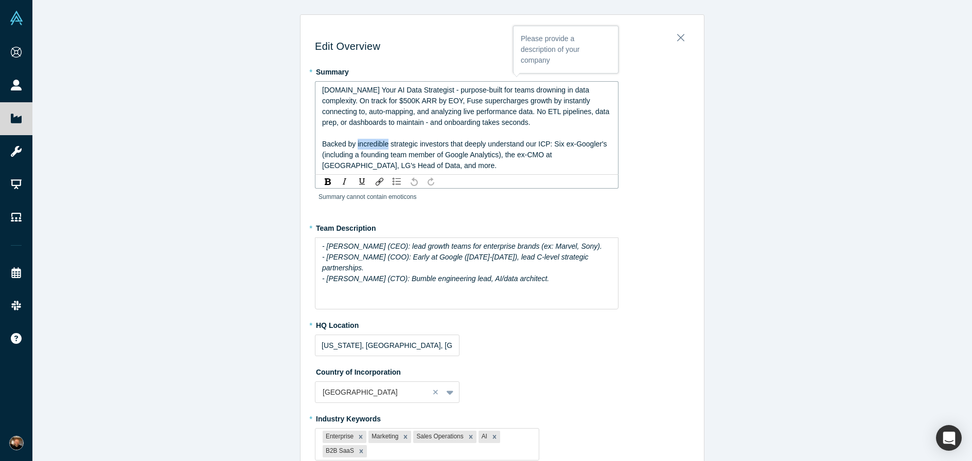
click at [372, 144] on span "Backed by incredible strategic investors that deeply understand our ICP: Six ex…" at bounding box center [465, 155] width 287 height 30
click at [423, 161] on div "Backed by strategic investors that deeply understand our ICP: Six ex-Googler's …" at bounding box center [467, 155] width 290 height 32
click at [358, 144] on span "Backed by strategic investors that deeply understand our ICP: Six ex-Googler's …" at bounding box center [465, 155] width 287 height 30
click at [516, 165] on div "Backed by highly strategic investors that deeply understand our ICP: Six ex-Goo…" at bounding box center [467, 155] width 290 height 32
click at [540, 168] on div "Backed by highly strategic investors that deeply understand our ICP: Six ex-Goo…" at bounding box center [467, 155] width 290 height 32
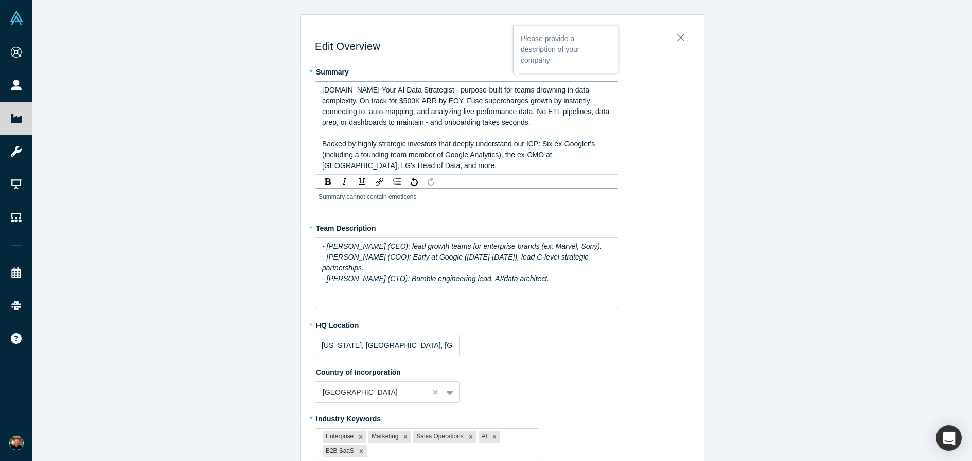
click at [339, 156] on span "Backed by highly strategic investors that deeply understand our ICP: Six ex-Goo…" at bounding box center [459, 155] width 275 height 30
click at [545, 145] on span "Backed by highly strategic investors that deeply understand our ICP: Six ex-Goo…" at bounding box center [467, 155] width 291 height 30
click at [526, 160] on div "Backed by highly strategic investors that deeply understand our ICP, including:…" at bounding box center [467, 155] width 290 height 32
click at [506, 164] on div "Backed by highly strategic investors that deeply understand our ICP, including:…" at bounding box center [467, 155] width 290 height 32
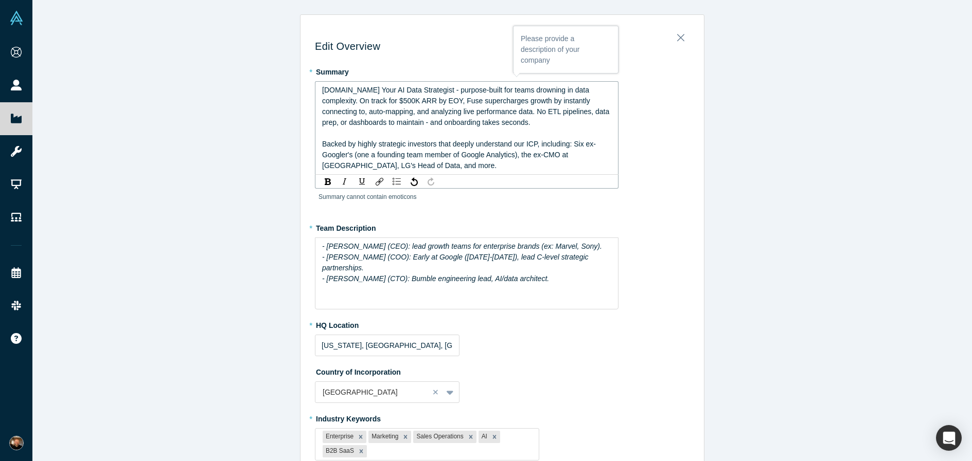
click at [496, 162] on div "Backed by highly strategic investors that deeply understand our ICP, including:…" at bounding box center [467, 155] width 290 height 32
click at [528, 154] on span "Backed by highly strategic investors that deeply understand our ICP, including:…" at bounding box center [459, 155] width 274 height 30
click at [566, 156] on span "Backed by highly strategic investors that deeply understand our ICP, including:…" at bounding box center [459, 155] width 274 height 30
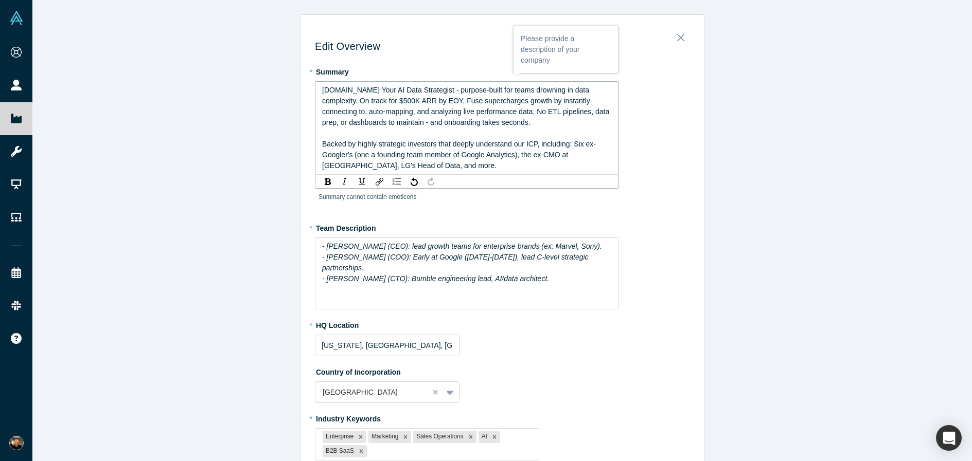
click at [565, 166] on div "Backed by highly strategic investors that deeply understand our ICP, including:…" at bounding box center [467, 155] width 290 height 32
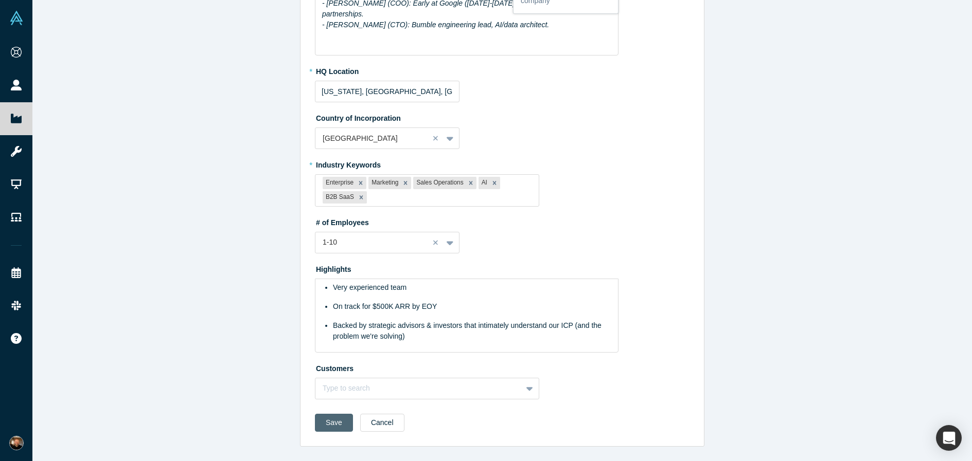
click at [336, 427] on button "Save" at bounding box center [334, 423] width 38 height 18
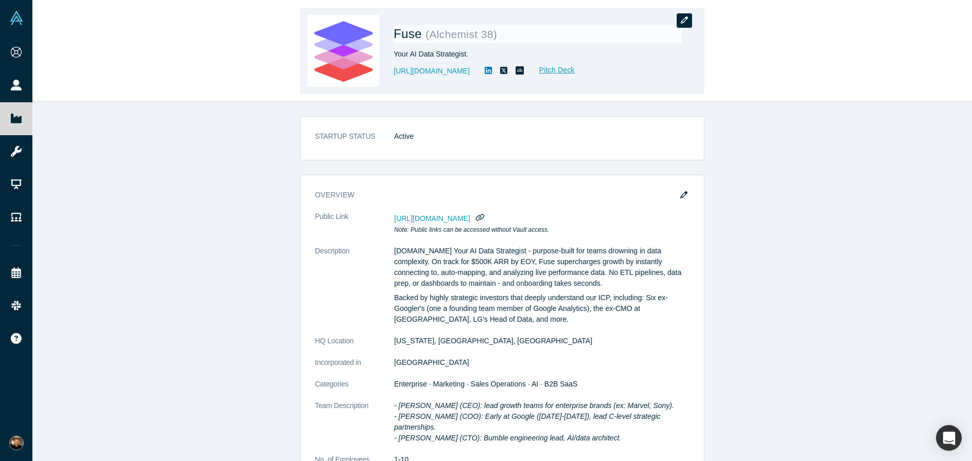
click at [688, 22] on button "button" at bounding box center [684, 20] width 15 height 14
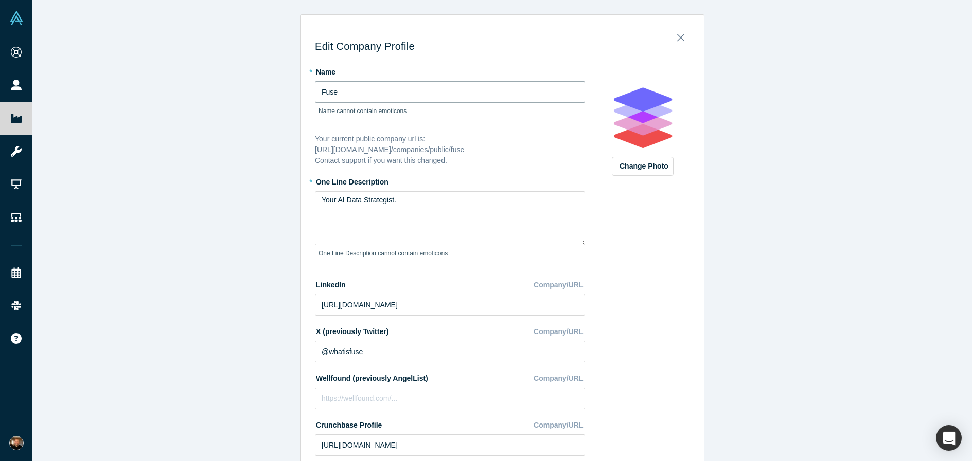
click at [394, 89] on input "Fuse" at bounding box center [450, 92] width 270 height 22
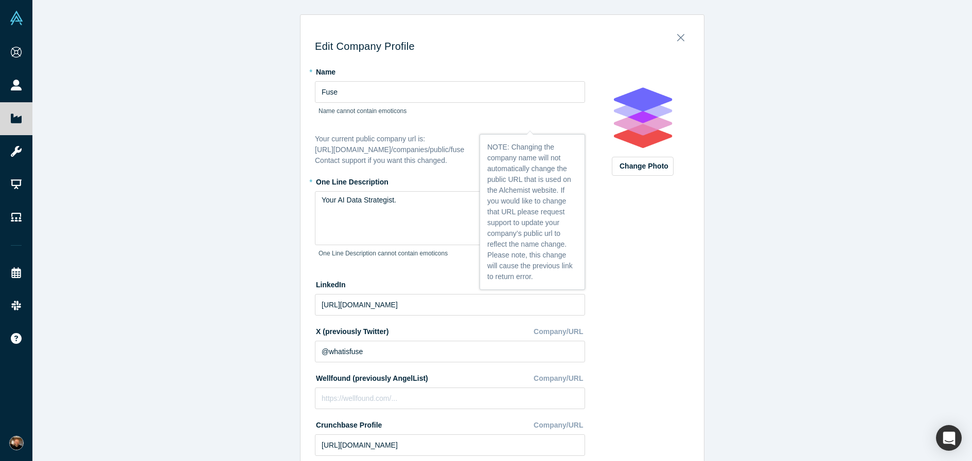
click at [266, 110] on div "Edit Company Profile * Name Fuse Name cannot contain emoticons Your current pub…" at bounding box center [501, 230] width 939 height 461
